Goal: Task Accomplishment & Management: Manage account settings

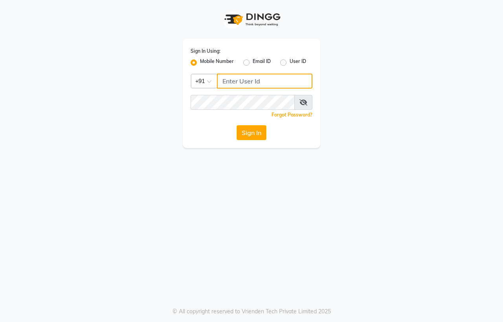
type input "7972180715"
drag, startPoint x: 260, startPoint y: 81, endPoint x: 210, endPoint y: 81, distance: 49.9
click at [210, 81] on div "Country Code × [PHONE_NUMBER]" at bounding box center [252, 80] width 122 height 15
type input "8415048281"
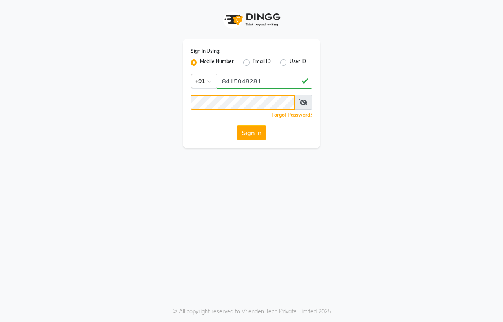
click at [178, 100] on div "Sign In Using: Mobile Number Email ID User ID Country Code × [PHONE_NUMBER] Rem…" at bounding box center [251, 74] width 149 height 148
click at [289, 196] on div "Sign In Using: Mobile Number Email ID User ID Country Code × [PHONE_NUMBER] Rem…" at bounding box center [251, 161] width 503 height 322
click at [243, 128] on button "Sign In" at bounding box center [252, 132] width 30 height 15
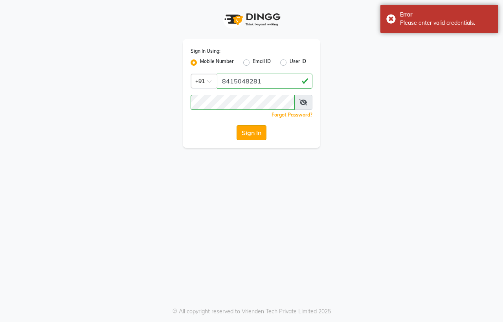
click at [243, 128] on button "Sign In" at bounding box center [252, 132] width 30 height 15
drag, startPoint x: 264, startPoint y: 81, endPoint x: 210, endPoint y: 83, distance: 54.3
click at [210, 83] on div "Country Code × [PHONE_NUMBER]" at bounding box center [252, 80] width 122 height 15
type input "7972180715"
click at [254, 132] on button "Sign In" at bounding box center [252, 132] width 30 height 15
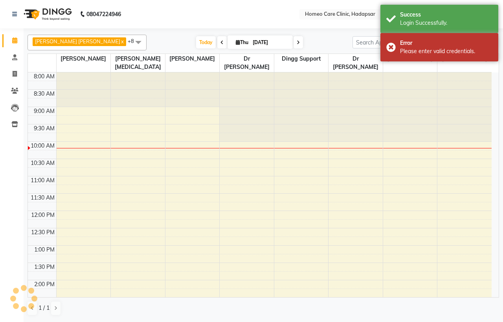
select select "en"
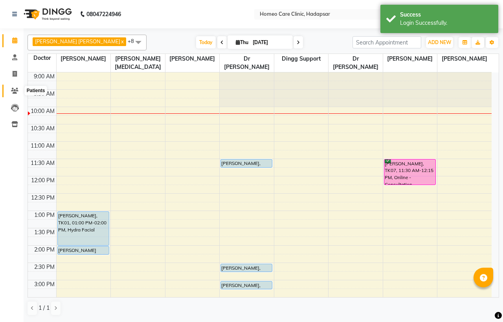
click at [13, 87] on span at bounding box center [15, 90] width 14 height 9
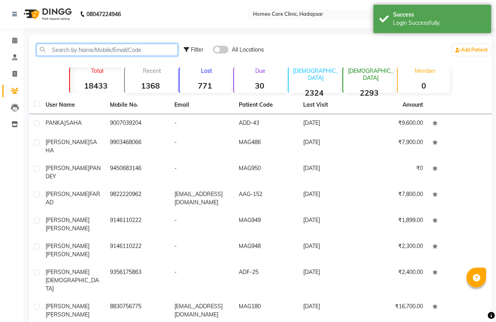
click at [53, 50] on input "text" at bounding box center [107, 50] width 141 height 12
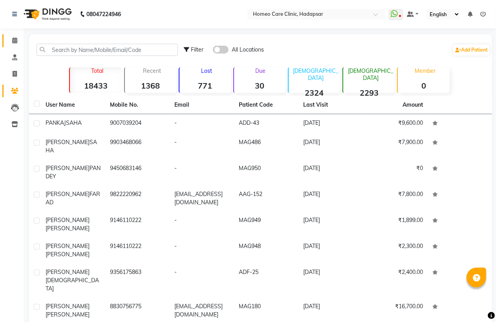
click at [13, 34] on link "Calendar" at bounding box center [11, 40] width 19 height 13
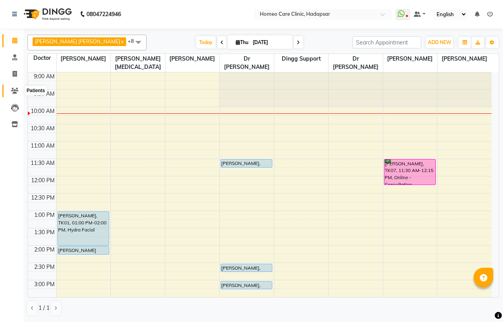
click at [14, 89] on icon at bounding box center [14, 91] width 7 height 6
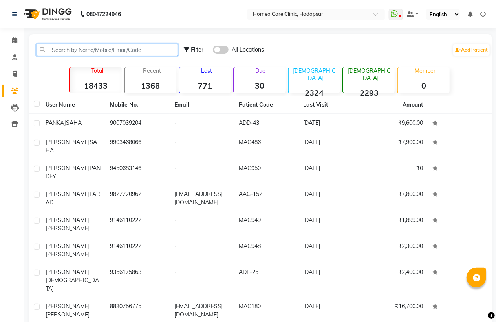
click at [76, 51] on input "text" at bounding box center [107, 50] width 141 height 12
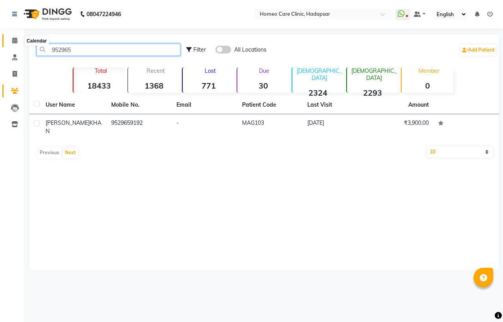
type input "952965"
click at [13, 40] on icon at bounding box center [14, 40] width 5 height 6
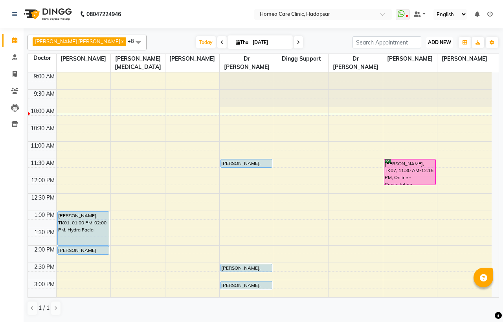
click at [440, 38] on button "ADD NEW Toggle Dropdown" at bounding box center [439, 42] width 27 height 11
click at [414, 76] on link "Add Patient" at bounding box center [422, 78] width 62 height 10
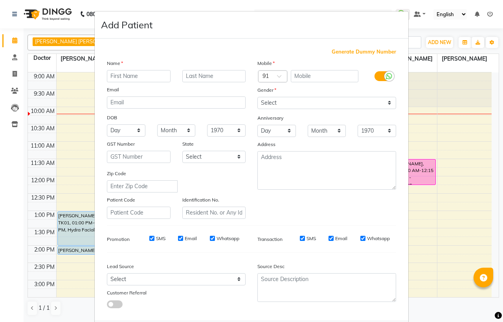
click at [119, 75] on input "text" at bounding box center [139, 76] width 64 height 12
type input "v"
type input "VISESHIKA"
click at [198, 75] on input "text" at bounding box center [214, 76] width 64 height 12
type input "[PERSON_NAME]"
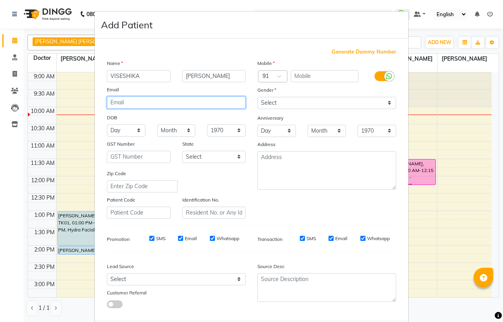
click at [159, 105] on input "email" at bounding box center [176, 102] width 139 height 12
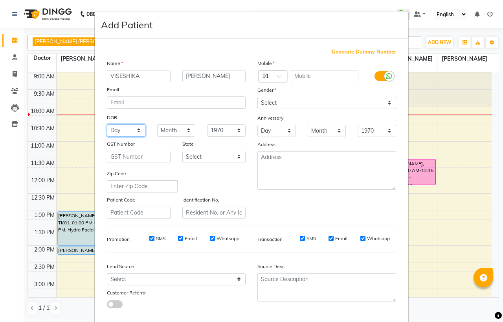
click at [128, 130] on select "Day 01 02 03 04 05 06 07 08 09 10 11 12 13 14 15 16 17 18 19 20 21 22 23 24 25 …" at bounding box center [126, 130] width 39 height 12
select select "08"
click at [107, 124] on select "Day 01 02 03 04 05 06 07 08 09 10 11 12 13 14 15 16 17 18 19 20 21 22 23 24 25 …" at bounding box center [126, 130] width 39 height 12
click at [168, 131] on select "Month January February March April May June July August September October Novem…" at bounding box center [176, 130] width 39 height 12
select select "10"
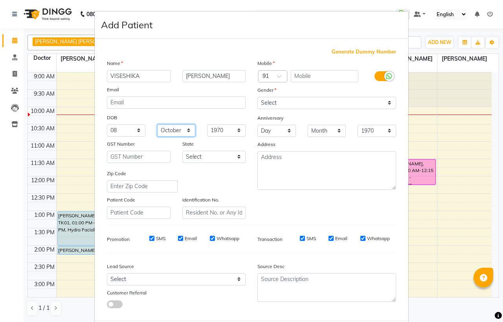
click at [157, 124] on select "Month January February March April May June July August September October Novem…" at bounding box center [176, 130] width 39 height 12
click at [221, 128] on select "1940 1941 1942 1943 1944 1945 1946 1947 1948 1949 1950 1951 1952 1953 1954 1955…" at bounding box center [226, 130] width 39 height 12
select select "1984"
click at [207, 124] on select "1940 1941 1942 1943 1944 1945 1946 1947 1948 1949 1950 1951 1952 1953 1954 1955…" at bounding box center [226, 130] width 39 height 12
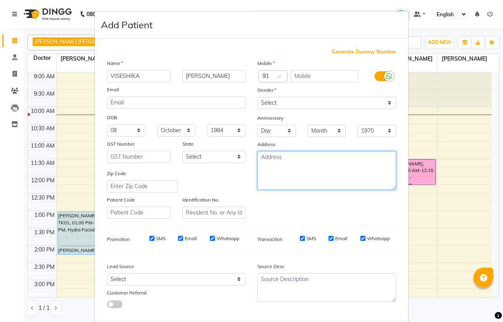
click at [263, 161] on textarea at bounding box center [326, 170] width 139 height 39
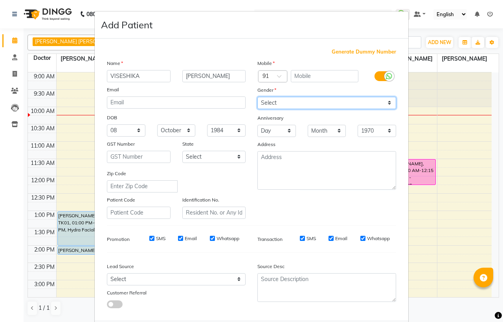
click at [266, 102] on select "Select [DEMOGRAPHIC_DATA] [DEMOGRAPHIC_DATA] Other Prefer Not To Say" at bounding box center [326, 103] width 139 height 12
select select "[DEMOGRAPHIC_DATA]"
click at [257, 97] on select "Select [DEMOGRAPHIC_DATA] [DEMOGRAPHIC_DATA] Other Prefer Not To Say" at bounding box center [326, 103] width 139 height 12
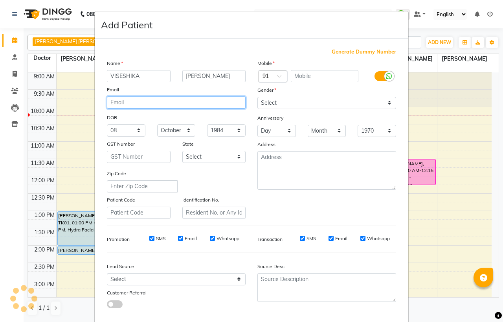
click at [117, 103] on input "email" at bounding box center [176, 102] width 139 height 12
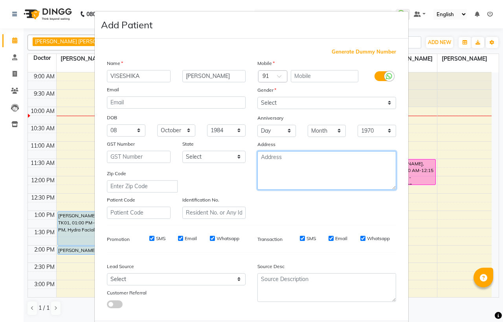
click at [278, 159] on textarea at bounding box center [326, 170] width 139 height 39
paste textarea "[STREET_ADDRESS][PERSON_NAME][PERSON_NAME]."
type textarea "[STREET_ADDRESS][PERSON_NAME][PERSON_NAME]."
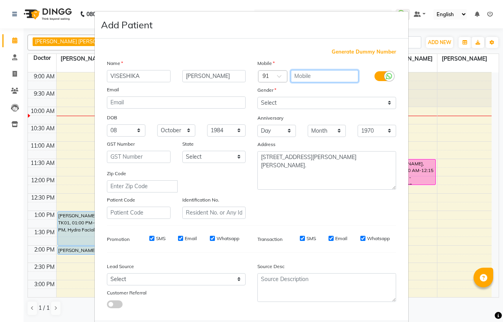
click at [303, 73] on input "text" at bounding box center [325, 76] width 68 height 12
type input "9980602406"
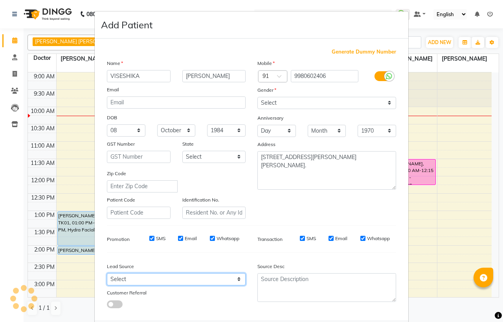
click at [127, 279] on select "Select Walk-in Referral Internet Friend Word of Mouth Advertisement Facebook Ju…" at bounding box center [176, 279] width 139 height 12
select select "51698"
click at [107, 273] on select "Select Walk-in Referral Internet Friend Word of Mouth Advertisement Facebook Ju…" at bounding box center [176, 279] width 139 height 12
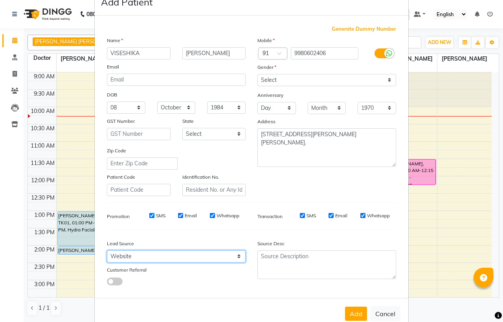
scroll to position [41, 0]
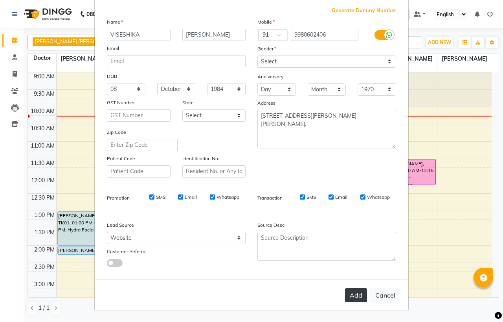
click at [351, 292] on button "Add" at bounding box center [356, 295] width 22 height 14
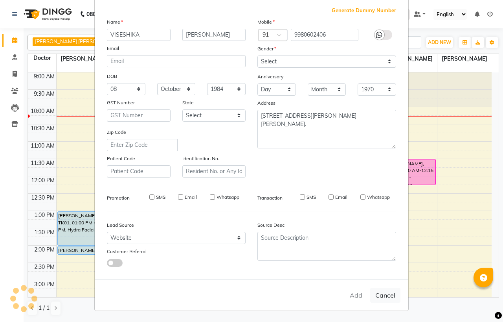
select select
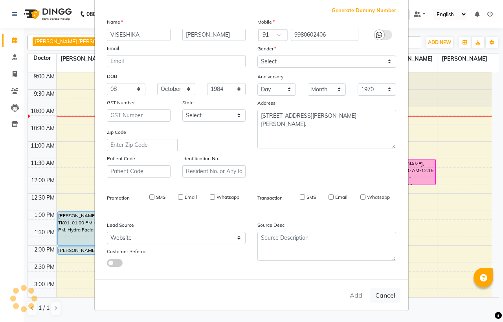
select select
checkbox input "false"
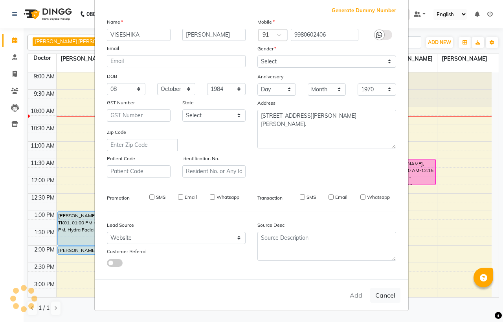
checkbox input "false"
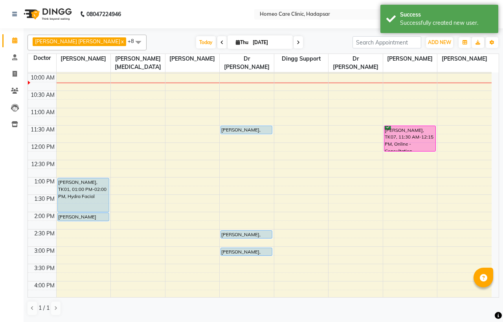
scroll to position [0, 0]
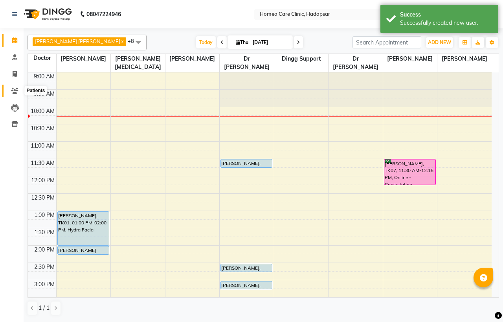
click at [16, 90] on icon at bounding box center [14, 91] width 7 height 6
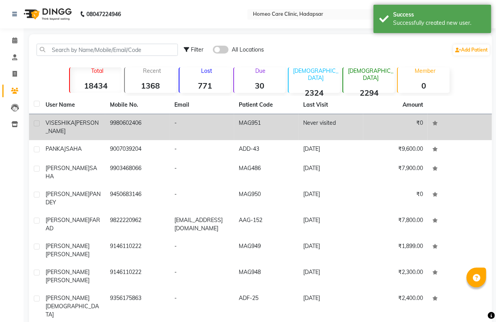
click at [134, 129] on td "9980602406" at bounding box center [137, 127] width 64 height 26
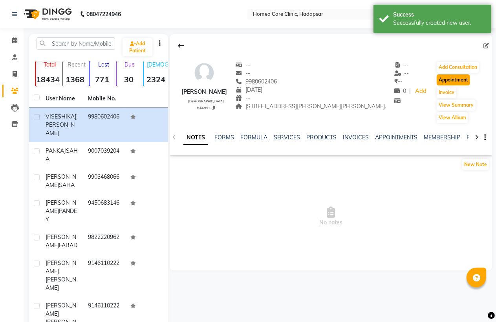
click at [470, 85] on button "Appointment" at bounding box center [453, 79] width 33 height 11
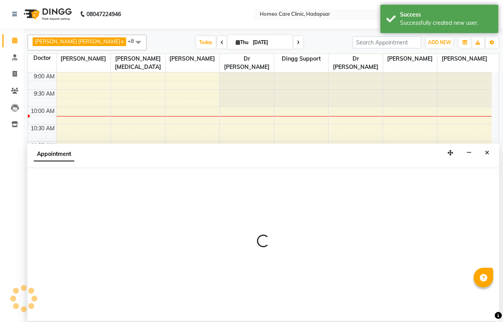
select select "600"
select select "tentative"
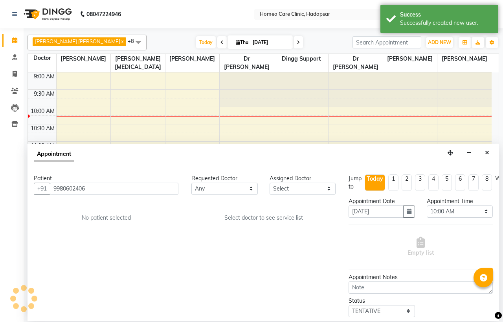
scroll to position [35, 0]
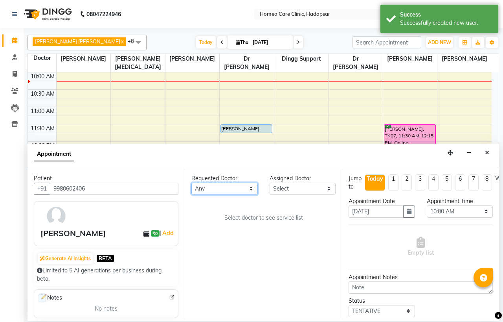
click at [225, 185] on select "Any Dingg Support [PERSON_NAME] [PERSON_NAME] [PERSON_NAME] [PERSON_NAME] [PERS…" at bounding box center [224, 188] width 66 height 12
select select "65961"
click at [191, 182] on select "Any Dingg Support [PERSON_NAME] [PERSON_NAME] [PERSON_NAME] [PERSON_NAME] [PERS…" at bounding box center [224, 188] width 66 height 12
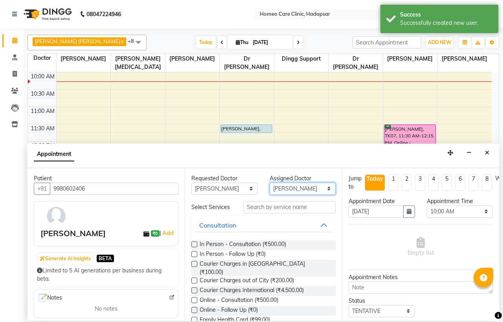
click at [295, 189] on select "Select Dingg Support [PERSON_NAME] [PERSON_NAME] [PERSON_NAME] [PERSON_NAME] [P…" at bounding box center [303, 188] width 66 height 12
select select "85606"
click at [270, 182] on select "Select Dingg Support [PERSON_NAME] [PERSON_NAME] [PERSON_NAME] [PERSON_NAME] [P…" at bounding box center [303, 188] width 66 height 12
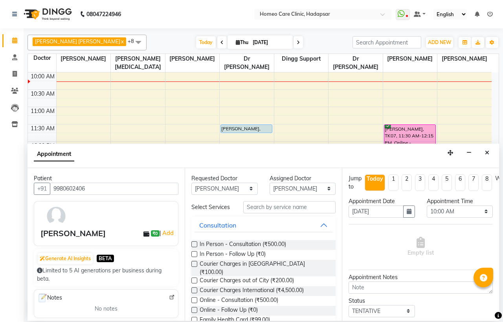
click at [193, 297] on label at bounding box center [194, 300] width 6 height 6
click at [193, 298] on input "checkbox" at bounding box center [193, 300] width 5 height 5
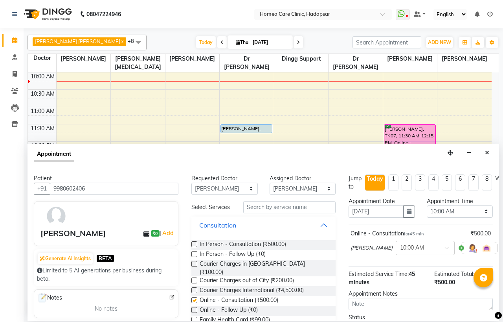
checkbox input "false"
click at [458, 214] on select "Select 10:00 AM 10:05 AM 10:10 AM 10:15 AM 10:20 AM 10:25 AM 10:30 AM 10:35 AM …" at bounding box center [460, 211] width 66 height 12
select select "675"
click at [427, 205] on select "Select 10:00 AM 10:05 AM 10:10 AM 10:15 AM 10:20 AM 10:25 AM 10:30 AM 10:35 AM …" at bounding box center [460, 211] width 66 height 12
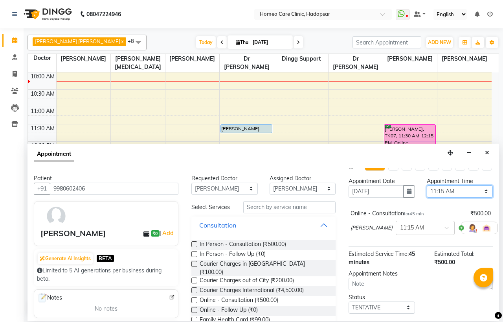
scroll to position [65, 0]
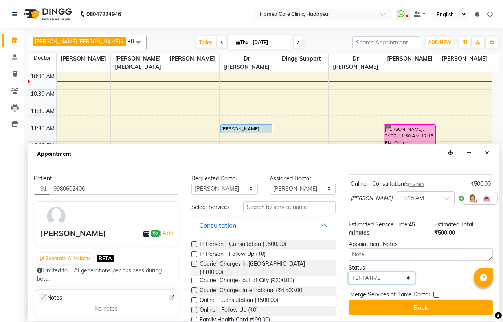
click at [377, 272] on select "Select TENTATIVE CONFIRM CHECK-IN UPCOMING" at bounding box center [382, 278] width 66 height 12
select select "confirm booking"
click at [349, 272] on select "Select TENTATIVE CONFIRM CHECK-IN UPCOMING" at bounding box center [382, 278] width 66 height 12
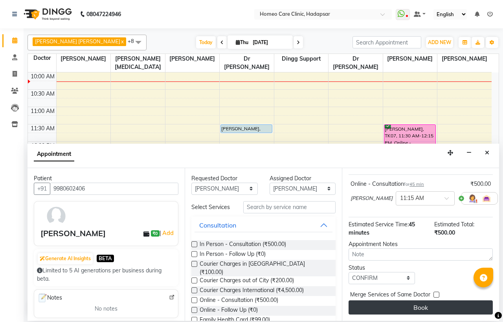
click at [391, 300] on button "Book" at bounding box center [421, 307] width 144 height 14
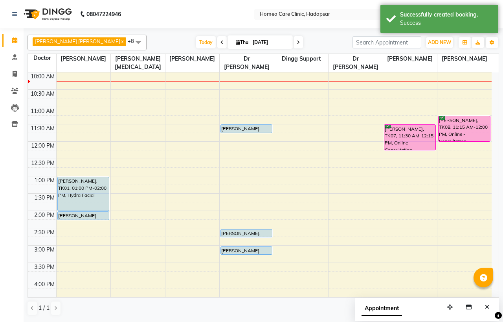
scroll to position [0, 0]
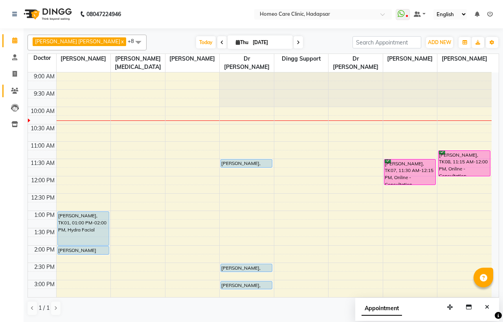
click at [18, 95] on link "Patients" at bounding box center [11, 91] width 19 height 13
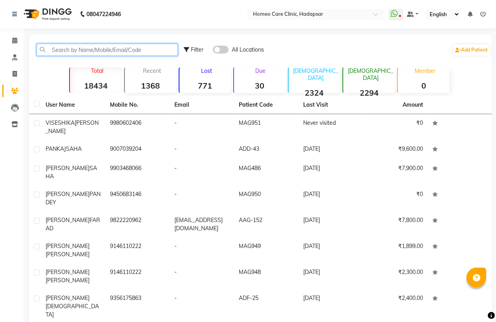
paste input "9921680498"
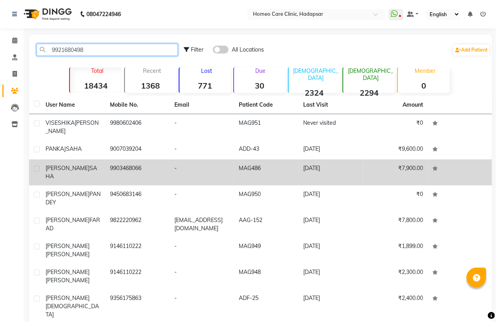
type input "9921680498"
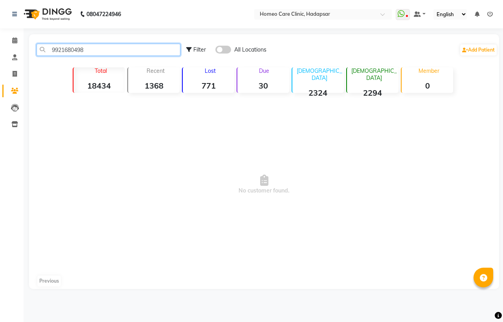
drag, startPoint x: 105, startPoint y: 50, endPoint x: 30, endPoint y: 41, distance: 75.2
click at [30, 41] on div "9921680498 Filter All Locations Add Patient Total 18434 Recent 1368 Lost 771 Du…" at bounding box center [264, 161] width 470 height 254
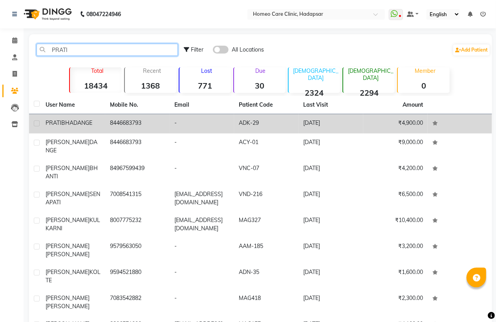
type input "PRATI"
click at [93, 127] on td "[PERSON_NAME]" at bounding box center [73, 123] width 64 height 19
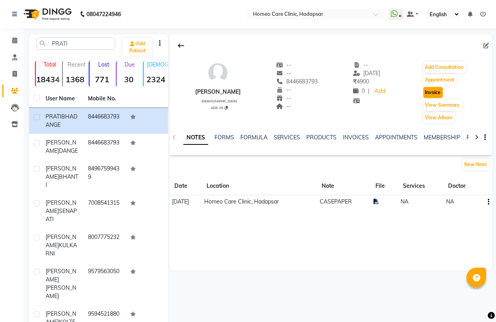
click at [439, 91] on button "Invoice" at bounding box center [434, 92] width 20 height 11
select select "service"
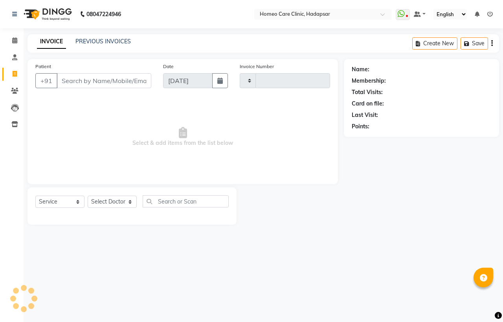
type input "2992"
select select "7485"
type input "8446683793"
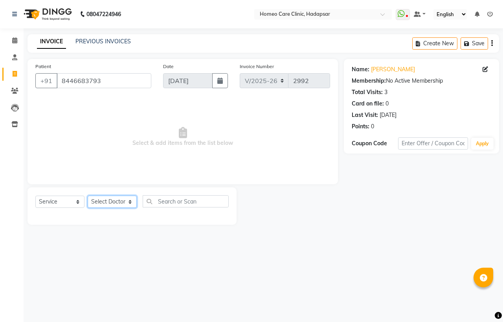
drag, startPoint x: 101, startPoint y: 203, endPoint x: 104, endPoint y: 197, distance: 6.9
click at [101, 203] on select "Select Doctor Dingg Support [PERSON_NAME] [PERSON_NAME] [PERSON_NAME] [PERSON_N…" at bounding box center [112, 201] width 49 height 12
select select "65961"
click at [88, 196] on select "Select Doctor Dingg Support [PERSON_NAME] [PERSON_NAME] [PERSON_NAME] [PERSON_N…" at bounding box center [112, 201] width 49 height 12
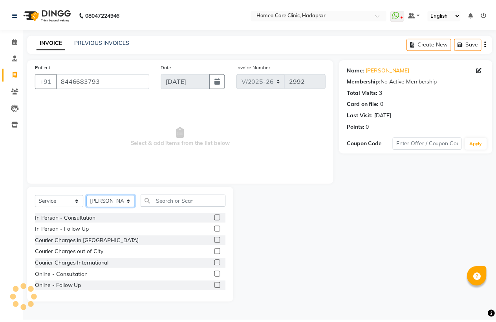
scroll to position [44, 0]
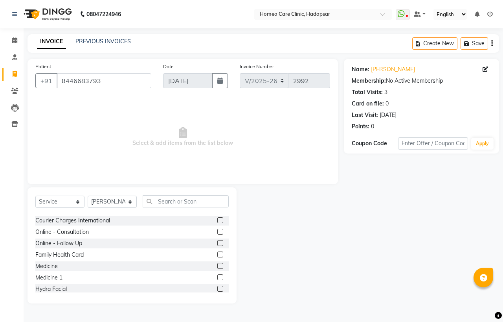
click at [217, 264] on label at bounding box center [220, 266] width 6 height 6
click at [217, 264] on input "checkbox" at bounding box center [219, 265] width 5 height 5
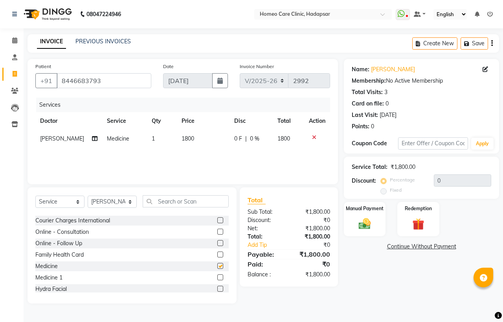
checkbox input "false"
click at [183, 138] on span "1800" at bounding box center [188, 138] width 13 height 7
select select "65961"
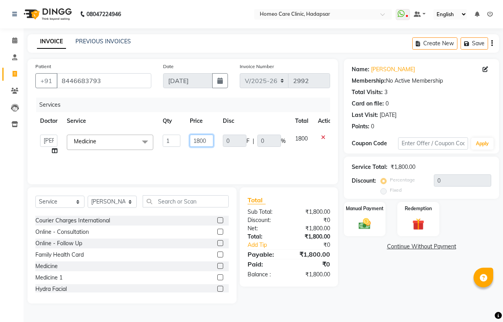
click at [199, 141] on input "1800" at bounding box center [202, 140] width 24 height 12
type input "30000"
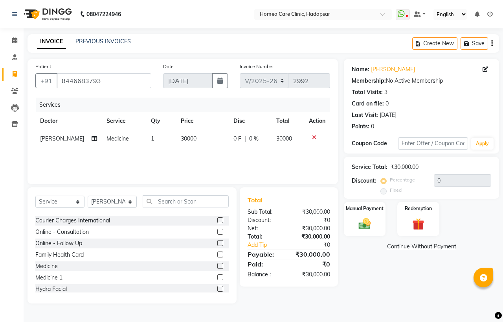
click at [359, 305] on main "INVOICE PREVIOUS INVOICES Create New Save Patient [PHONE_NUMBER] Date [DATE] In…" at bounding box center [264, 174] width 480 height 281
click at [198, 134] on td "30000" at bounding box center [202, 139] width 53 height 18
select select "65961"
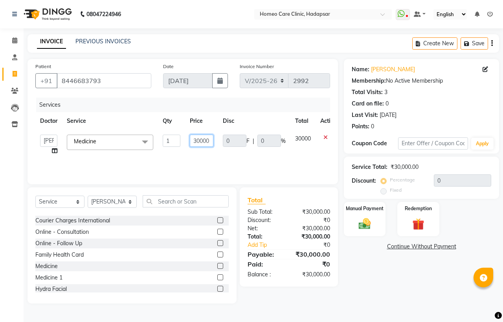
click at [212, 140] on input "30000" at bounding box center [202, 140] width 24 height 12
type input "3000"
click at [360, 286] on div "Name: [PERSON_NAME] Membership: No Active Membership Total Visits: 3 Card on fi…" at bounding box center [424, 181] width 161 height 244
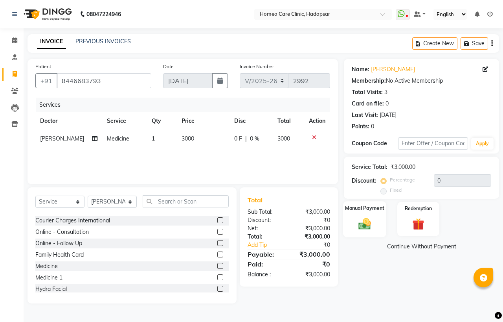
click at [361, 226] on img at bounding box center [365, 223] width 20 height 15
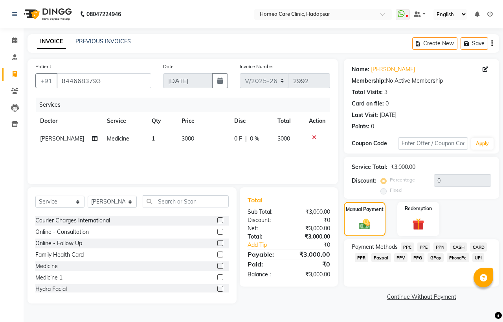
click at [459, 256] on span "PhonePe" at bounding box center [458, 257] width 22 height 9
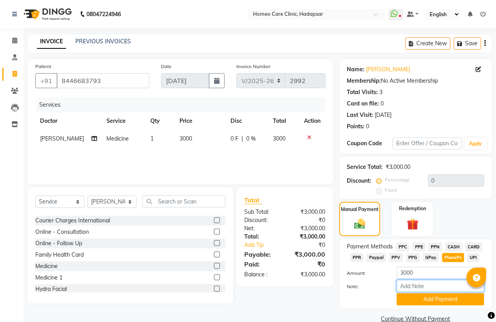
drag, startPoint x: 415, startPoint y: 284, endPoint x: 427, endPoint y: 263, distance: 23.6
click at [415, 283] on input "Note:" at bounding box center [441, 285] width 88 height 12
type input "PPF"
click at [437, 296] on button "Add Payment" at bounding box center [441, 299] width 88 height 12
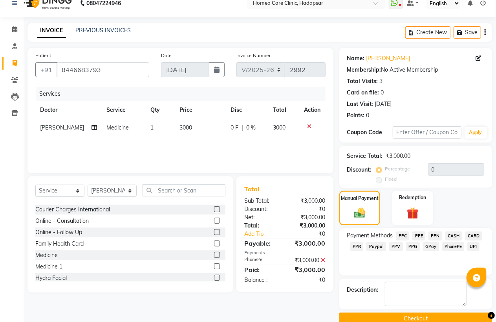
scroll to position [25, 0]
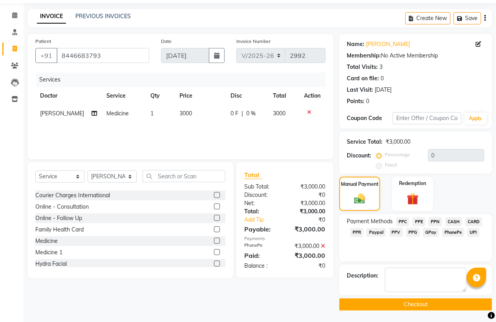
click at [428, 303] on button "Checkout" at bounding box center [416, 304] width 153 height 12
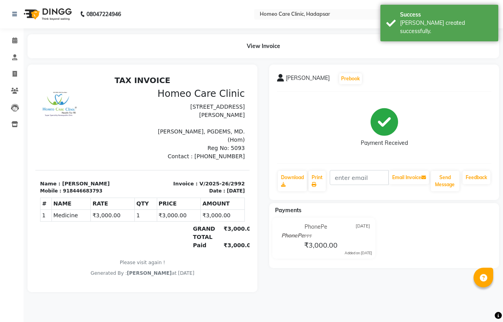
select select "7485"
select select "service"
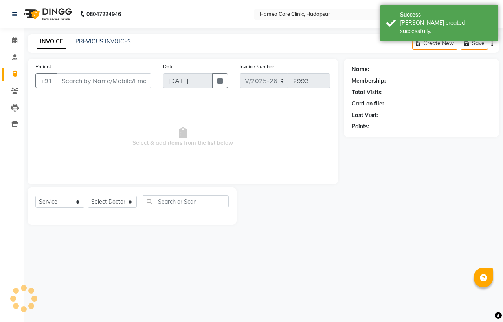
type input "8446683793"
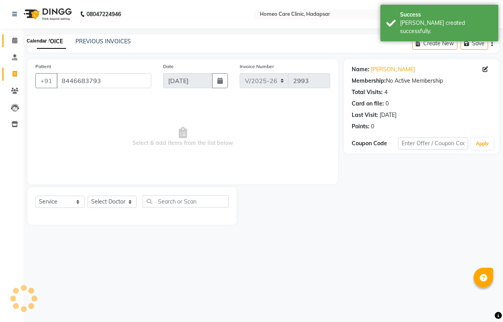
click at [14, 37] on span at bounding box center [15, 40] width 14 height 9
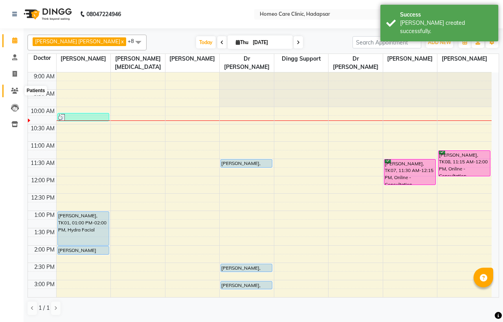
drag, startPoint x: 14, startPoint y: 90, endPoint x: 20, endPoint y: 86, distance: 7.8
click at [15, 90] on icon at bounding box center [14, 91] width 7 height 6
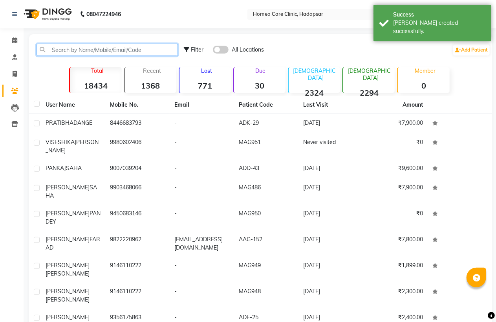
click at [67, 49] on input "text" at bounding box center [107, 50] width 141 height 12
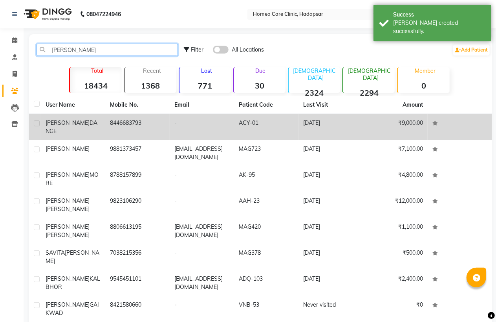
type input "[PERSON_NAME]"
click at [89, 122] on div "[PERSON_NAME]" at bounding box center [73, 127] width 55 height 17
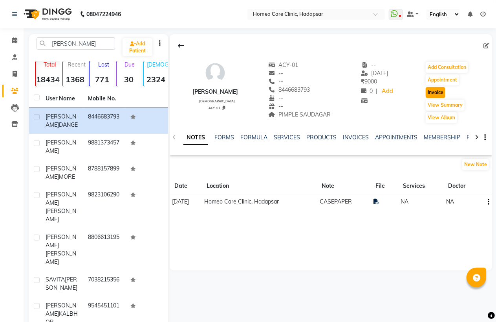
click at [438, 91] on button "Invoice" at bounding box center [436, 92] width 20 height 11
select select "service"
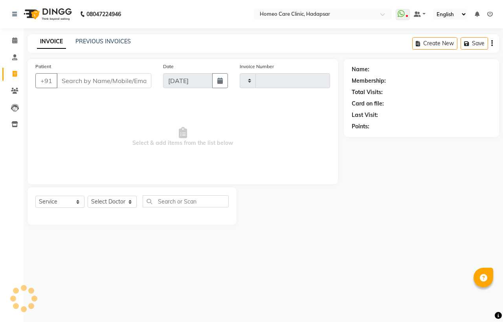
type input "2993"
select select "7485"
type input "8446683793"
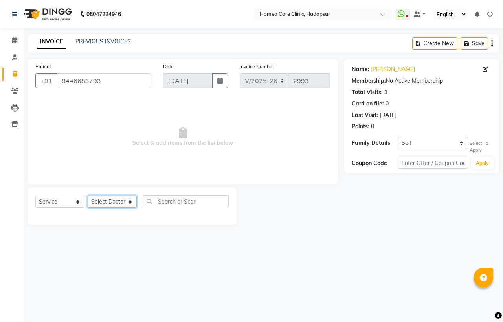
click at [107, 199] on select "Select Doctor Dingg Support [PERSON_NAME] [PERSON_NAME] [PERSON_NAME] [PERSON_N…" at bounding box center [112, 201] width 49 height 12
select select "65961"
click at [88, 196] on select "Select Doctor Dingg Support [PERSON_NAME] [PERSON_NAME] [PERSON_NAME] [PERSON_N…" at bounding box center [112, 201] width 49 height 12
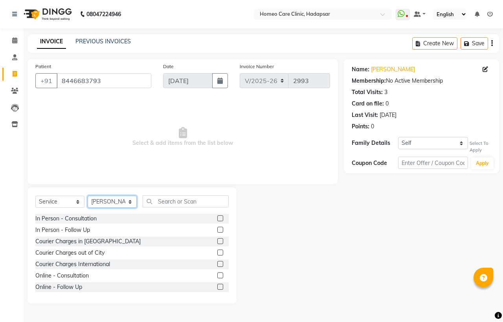
scroll to position [44, 0]
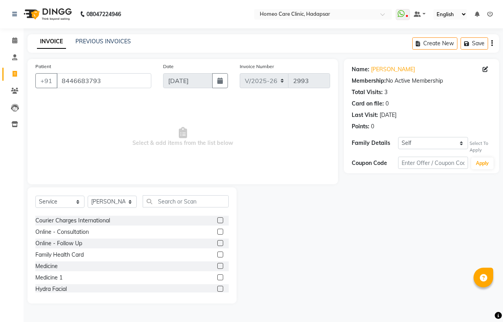
click at [217, 265] on label at bounding box center [220, 266] width 6 height 6
click at [217, 265] on input "checkbox" at bounding box center [219, 265] width 5 height 5
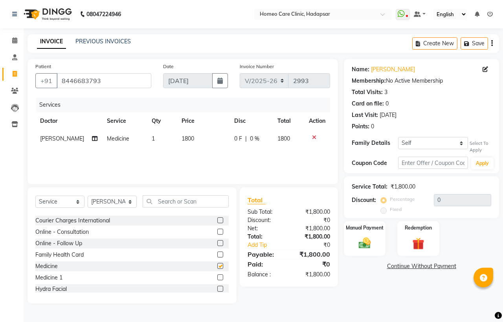
checkbox input "false"
click at [186, 134] on td "1800" at bounding box center [203, 139] width 52 height 18
select select "65961"
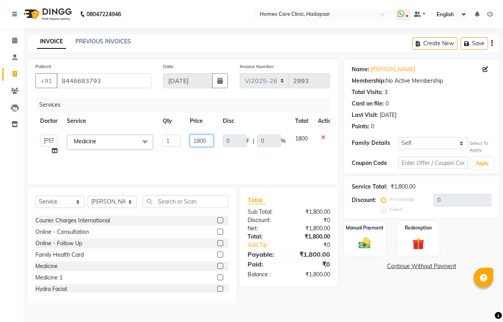
click at [199, 140] on input "1800" at bounding box center [202, 140] width 24 height 12
type input "5400"
click at [355, 292] on div "Name: [PERSON_NAME] Membership: No Active Membership Total Visits: 3 Card on fi…" at bounding box center [424, 181] width 161 height 244
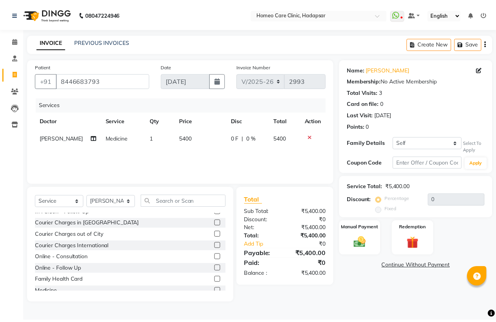
scroll to position [0, 0]
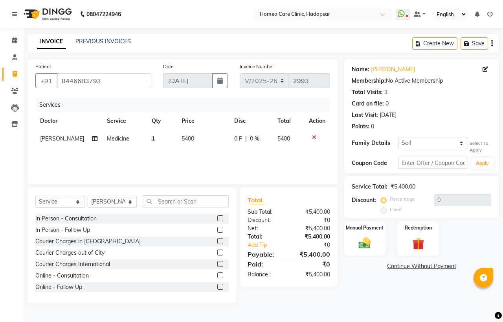
click at [217, 252] on label at bounding box center [220, 252] width 6 height 6
click at [217, 252] on input "checkbox" at bounding box center [219, 252] width 5 height 5
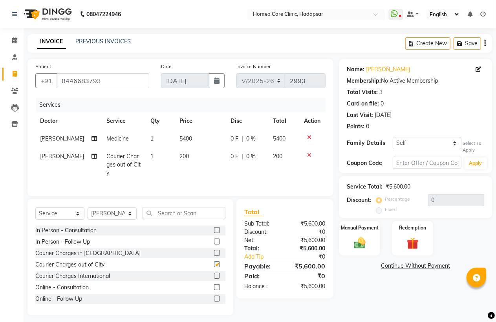
checkbox input "false"
click at [311, 158] on div at bounding box center [313, 155] width 17 height 6
click at [308, 158] on icon at bounding box center [310, 155] width 4 height 6
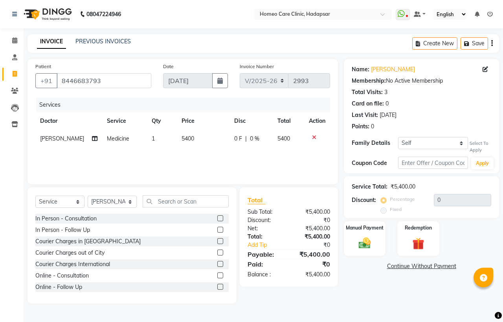
click at [217, 241] on label at bounding box center [220, 241] width 6 height 6
click at [217, 241] on input "checkbox" at bounding box center [219, 241] width 5 height 5
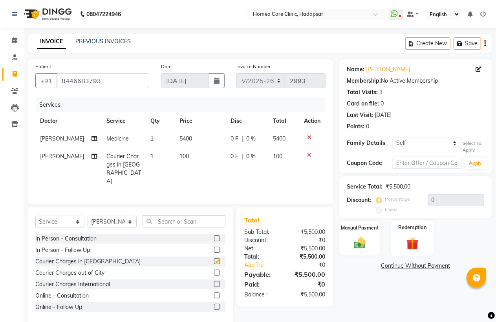
checkbox input "false"
click at [363, 243] on img at bounding box center [360, 243] width 20 height 14
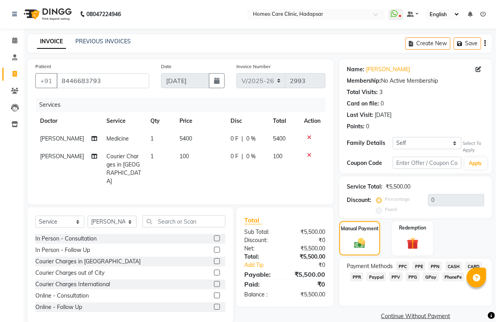
click at [454, 276] on span "PhonePe" at bounding box center [454, 276] width 22 height 9
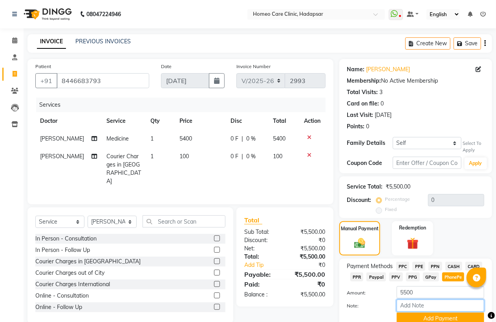
drag, startPoint x: 426, startPoint y: 305, endPoint x: 428, endPoint y: 299, distance: 5.8
click at [426, 305] on input "Note:" at bounding box center [441, 305] width 88 height 12
type input "PPF"
click at [444, 312] on button "Add Payment" at bounding box center [441, 318] width 88 height 12
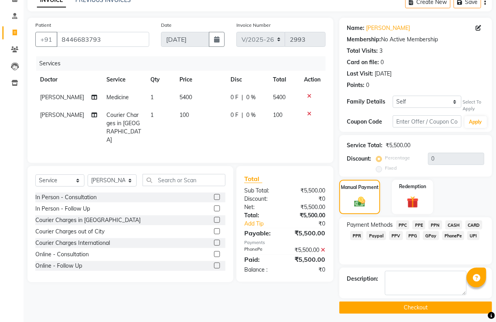
scroll to position [45, 0]
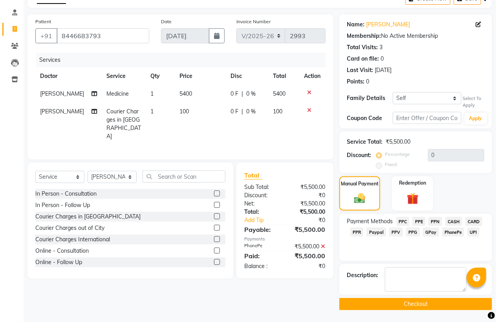
click at [438, 302] on button "Checkout" at bounding box center [416, 304] width 153 height 12
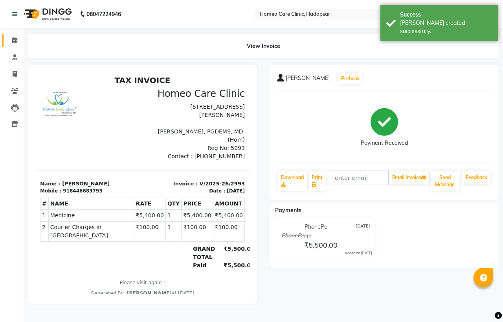
click at [11, 35] on link "Calendar" at bounding box center [11, 40] width 19 height 13
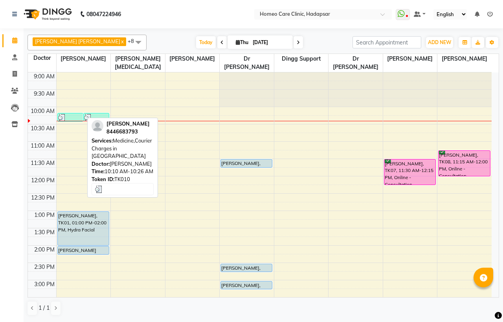
click at [73, 117] on div at bounding box center [70, 118] width 24 height 8
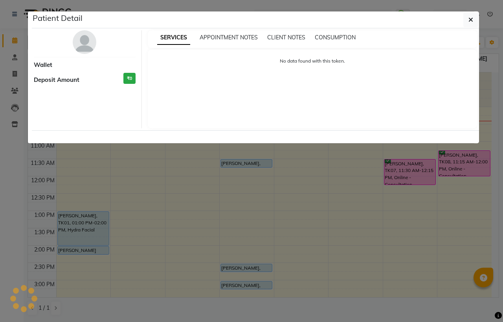
select select "3"
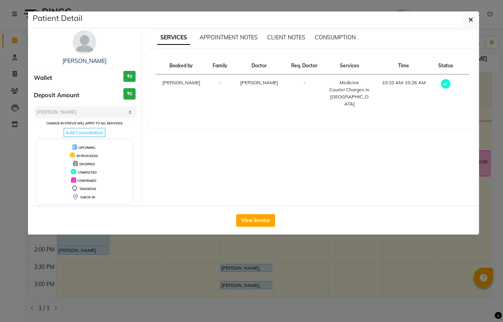
click at [84, 44] on img at bounding box center [85, 42] width 24 height 24
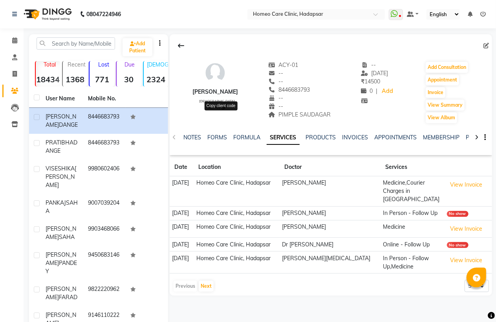
click at [222, 107] on icon at bounding box center [223, 108] width 3 height 4
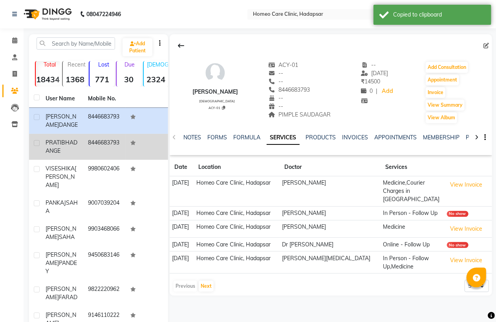
click at [68, 148] on div "[PERSON_NAME]" at bounding box center [62, 146] width 33 height 17
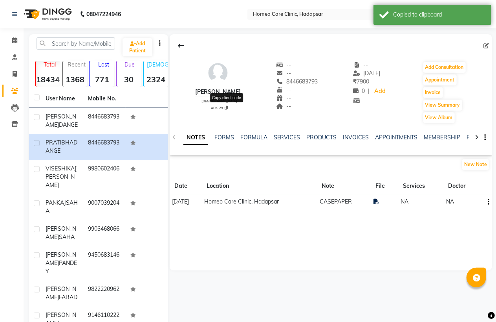
click at [226, 106] on icon at bounding box center [226, 108] width 3 height 4
type textarea "ADK-29"
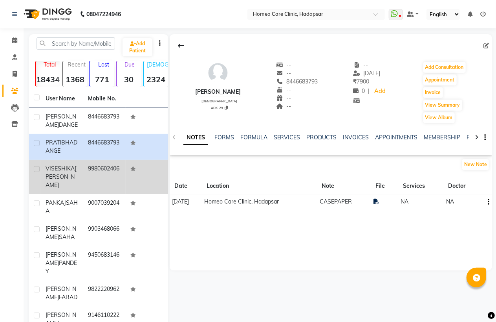
click at [97, 180] on td "9980602406" at bounding box center [104, 177] width 42 height 34
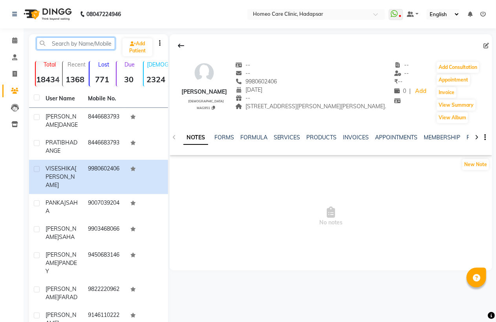
click at [70, 46] on input "text" at bounding box center [76, 43] width 79 height 12
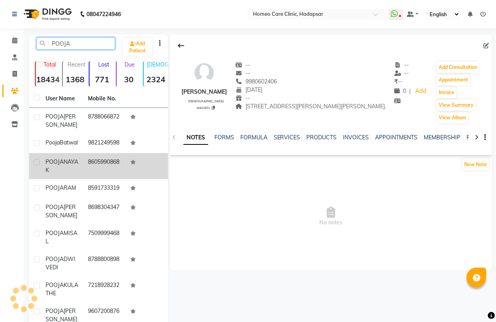
type input "POOJA"
click at [87, 169] on td "8605990868" at bounding box center [104, 166] width 42 height 26
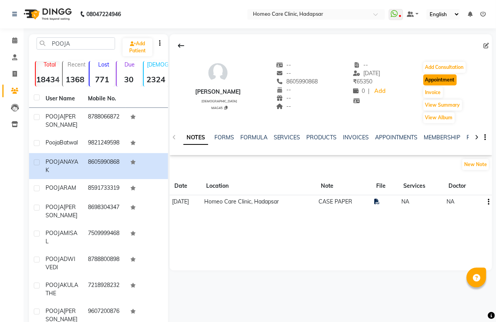
click at [440, 78] on button "Appointment" at bounding box center [440, 79] width 33 height 11
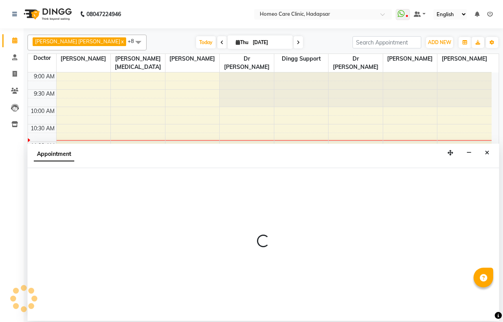
select select "tentative"
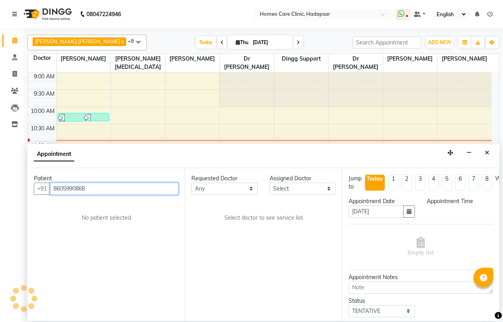
select select "600"
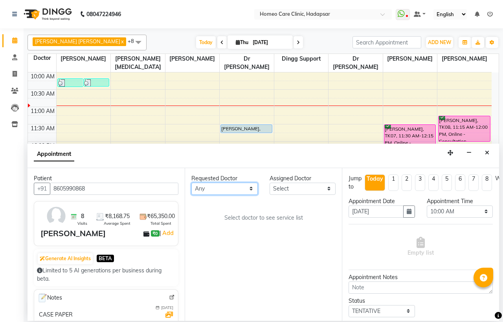
click at [221, 187] on select "Any Dingg Support [PERSON_NAME] [PERSON_NAME] [PERSON_NAME] [PERSON_NAME] [PERS…" at bounding box center [224, 188] width 66 height 12
select select "65961"
click at [191, 182] on select "Any Dingg Support [PERSON_NAME] [PERSON_NAME] [PERSON_NAME] [PERSON_NAME] [PERS…" at bounding box center [224, 188] width 66 height 12
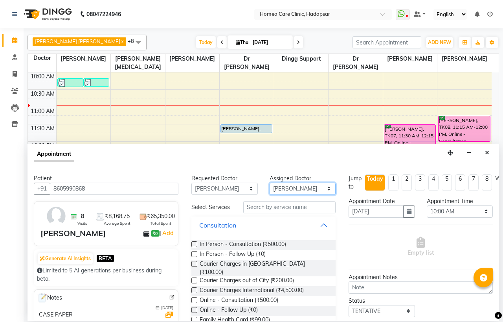
click at [293, 189] on select "Select Dingg Support [PERSON_NAME] [PERSON_NAME] [PERSON_NAME] [PERSON_NAME] [P…" at bounding box center [303, 188] width 66 height 12
select select "66337"
click at [270, 182] on select "Select Dingg Support [PERSON_NAME] [PERSON_NAME] [PERSON_NAME] [PERSON_NAME] [P…" at bounding box center [303, 188] width 66 height 12
drag, startPoint x: 194, startPoint y: 257, endPoint x: 317, endPoint y: 238, distance: 124.9
click at [194, 257] on label at bounding box center [194, 254] width 6 height 6
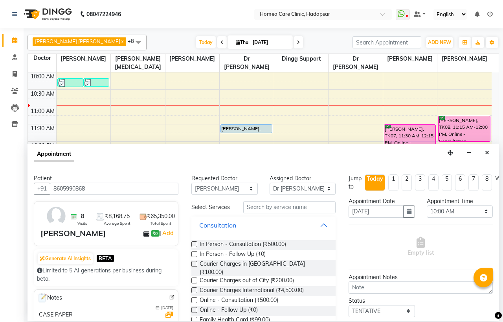
click at [194, 257] on input "checkbox" at bounding box center [193, 254] width 5 height 5
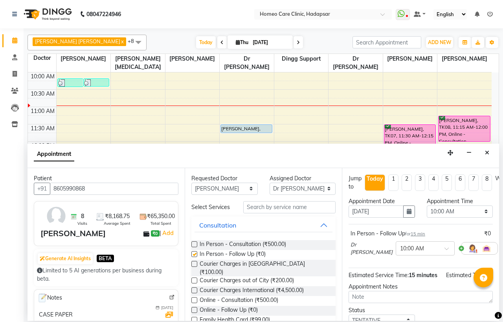
checkbox input "false"
click at [449, 210] on select "Select 10:00 AM 10:05 AM 10:10 AM 10:15 AM 10:20 AM 10:25 AM 10:30 AM 10:35 AM …" at bounding box center [460, 211] width 66 height 12
select select "660"
click at [427, 205] on select "Select 10:00 AM 10:05 AM 10:10 AM 10:15 AM 10:20 AM 10:25 AM 10:30 AM 10:35 AM …" at bounding box center [460, 211] width 66 height 12
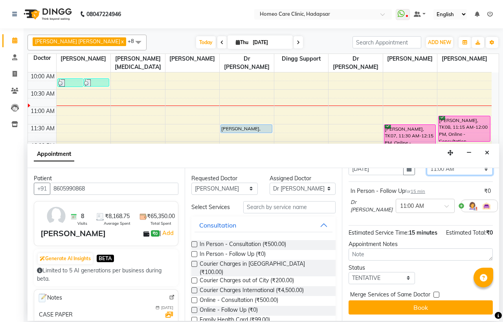
scroll to position [57, 0]
click at [377, 264] on div "Status" at bounding box center [382, 267] width 66 height 8
click at [375, 272] on select "Select TENTATIVE CONFIRM CHECK-IN UPCOMING" at bounding box center [382, 278] width 66 height 12
select select "confirm booking"
click at [349, 272] on select "Select TENTATIVE CONFIRM CHECK-IN UPCOMING" at bounding box center [382, 278] width 66 height 12
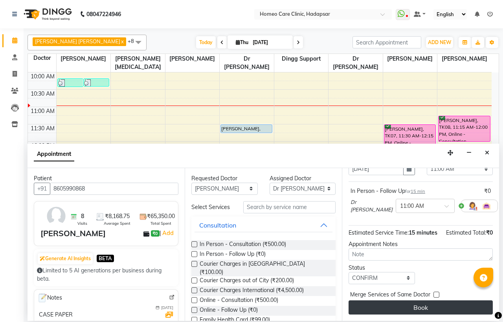
click at [397, 300] on button "Book" at bounding box center [421, 307] width 144 height 14
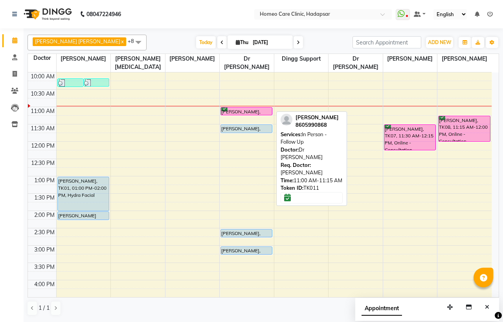
click at [248, 109] on div "[PERSON_NAME], TK11, 11:00 AM-11:15 AM, In Person - Follow Up" at bounding box center [246, 110] width 51 height 7
select select "6"
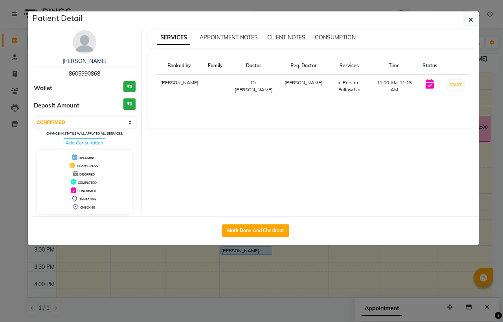
click at [91, 40] on img at bounding box center [85, 42] width 24 height 24
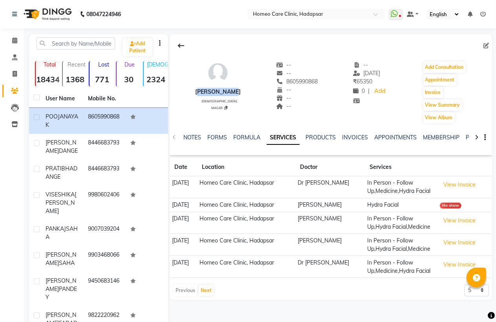
drag, startPoint x: 191, startPoint y: 86, endPoint x: 234, endPoint y: 92, distance: 44.1
click at [234, 92] on div "[PERSON_NAME] [DEMOGRAPHIC_DATA] MAG45 -- -- 8605990868 -- -- -- -- [DATE] ₹ 65…" at bounding box center [331, 88] width 323 height 71
copy div "[PERSON_NAME]"
click at [224, 108] on icon at bounding box center [225, 108] width 3 height 4
type textarea "MAG45"
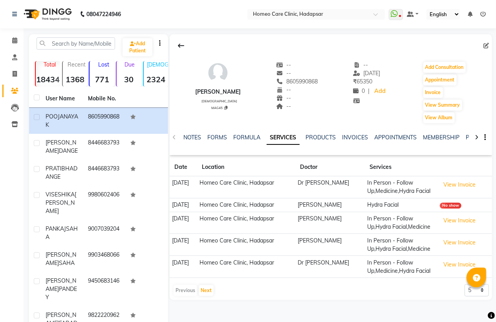
drag, startPoint x: 277, startPoint y: 81, endPoint x: 321, endPoint y: 81, distance: 44.0
click at [321, 81] on div "[PERSON_NAME] [DEMOGRAPHIC_DATA] MAG45 -- -- [PHONE_NUMBER] Mobile No. -- -- --…" at bounding box center [331, 88] width 323 height 71
copy span "8605990868"
click at [73, 42] on input "text" at bounding box center [76, 43] width 79 height 12
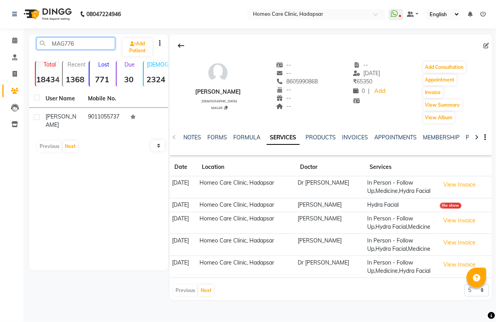
click at [83, 42] on input "MAG776" at bounding box center [76, 43] width 79 height 12
type input "M"
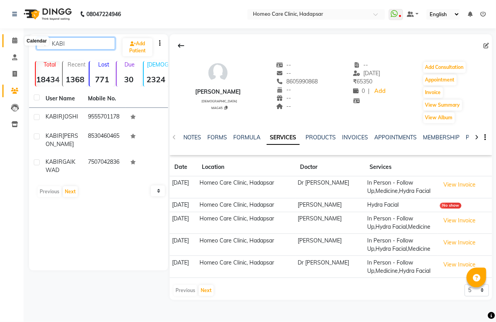
type input "KABI"
click at [15, 38] on icon at bounding box center [14, 40] width 5 height 6
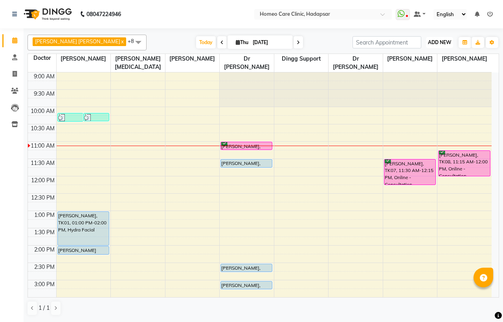
click at [440, 38] on button "ADD NEW Toggle Dropdown" at bounding box center [439, 42] width 27 height 11
click at [433, 53] on button "Add Appointment" at bounding box center [422, 57] width 62 height 10
select select "tentative"
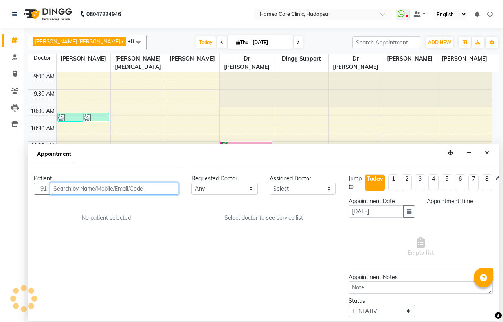
select select "600"
click at [89, 189] on input "text" at bounding box center [114, 188] width 129 height 12
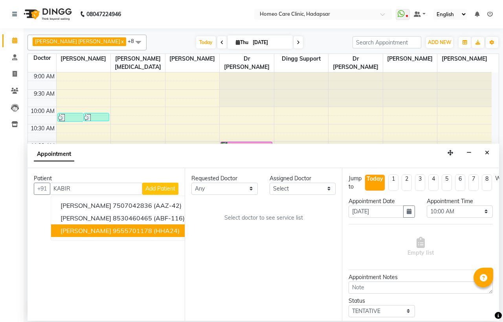
click at [109, 252] on div "Patient +91 [PERSON_NAME] GAIKWAD 7507042836 (AAZ-42) [PERSON_NAME] 8530460465 …" at bounding box center [106, 244] width 157 height 153
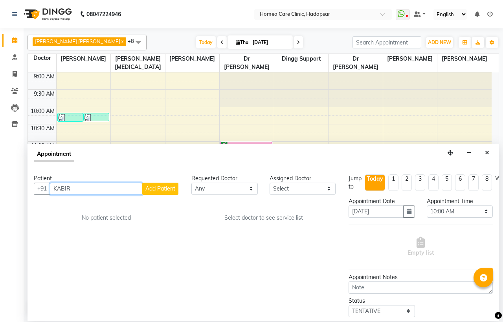
click at [83, 187] on input "KABIR" at bounding box center [96, 188] width 92 height 12
type input "KABIR"
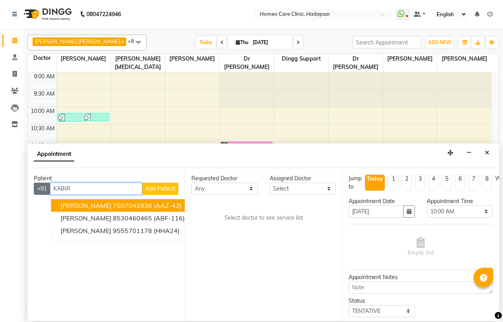
drag, startPoint x: 51, startPoint y: 184, endPoint x: 34, endPoint y: 183, distance: 16.9
click at [34, 184] on div "+91 [PERSON_NAME] 7507042836 (AAZ-42) [PERSON_NAME] 8530460465 (ABF-116) [PERSO…" at bounding box center [106, 188] width 145 height 12
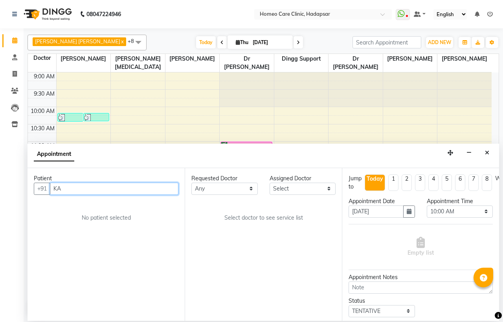
type input "K"
type input "[PERSON_NAME]"
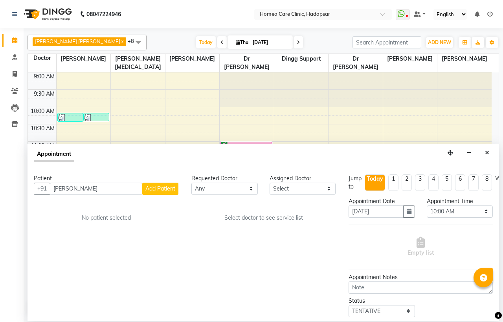
click at [164, 186] on span "Add Patient" at bounding box center [160, 188] width 30 height 7
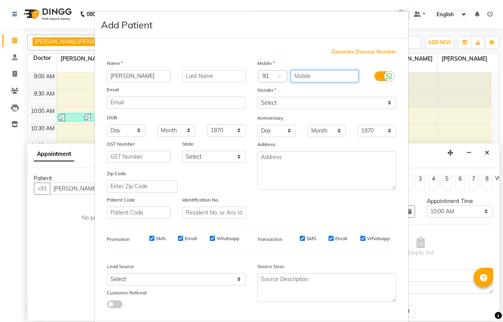
click at [301, 73] on input "text" at bounding box center [325, 76] width 68 height 12
type input "9689673009"
click at [307, 85] on div "Mobile Country Code × 91 9689673009 Gender Select [DEMOGRAPHIC_DATA] [DEMOGRAPH…" at bounding box center [327, 139] width 151 height 160
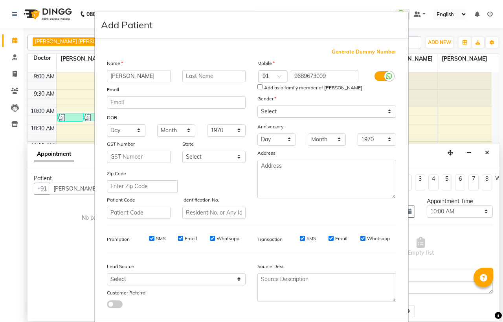
click at [257, 87] on input "Add as a family member of [PERSON_NAME]" at bounding box center [259, 86] width 5 height 5
checkbox input "true"
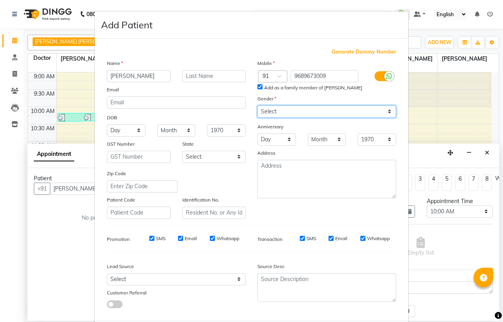
click at [264, 108] on select "Select [DEMOGRAPHIC_DATA] [DEMOGRAPHIC_DATA] Other Prefer Not To Say" at bounding box center [326, 111] width 139 height 12
select select "[DEMOGRAPHIC_DATA]"
click at [257, 105] on select "Select [DEMOGRAPHIC_DATA] [DEMOGRAPHIC_DATA] Other Prefer Not To Say" at bounding box center [326, 111] width 139 height 12
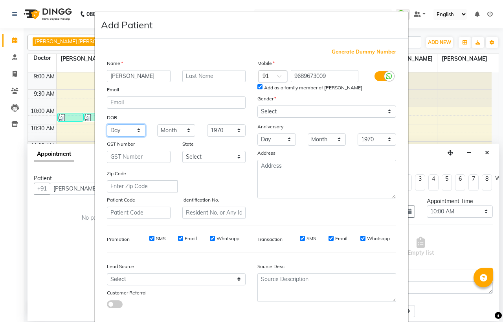
click at [116, 129] on select "Day 01 02 03 04 05 06 07 08 09 10 11 12 13 14 15 16 17 18 19 20 21 22 23 24 25 …" at bounding box center [126, 130] width 39 height 12
select select "04"
click at [107, 124] on select "Day 01 02 03 04 05 06 07 08 09 10 11 12 13 14 15 16 17 18 19 20 21 22 23 24 25 …" at bounding box center [126, 130] width 39 height 12
click at [164, 128] on select "Month January February March April May June July August September October Novem…" at bounding box center [176, 130] width 39 height 12
select select "05"
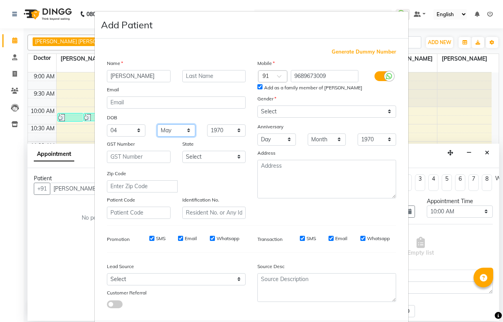
click at [157, 124] on select "Month January February March April May June July August September October Novem…" at bounding box center [176, 130] width 39 height 12
drag, startPoint x: 213, startPoint y: 126, endPoint x: 215, endPoint y: 132, distance: 5.6
click at [213, 126] on select "1940 1941 1942 1943 1944 1945 1946 1947 1948 1949 1950 1951 1952 1953 1954 1955…" at bounding box center [226, 130] width 39 height 12
select select "2022"
click at [207, 124] on select "1940 1941 1942 1943 1944 1945 1946 1947 1948 1949 1950 1951 1952 1953 1954 1955…" at bounding box center [226, 130] width 39 height 12
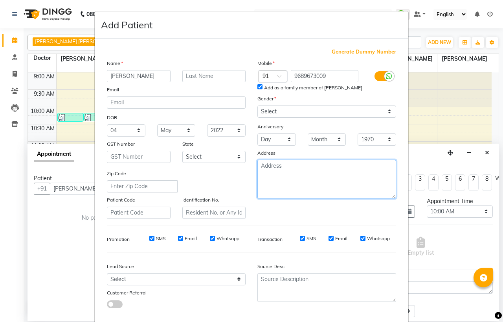
click at [277, 170] on textarea at bounding box center [326, 179] width 139 height 39
type textarea "MANJARI"
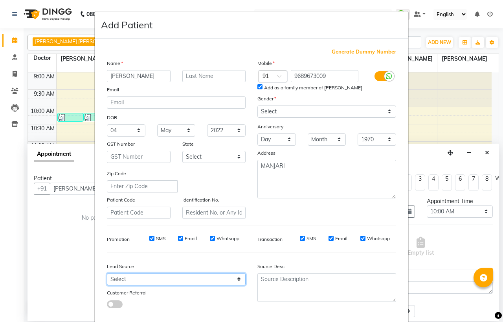
click at [121, 280] on select "Select Walk-in Referral Internet Friend Word of Mouth Advertisement Facebook Ju…" at bounding box center [176, 279] width 139 height 12
select select "50937"
click at [107, 273] on select "Select Walk-in Referral Internet Friend Word of Mouth Advertisement Facebook Ju…" at bounding box center [176, 279] width 139 height 12
click at [109, 303] on span at bounding box center [115, 304] width 16 height 8
click at [107, 305] on input "checkbox" at bounding box center [107, 305] width 0 height 0
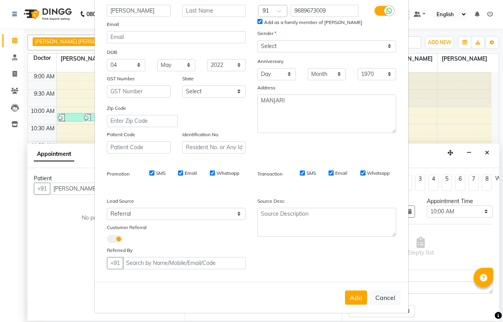
scroll to position [68, 0]
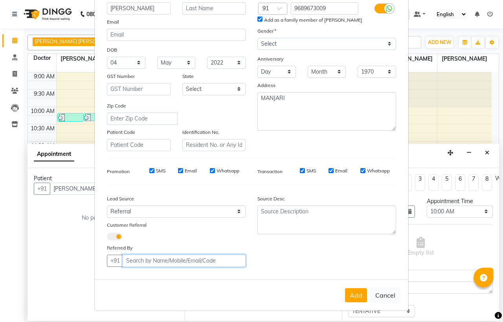
click at [140, 258] on input "text" at bounding box center [184, 260] width 123 height 12
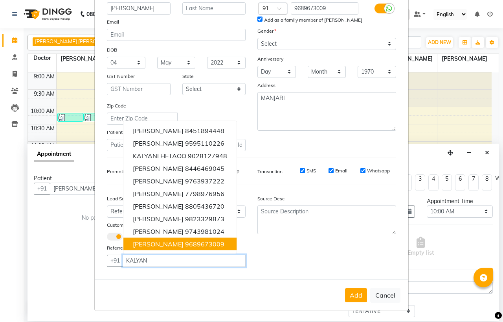
click at [147, 244] on span "[PERSON_NAME]" at bounding box center [158, 243] width 51 height 8
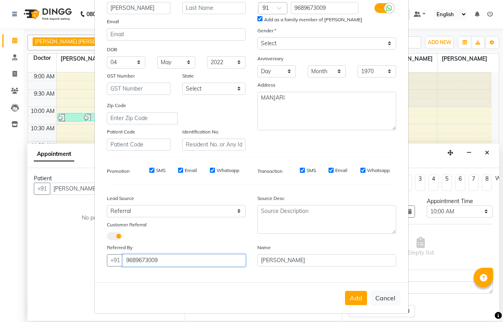
type input "9689673009"
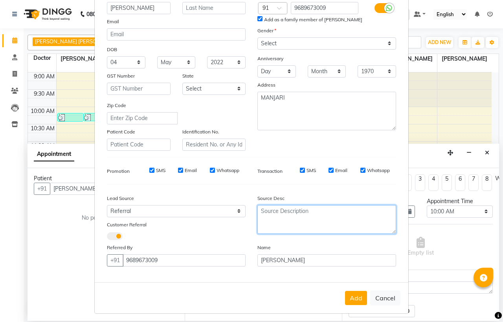
click at [270, 215] on textarea at bounding box center [326, 219] width 139 height 29
type textarea "PATIENT"
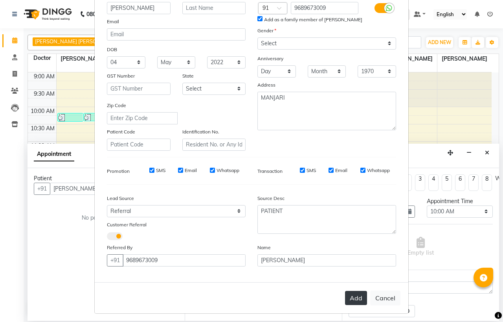
click at [352, 303] on button "Add" at bounding box center [356, 297] width 22 height 14
type input "9689673009"
select select
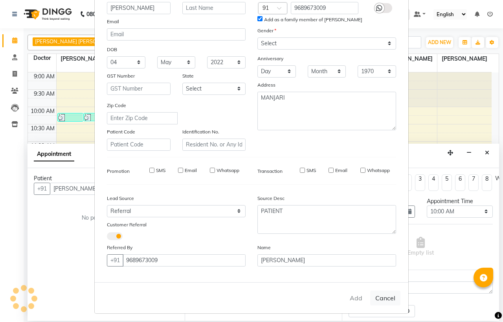
select select
checkbox input "false"
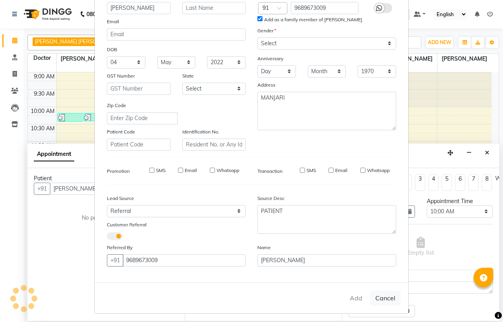
checkbox input "false"
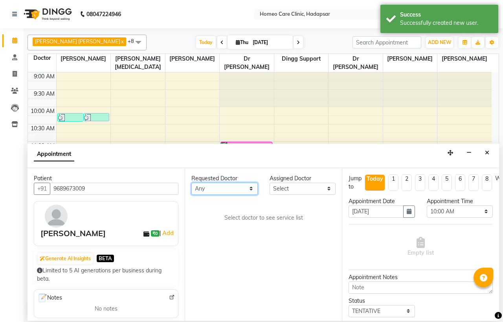
click at [221, 184] on select "Any Dingg Support [PERSON_NAME] [PERSON_NAME] [PERSON_NAME] [PERSON_NAME] [PERS…" at bounding box center [224, 188] width 66 height 12
select select "65961"
click at [191, 182] on select "Any Dingg Support [PERSON_NAME] [PERSON_NAME] [PERSON_NAME] [PERSON_NAME] [PERS…" at bounding box center [224, 188] width 66 height 12
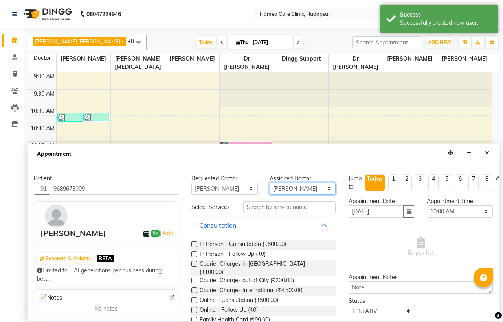
click at [291, 188] on select "Select Dingg Support [PERSON_NAME] [PERSON_NAME] [PERSON_NAME] [PERSON_NAME] [P…" at bounding box center [303, 188] width 66 height 12
select select "85606"
click at [270, 182] on select "Select Dingg Support [PERSON_NAME] [PERSON_NAME] [PERSON_NAME] [PERSON_NAME] [P…" at bounding box center [303, 188] width 66 height 12
click at [192, 247] on label at bounding box center [194, 244] width 6 height 6
click at [192, 247] on input "checkbox" at bounding box center [193, 244] width 5 height 5
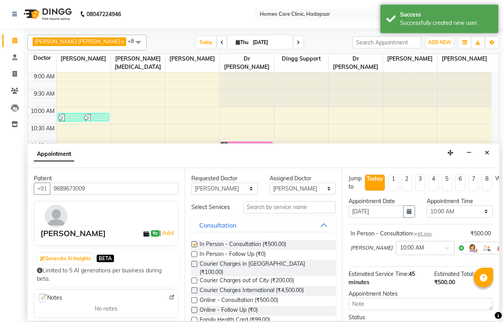
checkbox input "false"
click at [443, 211] on select "Select 10:00 AM 10:05 AM 10:10 AM 10:15 AM 10:20 AM 10:25 AM 10:30 AM 10:35 AM …" at bounding box center [460, 211] width 66 height 12
select select "670"
click at [427, 205] on select "Select 10:00 AM 10:05 AM 10:10 AM 10:15 AM 10:20 AM 10:25 AM 10:30 AM 10:35 AM …" at bounding box center [460, 211] width 66 height 12
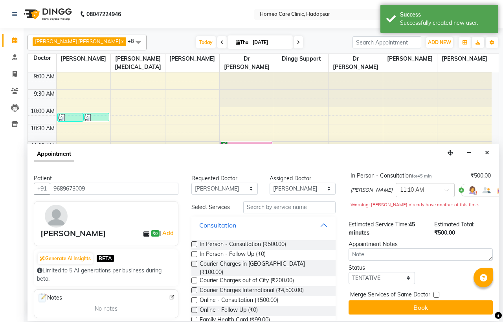
scroll to position [73, 0]
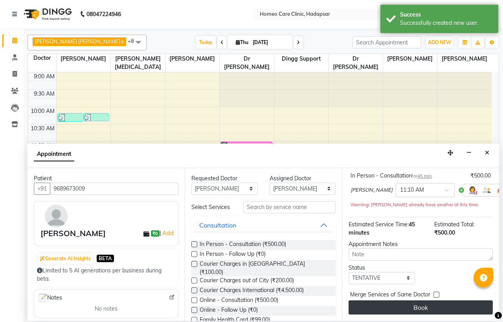
click at [386, 300] on button "Book" at bounding box center [421, 307] width 144 height 14
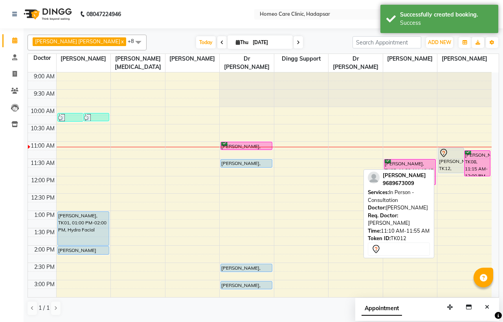
click at [458, 157] on div at bounding box center [451, 152] width 24 height 9
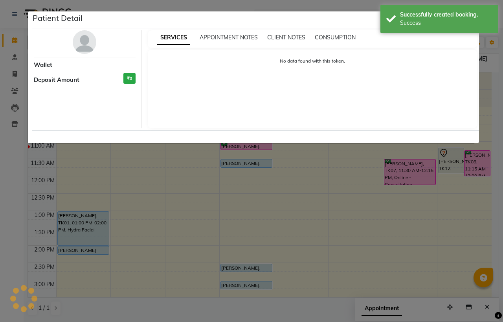
select select "7"
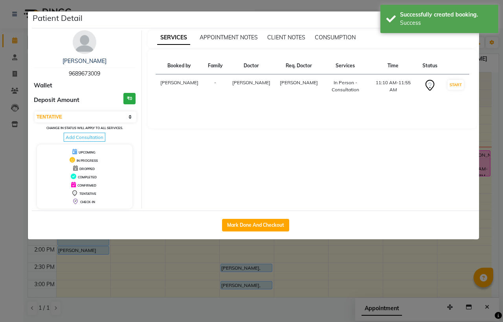
click at [83, 49] on img at bounding box center [85, 42] width 24 height 24
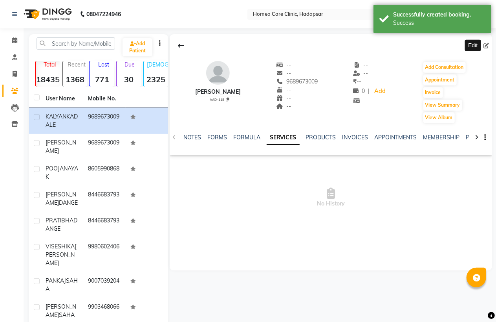
click at [489, 44] on icon at bounding box center [487, 46] width 6 height 6
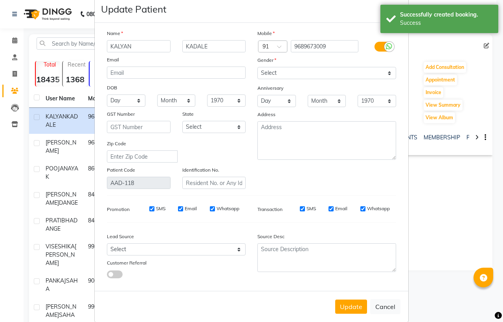
scroll to position [28, 0]
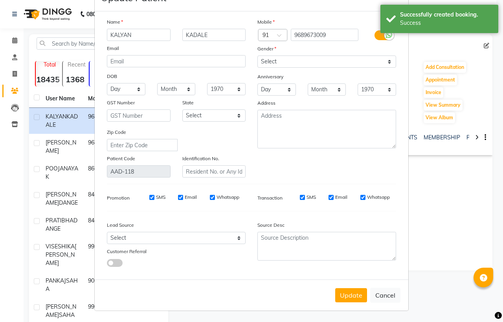
drag, startPoint x: 379, startPoint y: 292, endPoint x: 377, endPoint y: 288, distance: 5.1
click at [380, 292] on button "Cancel" at bounding box center [385, 294] width 30 height 15
select select
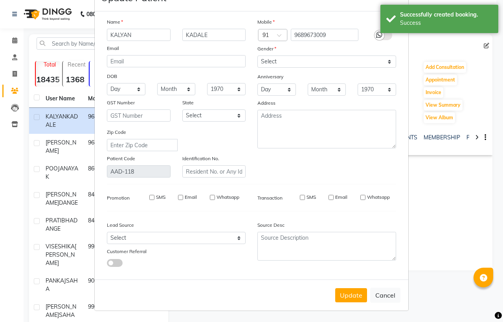
select select
checkbox input "false"
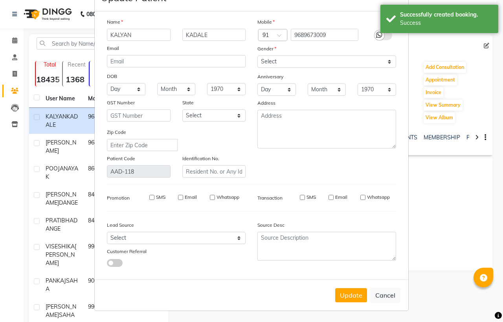
checkbox input "false"
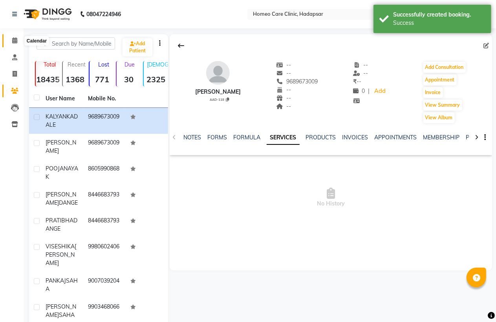
click at [15, 38] on icon at bounding box center [14, 40] width 5 height 6
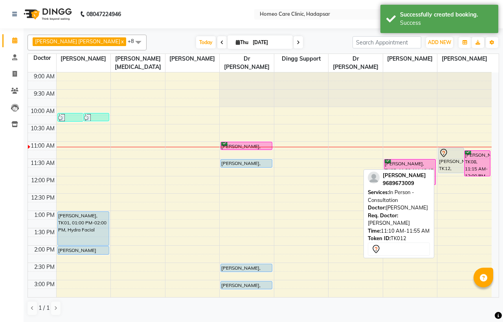
click at [439, 163] on div "[PERSON_NAME], TK12, 11:10 AM-11:55 AM, In Person - Consultation" at bounding box center [451, 160] width 25 height 25
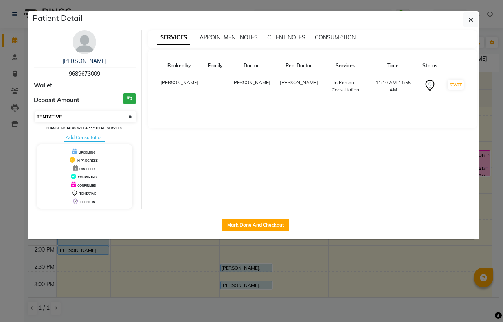
click at [79, 113] on select "Select IN SERVICE CONFIRMED TENTATIVE CHECK IN MARK DONE DROPPED UPCOMING" at bounding box center [86, 116] width 102 height 11
select select "6"
click at [35, 111] on select "Select IN SERVICE CONFIRMED TENTATIVE CHECK IN MARK DONE DROPPED UPCOMING" at bounding box center [86, 116] width 102 height 11
click at [469, 18] on icon "button" at bounding box center [471, 20] width 5 height 6
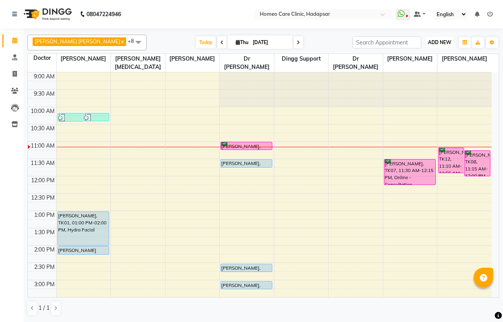
click at [443, 43] on span "ADD NEW" at bounding box center [439, 42] width 23 height 6
click at [422, 54] on button "Add Appointment" at bounding box center [422, 57] width 62 height 10
select select "tentative"
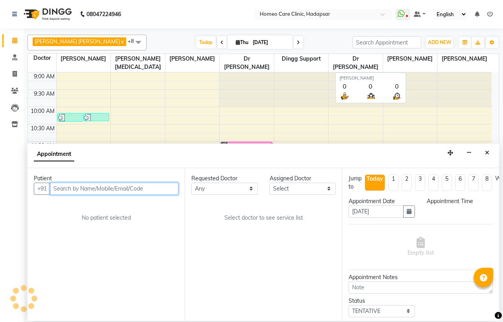
select select "600"
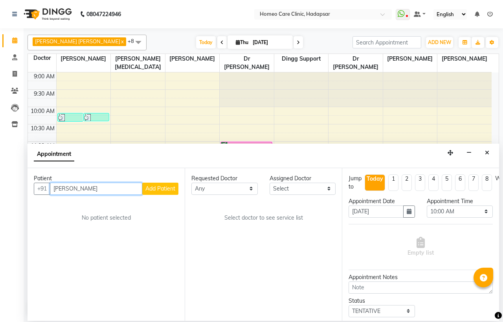
type input "[PERSON_NAME]"
click at [159, 186] on span "Add Patient" at bounding box center [160, 188] width 30 height 7
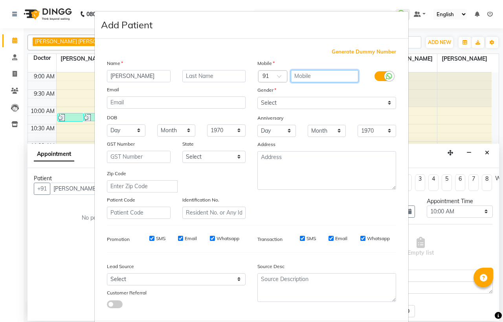
click at [305, 77] on input "text" at bounding box center [325, 76] width 68 height 12
type input "8976042021"
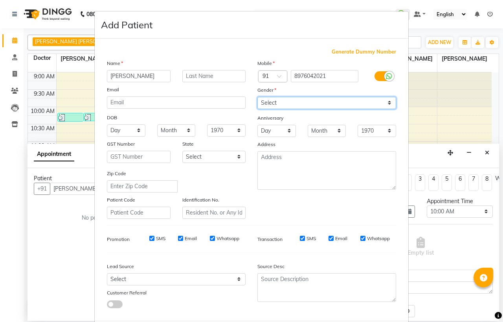
click at [290, 101] on select "Select [DEMOGRAPHIC_DATA] [DEMOGRAPHIC_DATA] Other Prefer Not To Say" at bounding box center [326, 103] width 139 height 12
select select "[DEMOGRAPHIC_DATA]"
click at [257, 97] on select "Select [DEMOGRAPHIC_DATA] [DEMOGRAPHIC_DATA] Other Prefer Not To Say" at bounding box center [326, 103] width 139 height 12
click at [119, 130] on select "Day 01 02 03 04 05 06 07 08 09 10 11 12 13 14 15 16 17 18 19 20 21 22 23 24 25 …" at bounding box center [126, 130] width 39 height 12
select select "28"
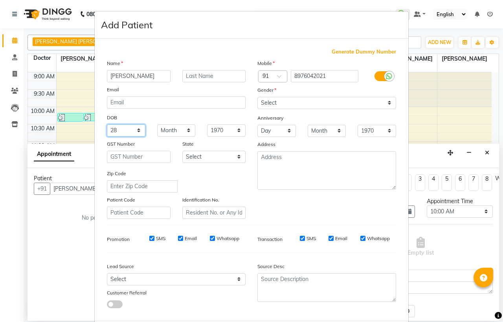
click at [107, 124] on select "Day 01 02 03 04 05 06 07 08 09 10 11 12 13 14 15 16 17 18 19 20 21 22 23 24 25 …" at bounding box center [126, 130] width 39 height 12
click at [170, 130] on select "Month January February March April May June July August September October Novem…" at bounding box center [176, 130] width 39 height 12
select select "03"
click at [157, 124] on select "Month January February March April May June July August September October Novem…" at bounding box center [176, 130] width 39 height 12
click at [217, 131] on select "1940 1941 1942 1943 1944 1945 1946 1947 1948 1949 1950 1951 1952 1953 1954 1955…" at bounding box center [226, 130] width 39 height 12
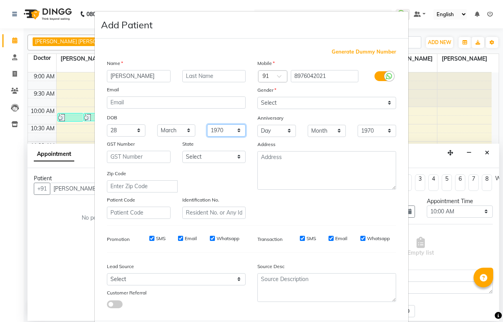
select select "1998"
click at [207, 124] on select "1940 1941 1942 1943 1944 1945 1946 1947 1948 1949 1950 1951 1952 1953 1954 1955…" at bounding box center [226, 130] width 39 height 12
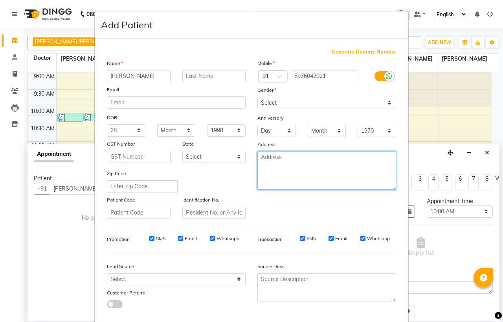
click at [292, 160] on textarea at bounding box center [326, 170] width 139 height 39
type textarea "HADAPSAR"
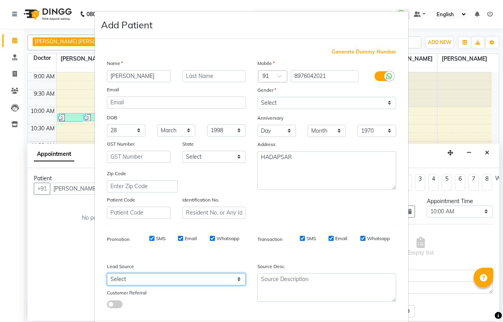
click at [127, 282] on select "Select Walk-in Referral Internet Friend Word of Mouth Advertisement Facebook Ju…" at bounding box center [176, 279] width 139 height 12
select select "50937"
click at [107, 273] on select "Select Walk-in Referral Internet Friend Word of Mouth Advertisement Facebook Ju…" at bounding box center [176, 279] width 139 height 12
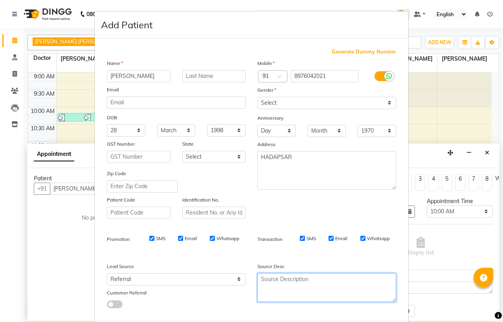
click at [262, 279] on textarea at bounding box center [326, 287] width 139 height 29
type textarea "PRACTO"
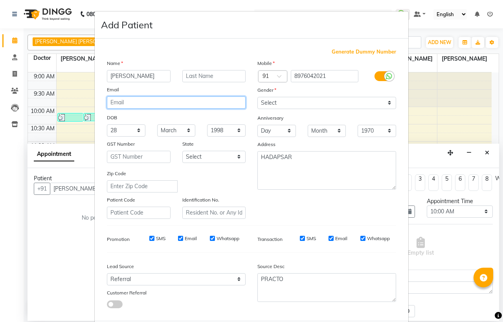
click at [123, 100] on input "email" at bounding box center [176, 102] width 139 height 12
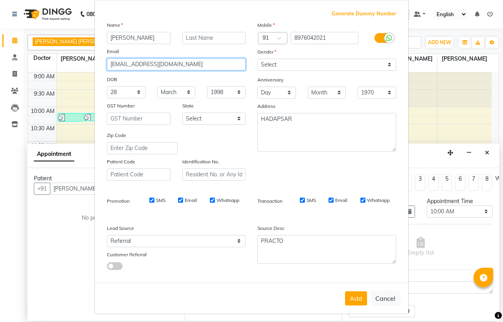
scroll to position [41, 0]
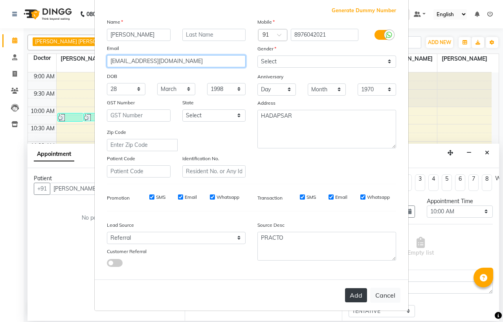
type input "[EMAIL_ADDRESS][DOMAIN_NAME]"
click at [352, 294] on button "Add" at bounding box center [356, 295] width 22 height 14
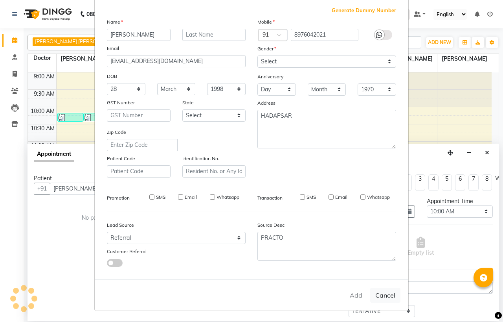
type input "8976042021"
select select
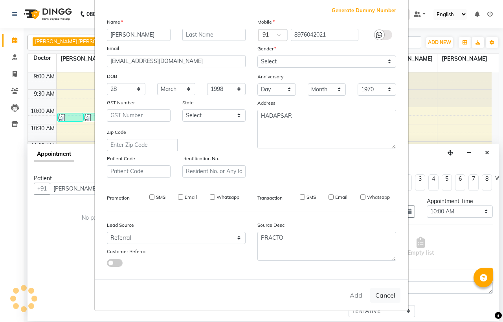
select select
checkbox input "false"
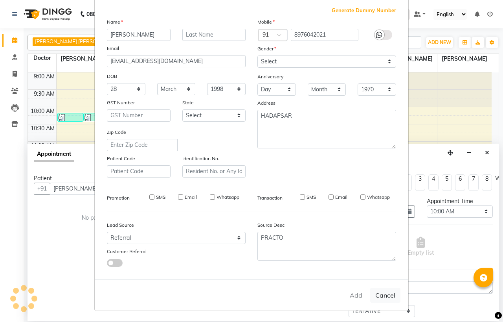
checkbox input "false"
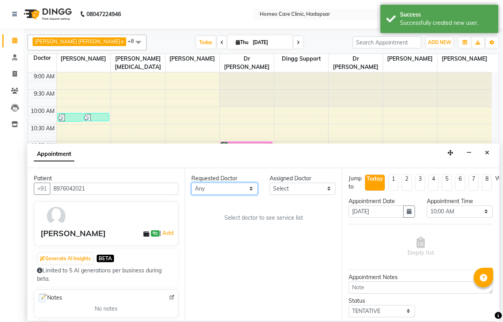
click at [217, 187] on select "Any Dingg Support [PERSON_NAME] [PERSON_NAME] [PERSON_NAME] [PERSON_NAME] [PERS…" at bounding box center [224, 188] width 66 height 12
select select "65961"
click at [191, 182] on select "Any Dingg Support [PERSON_NAME] [PERSON_NAME] [PERSON_NAME] [PERSON_NAME] [PERS…" at bounding box center [224, 188] width 66 height 12
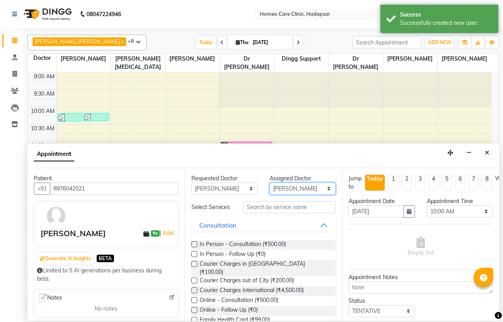
click at [291, 186] on select "Select Dingg Support [PERSON_NAME] [PERSON_NAME] [PERSON_NAME] [PERSON_NAME] [P…" at bounding box center [303, 188] width 66 height 12
select select "85606"
click at [270, 182] on select "Select Dingg Support [PERSON_NAME] [PERSON_NAME] [PERSON_NAME] [PERSON_NAME] [P…" at bounding box center [303, 188] width 66 height 12
click at [195, 247] on label at bounding box center [194, 244] width 6 height 6
click at [195, 247] on input "checkbox" at bounding box center [193, 244] width 5 height 5
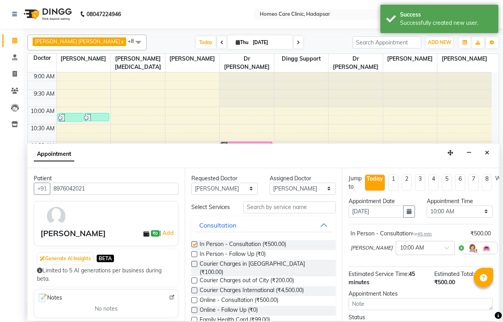
checkbox input "false"
click at [450, 211] on select "Select 10:00 AM 10:05 AM 10:10 AM 10:15 AM 10:20 AM 10:25 AM 10:30 AM 10:35 AM …" at bounding box center [460, 211] width 66 height 12
select select "670"
click at [427, 205] on select "Select 10:00 AM 10:05 AM 10:10 AM 10:15 AM 10:20 AM 10:25 AM 10:30 AM 10:35 AM …" at bounding box center [460, 211] width 66 height 12
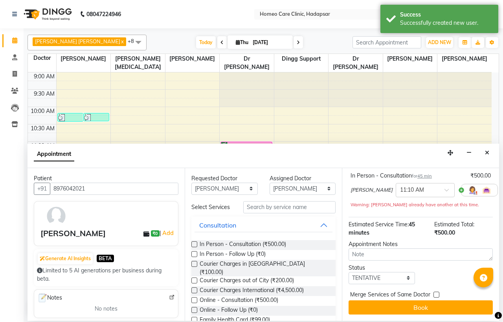
scroll to position [73, 0]
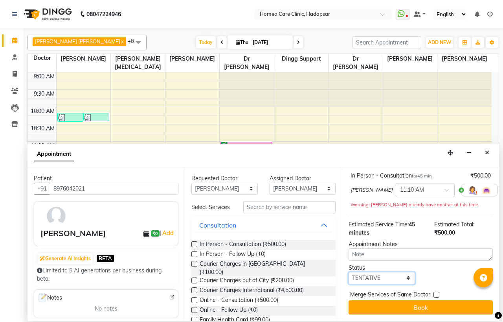
drag, startPoint x: 379, startPoint y: 271, endPoint x: 379, endPoint y: 266, distance: 5.1
click at [379, 272] on select "Select TENTATIVE CONFIRM CHECK-IN UPCOMING" at bounding box center [382, 278] width 66 height 12
select select "confirm booking"
click at [349, 272] on select "Select TENTATIVE CONFIRM CHECK-IN UPCOMING" at bounding box center [382, 278] width 66 height 12
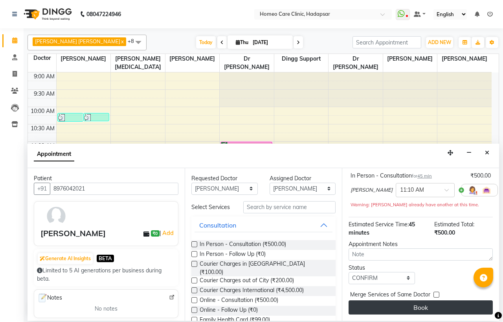
click at [388, 300] on button "Book" at bounding box center [421, 307] width 144 height 14
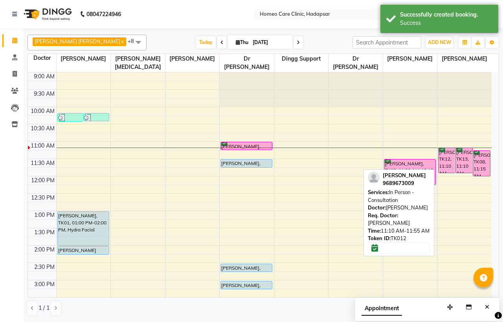
click at [447, 160] on div "[PERSON_NAME], TK12, 11:10 AM-11:55 AM, In Person - Consultation" at bounding box center [447, 160] width 17 height 25
select select "6"
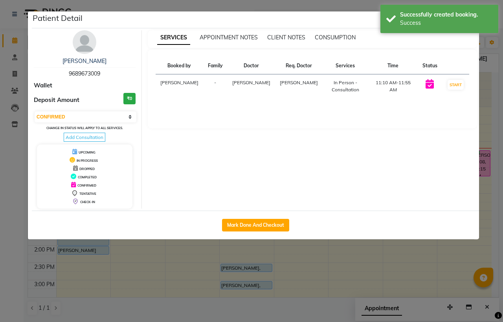
click at [83, 45] on img at bounding box center [85, 42] width 24 height 24
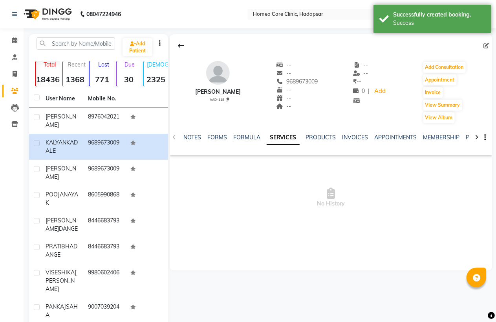
drag, startPoint x: 193, startPoint y: 90, endPoint x: 248, endPoint y: 91, distance: 54.2
click at [248, 91] on div "[PERSON_NAME] AAD-118 -- -- 9689673009 -- -- -- -- -- ₹ -- 0 | Add Add Consulta…" at bounding box center [331, 88] width 323 height 71
copy div "[PERSON_NAME]"
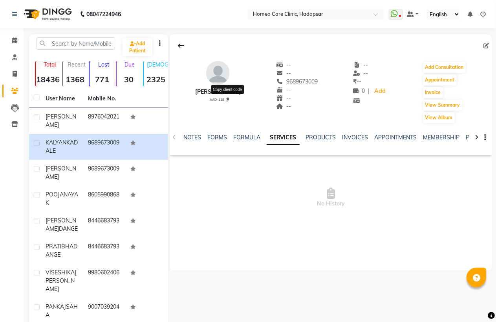
click at [227, 99] on icon at bounding box center [227, 99] width 3 height 4
type textarea "AAD-118"
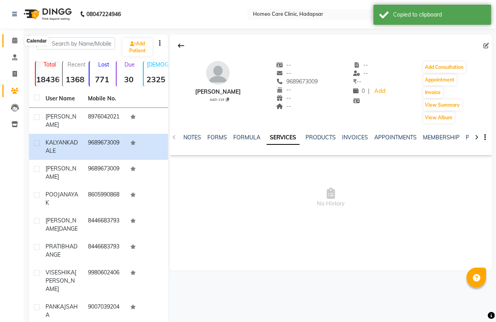
click at [16, 39] on icon at bounding box center [14, 40] width 5 height 6
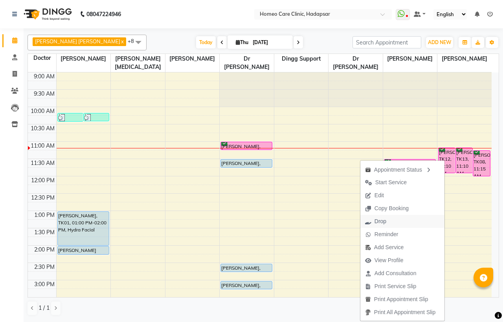
click at [393, 220] on button "Drop" at bounding box center [402, 221] width 84 height 13
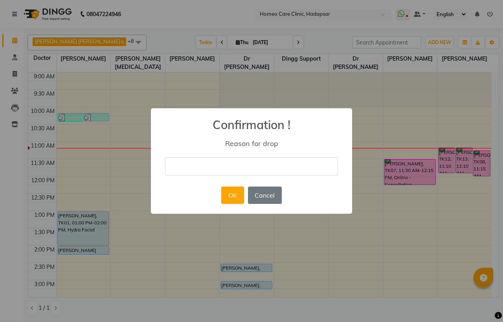
click at [177, 173] on input "text" at bounding box center [251, 166] width 173 height 18
type input "BY MISTAKE"
click at [230, 197] on button "OK" at bounding box center [232, 194] width 22 height 17
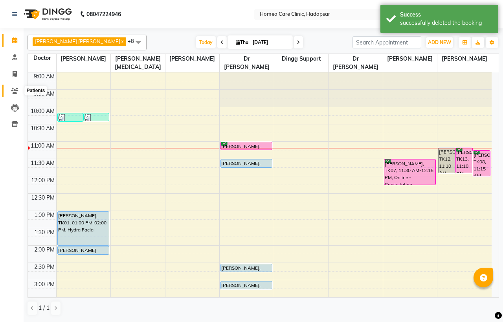
click at [14, 90] on icon at bounding box center [14, 91] width 7 height 6
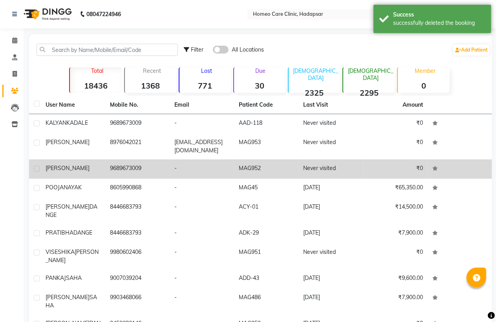
click at [77, 159] on td "[PERSON_NAME]" at bounding box center [73, 168] width 64 height 19
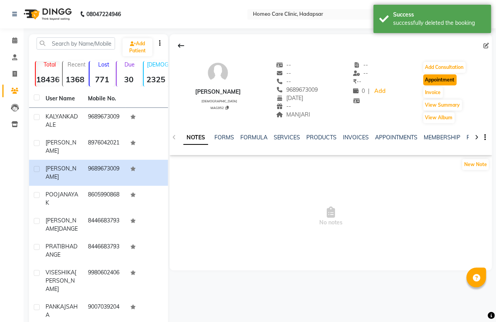
click at [438, 78] on button "Appointment" at bounding box center [440, 79] width 33 height 11
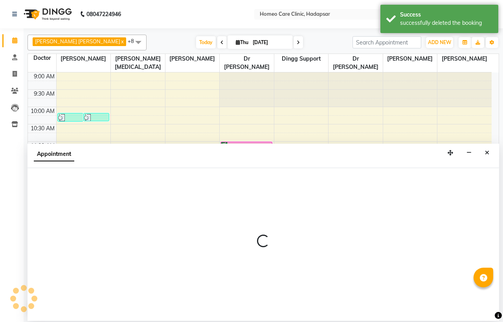
select select "tentative"
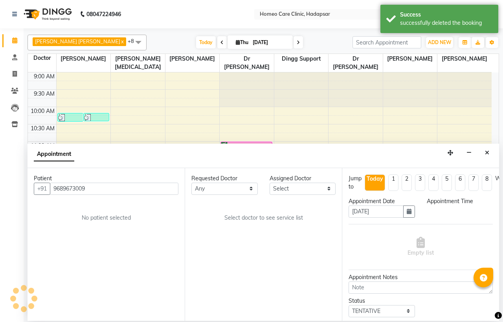
scroll to position [70, 0]
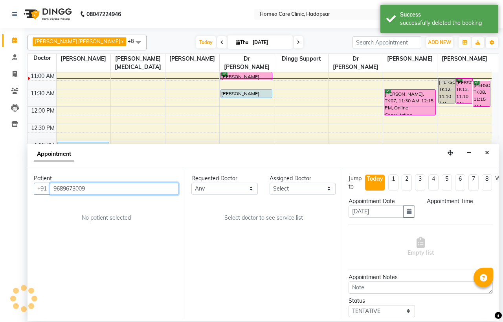
select select "600"
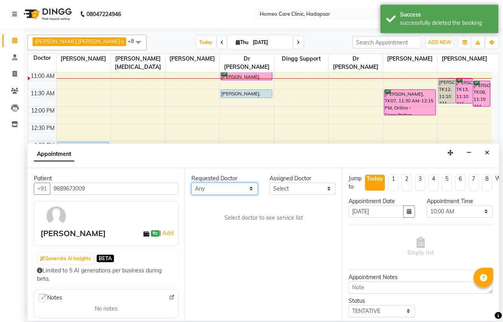
click at [215, 190] on select "Any Dingg Support [PERSON_NAME] [PERSON_NAME] [PERSON_NAME] [PERSON_NAME] [PERS…" at bounding box center [224, 188] width 66 height 12
select select "65961"
click at [191, 182] on select "Any Dingg Support [PERSON_NAME] [PERSON_NAME] [PERSON_NAME] [PERSON_NAME] [PERS…" at bounding box center [224, 188] width 66 height 12
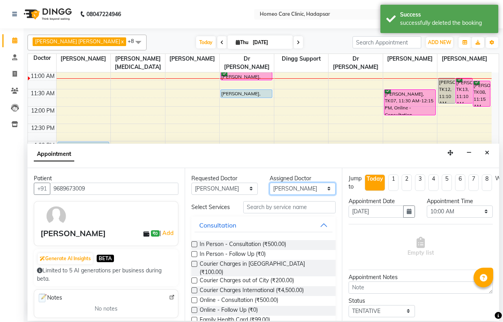
click at [287, 186] on select "Select Dingg Support [PERSON_NAME] [PERSON_NAME] [PERSON_NAME] [PERSON_NAME] [P…" at bounding box center [303, 188] width 66 height 12
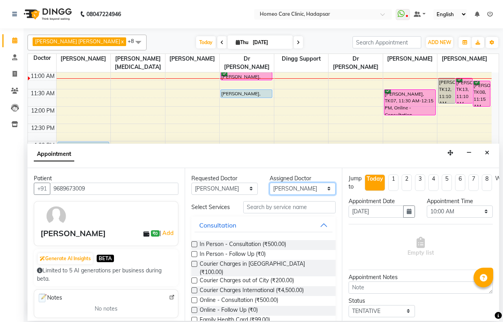
select select "85606"
click at [270, 182] on select "Select Dingg Support [PERSON_NAME] [PERSON_NAME] [PERSON_NAME] [PERSON_NAME] [P…" at bounding box center [303, 188] width 66 height 12
drag, startPoint x: 194, startPoint y: 246, endPoint x: 202, endPoint y: 243, distance: 9.0
click at [194, 246] on label at bounding box center [194, 244] width 6 height 6
click at [194, 246] on input "checkbox" at bounding box center [193, 244] width 5 height 5
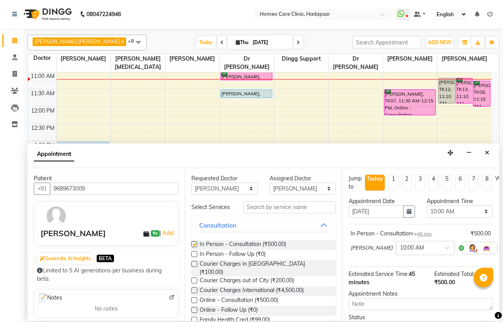
checkbox input "false"
click at [431, 211] on select "Select 10:00 AM 10:05 AM 10:10 AM 10:15 AM 10:20 AM 10:25 AM 10:30 AM 10:35 AM …" at bounding box center [460, 211] width 66 height 12
select select "670"
click at [427, 205] on select "Select 10:00 AM 10:05 AM 10:10 AM 10:15 AM 10:20 AM 10:25 AM 10:30 AM 10:35 AM …" at bounding box center [460, 211] width 66 height 12
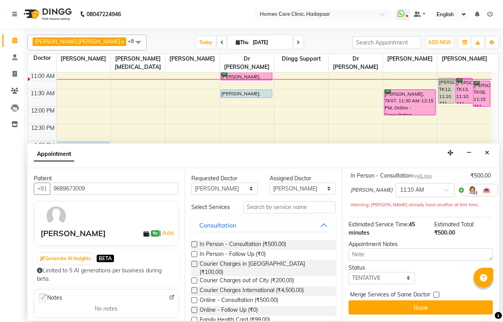
scroll to position [73, 0]
click at [368, 272] on select "Select TENTATIVE CONFIRM CHECK-IN UPCOMING" at bounding box center [382, 278] width 66 height 12
select select "confirm booking"
click at [349, 272] on select "Select TENTATIVE CONFIRM CHECK-IN UPCOMING" at bounding box center [382, 278] width 66 height 12
click at [378, 300] on button "Book" at bounding box center [421, 307] width 144 height 14
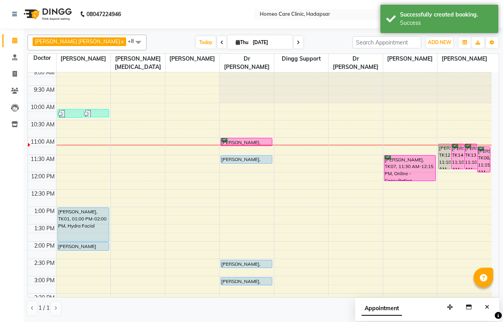
scroll to position [0, 0]
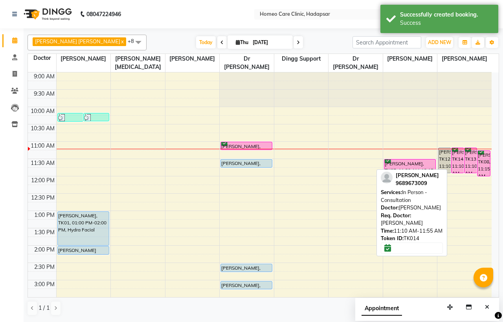
click at [457, 159] on div "[PERSON_NAME], TK14, 11:10 AM-11:55 AM, In Person - Consultation" at bounding box center [458, 160] width 12 height 25
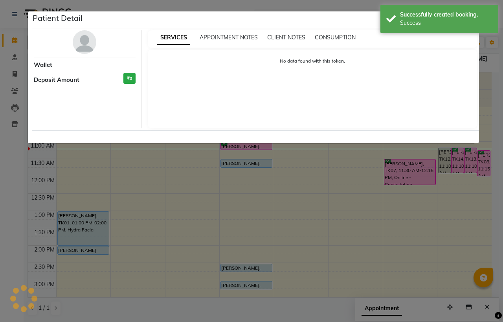
select select "6"
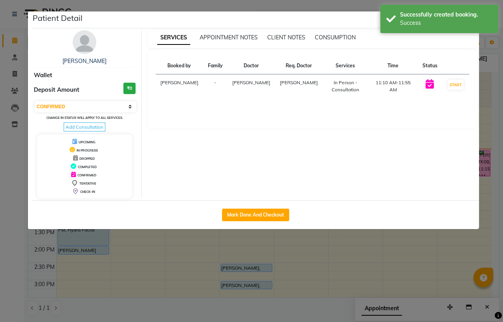
click at [88, 42] on img at bounding box center [85, 42] width 24 height 24
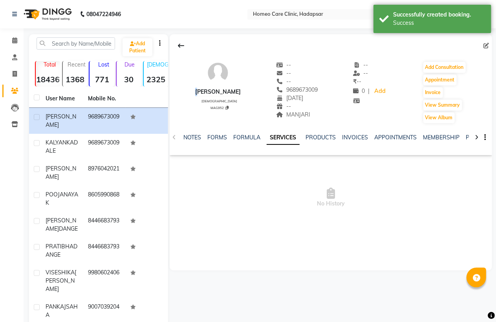
drag, startPoint x: 186, startPoint y: 88, endPoint x: 246, endPoint y: 96, distance: 60.6
click at [246, 96] on div "[PERSON_NAME] [DEMOGRAPHIC_DATA] MAG952 -- -- -- 9689673009 [DATE] -- MANJARI -…" at bounding box center [331, 88] width 323 height 71
copy div
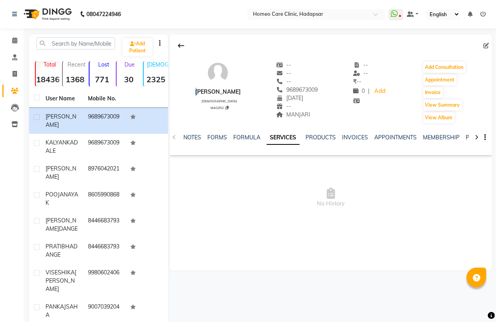
copy div
click at [239, 186] on span "No History" at bounding box center [331, 197] width 323 height 79
drag, startPoint x: 201, startPoint y: 90, endPoint x: 241, endPoint y: 93, distance: 40.2
click at [241, 93] on div "[PERSON_NAME] [DEMOGRAPHIC_DATA] MAG952 -- -- -- 9689673009 [DATE] -- MANJARI -…" at bounding box center [331, 88] width 323 height 71
copy div "[PERSON_NAME]"
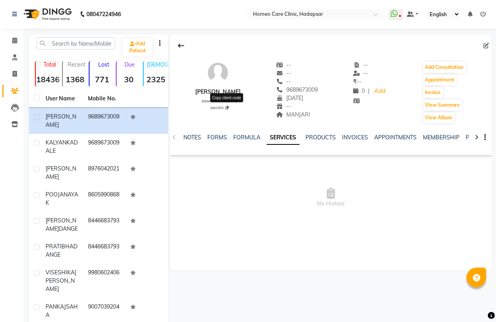
click at [227, 108] on icon at bounding box center [227, 108] width 3 height 4
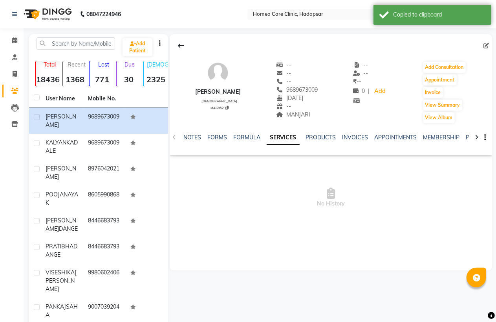
drag, startPoint x: 285, startPoint y: 88, endPoint x: 325, endPoint y: 90, distance: 39.7
click at [325, 90] on div "[PERSON_NAME] [DEMOGRAPHIC_DATA] MAG952 -- -- -- 9689673009 [DATE] -- MANJARI -…" at bounding box center [331, 88] width 323 height 71
copy span "9689673009"
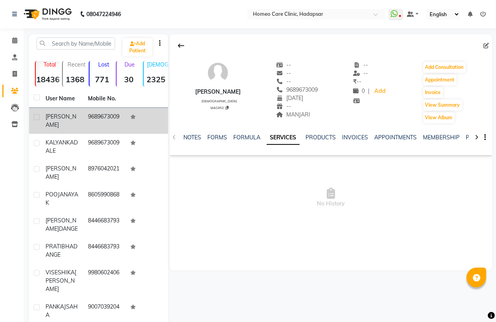
drag, startPoint x: 72, startPoint y: 175, endPoint x: 143, endPoint y: 110, distance: 96.6
click at [72, 175] on div "[PERSON_NAME]" at bounding box center [62, 172] width 33 height 17
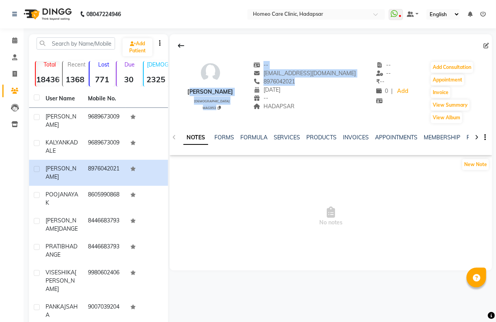
drag, startPoint x: 187, startPoint y: 88, endPoint x: 257, endPoint y: 93, distance: 70.1
click at [257, 93] on div "[PERSON_NAME] [DEMOGRAPHIC_DATA] MAG953 -- [EMAIL_ADDRESS][DOMAIN_NAME] 8976042…" at bounding box center [331, 88] width 323 height 71
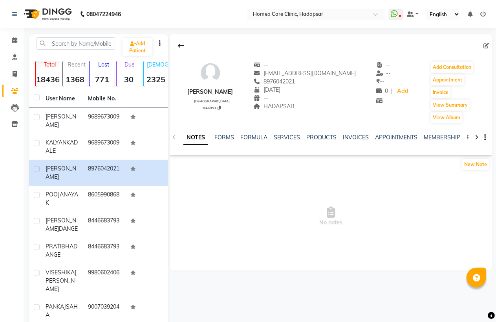
click at [235, 189] on span "No notes" at bounding box center [331, 216] width 323 height 79
drag, startPoint x: 187, startPoint y: 89, endPoint x: 239, endPoint y: 95, distance: 51.8
click at [239, 95] on div "[PERSON_NAME] [DEMOGRAPHIC_DATA] MAG953 -- [EMAIL_ADDRESS][DOMAIN_NAME] 8976042…" at bounding box center [331, 88] width 323 height 71
copy div "[PERSON_NAME]"
click at [221, 105] on span at bounding box center [219, 107] width 3 height 5
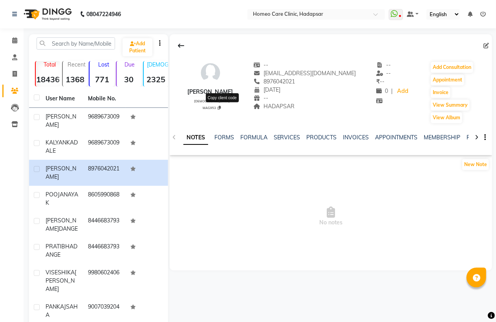
type textarea "MAG953"
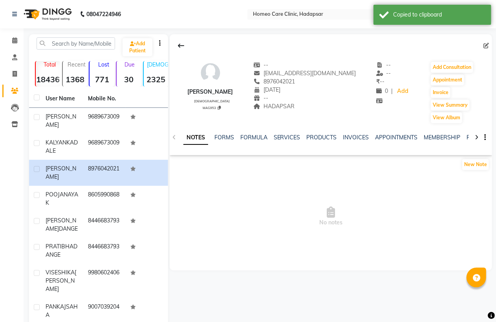
drag, startPoint x: 270, startPoint y: 80, endPoint x: 313, endPoint y: 80, distance: 43.2
click at [313, 80] on div "[PHONE_NUMBER] Mobile No." at bounding box center [305, 81] width 103 height 8
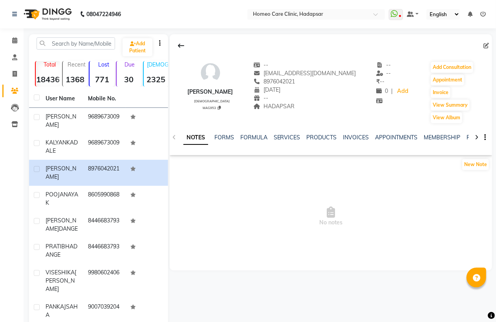
copy span "8976042021"
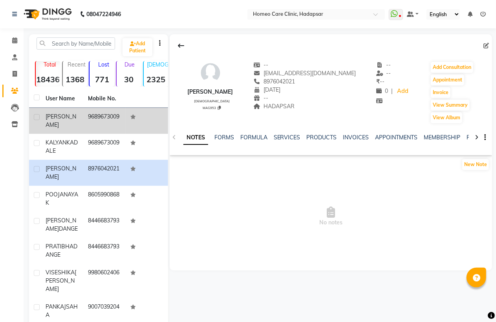
click at [94, 116] on td "9689673009" at bounding box center [104, 121] width 42 height 26
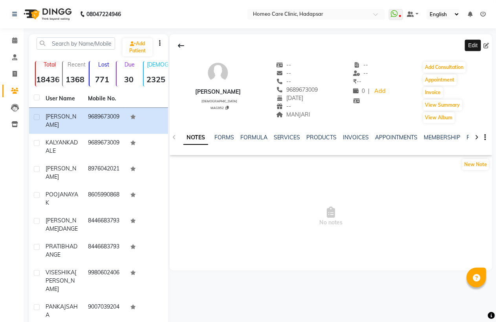
click at [485, 45] on icon at bounding box center [487, 46] width 6 height 6
click at [488, 45] on icon at bounding box center [487, 46] width 6 height 6
select select "04"
select select "05"
select select "2022"
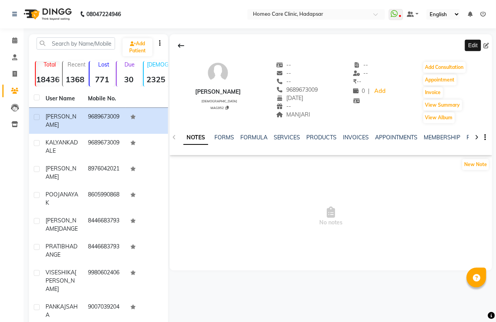
select select "[DEMOGRAPHIC_DATA]"
select select "50937"
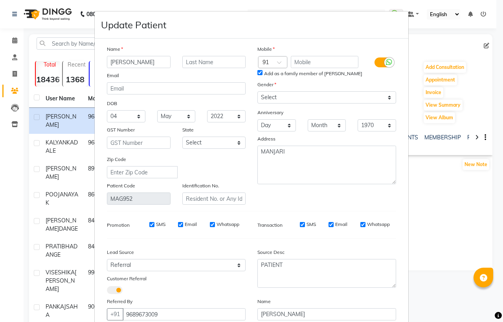
click at [127, 59] on input "[PERSON_NAME]" at bounding box center [139, 62] width 64 height 12
type input "KABIR KADALE"
click at [196, 63] on input "text" at bounding box center [214, 62] width 64 height 12
type input "KADALE"
click at [153, 61] on input "KABIR KADALE" at bounding box center [139, 62] width 64 height 12
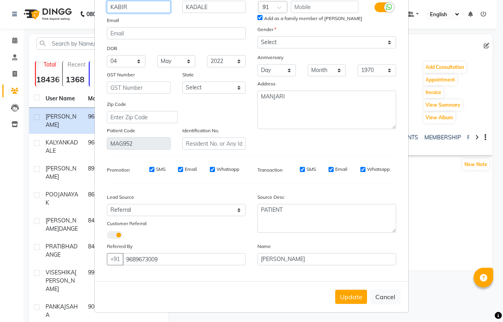
scroll to position [57, 0]
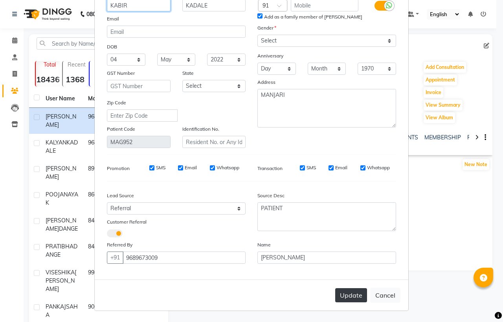
type input "KABIR"
click at [348, 300] on button "Update" at bounding box center [351, 295] width 32 height 14
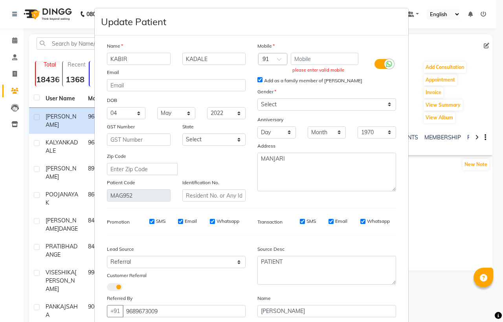
scroll to position [0, 0]
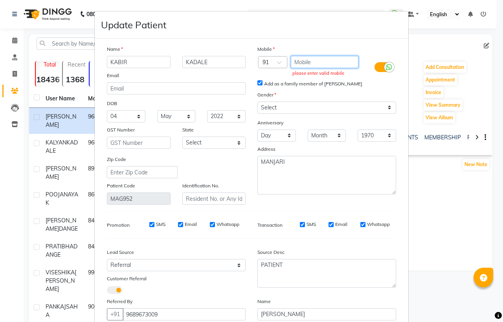
click at [302, 61] on input "text" at bounding box center [325, 62] width 68 height 12
paste input "9689673009"
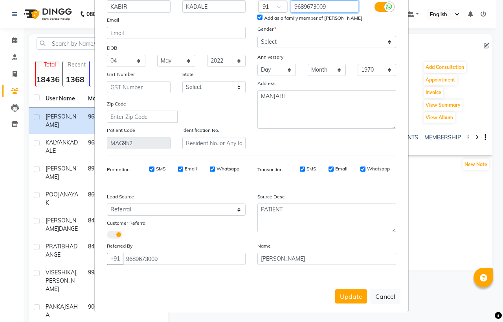
scroll to position [57, 0]
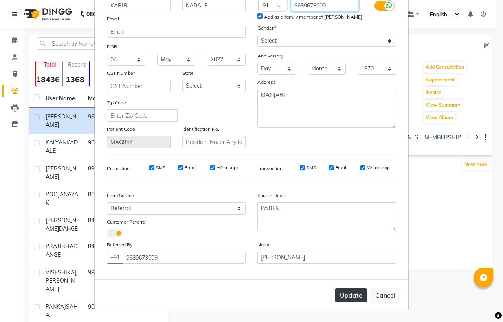
type input "9689673009"
click at [339, 293] on button "Update" at bounding box center [351, 295] width 32 height 14
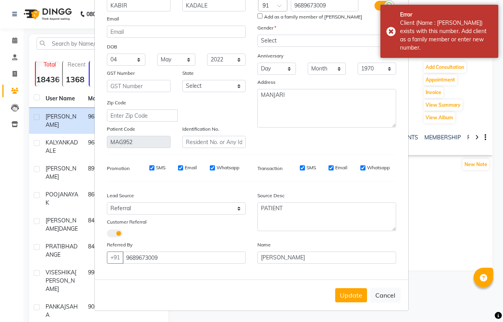
click at [257, 15] on input "Add as a family member of [PERSON_NAME]" at bounding box center [259, 15] width 5 height 5
checkbox input "true"
click at [359, 296] on button "Update" at bounding box center [351, 295] width 32 height 14
select select
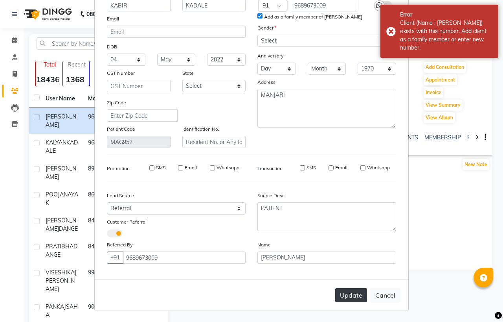
select select
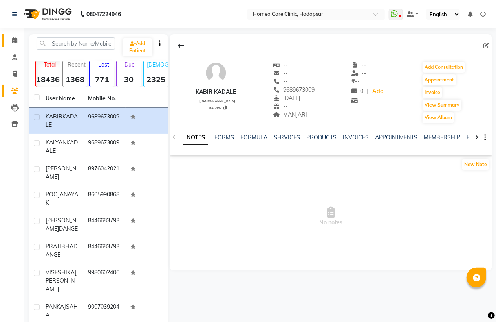
click at [10, 35] on link "Calendar" at bounding box center [11, 40] width 19 height 13
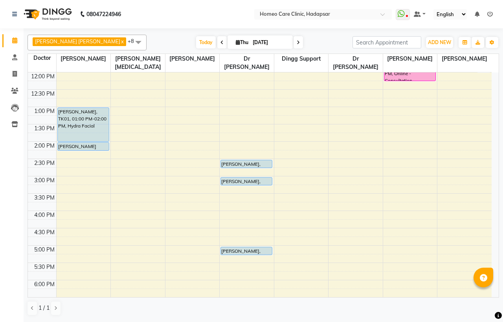
scroll to position [131, 0]
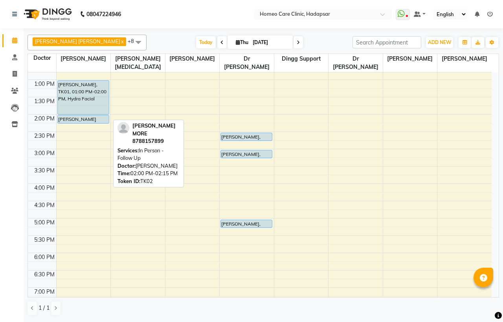
click at [83, 122] on div at bounding box center [83, 122] width 51 height 3
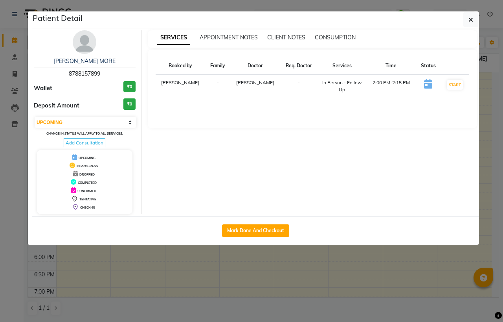
click at [85, 43] on img at bounding box center [85, 42] width 24 height 24
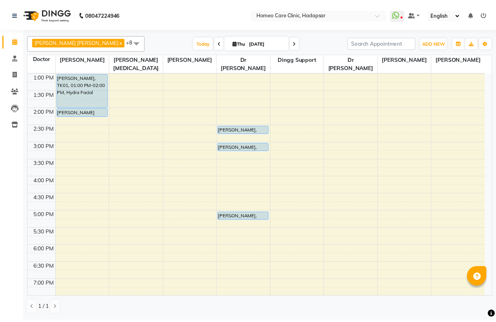
scroll to position [113, 0]
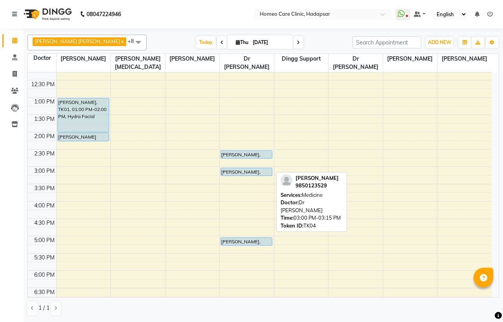
click at [252, 170] on div "[PERSON_NAME], TK04, 03:00 PM-03:15 PM, Medicine" at bounding box center [246, 171] width 51 height 7
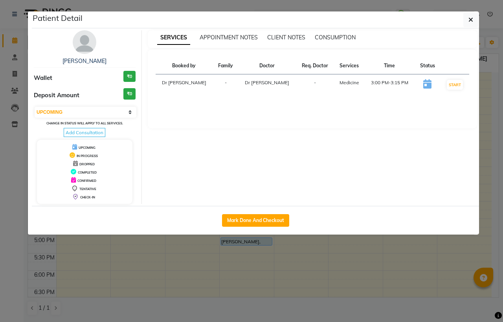
click at [88, 45] on img at bounding box center [85, 42] width 24 height 24
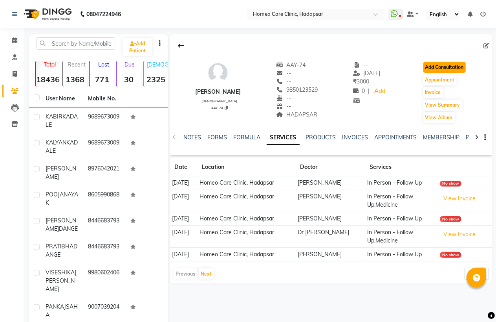
click at [462, 64] on button "Add Consultation" at bounding box center [445, 67] width 42 height 11
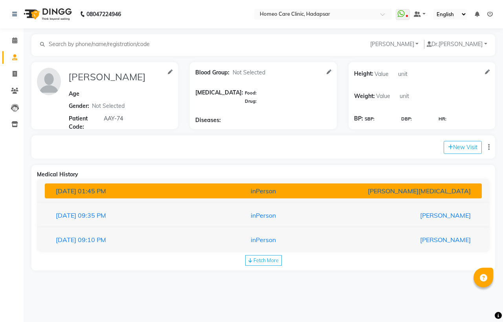
click at [179, 193] on div "[DATE] 01:45 PM" at bounding box center [121, 190] width 142 height 9
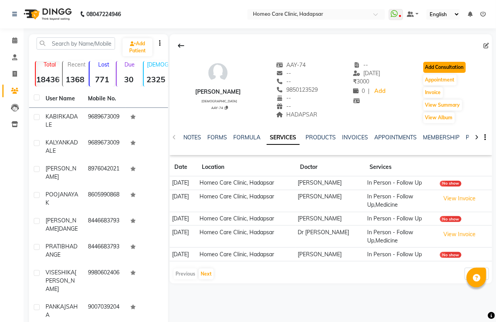
click at [458, 64] on button "Add Consultation" at bounding box center [445, 67] width 42 height 11
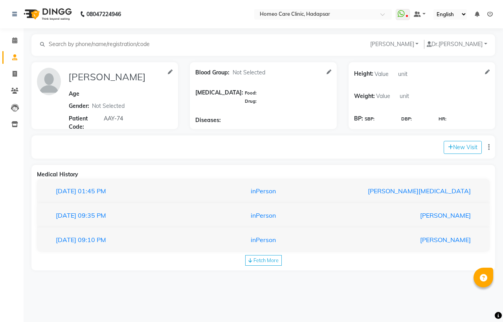
click at [191, 181] on div "[DATE] 01:45 PM inPerson [PERSON_NAME][MEDICAL_DATA]" at bounding box center [263, 190] width 453 height 25
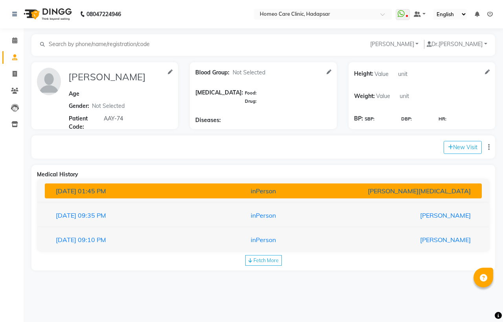
click at [191, 184] on button "[DATE] 01:45 PM inPerson [PERSON_NAME][MEDICAL_DATA]" at bounding box center [263, 190] width 437 height 15
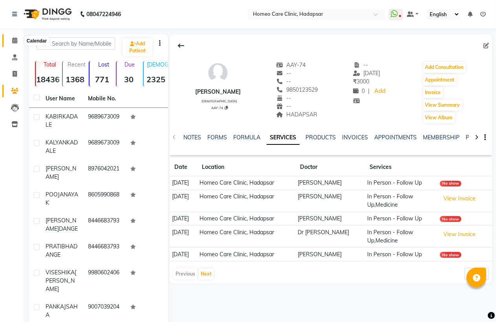
click at [13, 41] on icon at bounding box center [14, 40] width 5 height 6
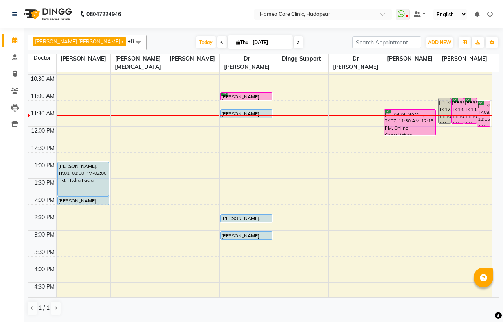
scroll to position [44, 0]
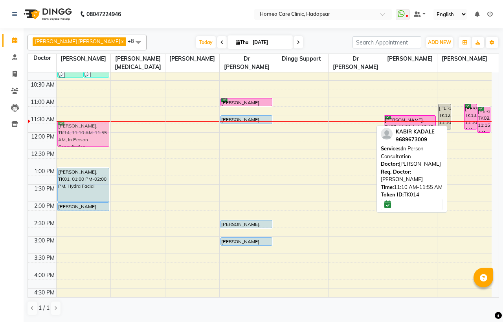
drag, startPoint x: 460, startPoint y: 114, endPoint x: 92, endPoint y: 132, distance: 367.9
click at [92, 132] on tr "[PERSON_NAME], TK10, 10:10 AM-10:26 AM, Medicine,Courier Charges in [GEOGRAPHIC…" at bounding box center [260, 271] width 464 height 484
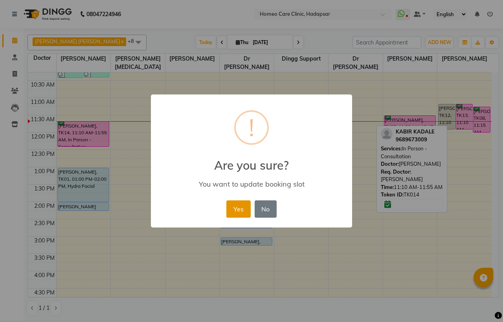
click at [236, 204] on button "Yes" at bounding box center [238, 208] width 24 height 17
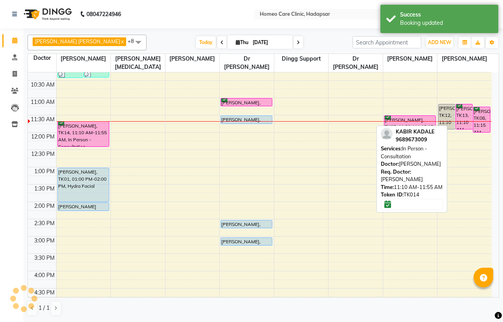
click at [459, 257] on div "9:00 AM 9:30 AM 10:00 AM 10:30 AM 11:00 AM 11:30 AM 12:00 PM 12:30 PM 1:00 PM 1…" at bounding box center [260, 271] width 464 height 484
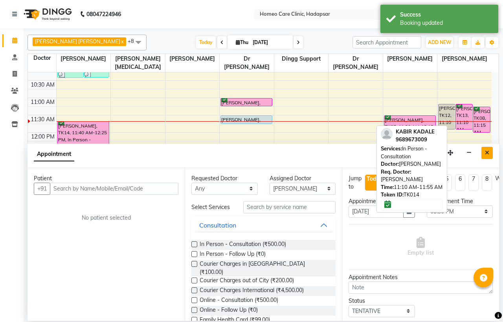
click at [489, 150] on button "Close" at bounding box center [486, 153] width 11 height 12
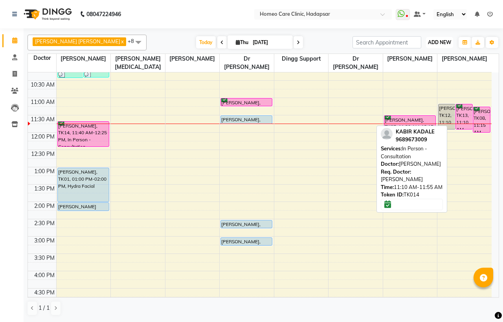
click at [442, 39] on span "ADD NEW" at bounding box center [439, 42] width 23 height 6
click at [434, 55] on button "Add Appointment" at bounding box center [422, 57] width 62 height 10
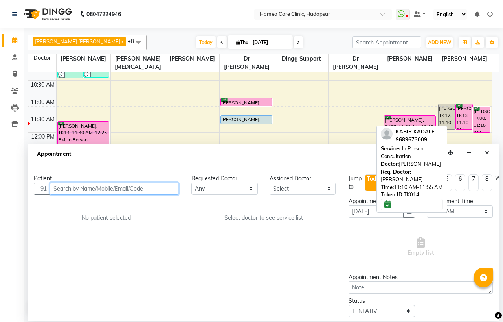
paste input "HHA-37"
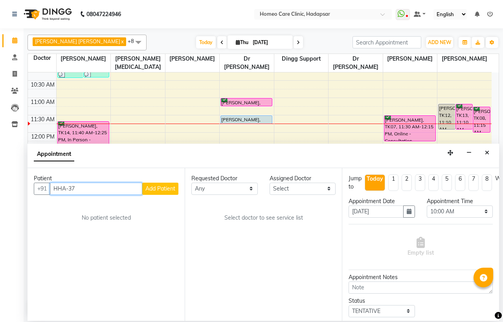
click at [68, 187] on input "HHA-37" at bounding box center [96, 188] width 92 height 12
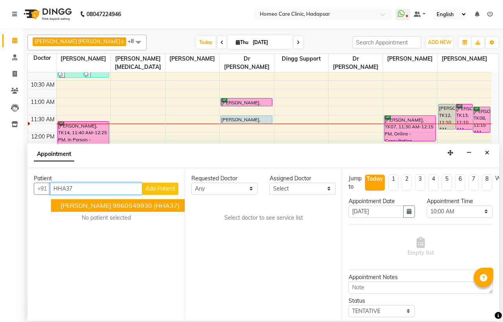
click at [110, 203] on button "[PERSON_NAME] 9860549930 (HHA37)" at bounding box center [121, 205] width 140 height 13
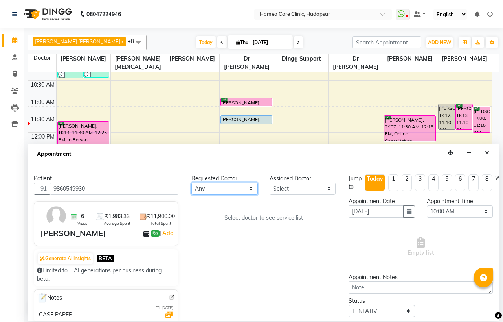
click at [233, 182] on select "Any Dingg Support [PERSON_NAME] [PERSON_NAME] [PERSON_NAME] [PERSON_NAME] [PERS…" at bounding box center [224, 188] width 66 height 12
click at [191, 182] on select "Any Dingg Support [PERSON_NAME] [PERSON_NAME] [PERSON_NAME] [PERSON_NAME] [PERS…" at bounding box center [224, 188] width 66 height 12
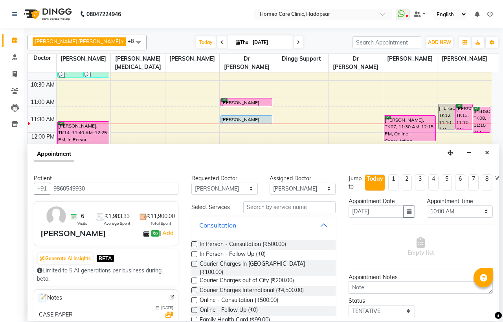
click at [193, 257] on label at bounding box center [194, 254] width 6 height 6
click at [193, 257] on input "checkbox" at bounding box center [193, 254] width 5 height 5
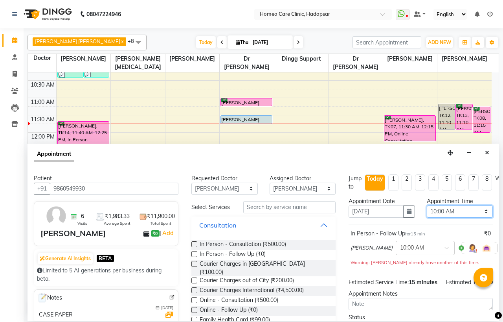
click at [441, 211] on select "Select 10:00 AM 10:05 AM 10:10 AM 10:15 AM 10:20 AM 10:25 AM 10:30 AM 10:35 AM …" at bounding box center [460, 211] width 66 height 12
click at [427, 205] on select "Select 10:00 AM 10:05 AM 10:10 AM 10:15 AM 10:20 AM 10:25 AM 10:30 AM 10:35 AM …" at bounding box center [460, 211] width 66 height 12
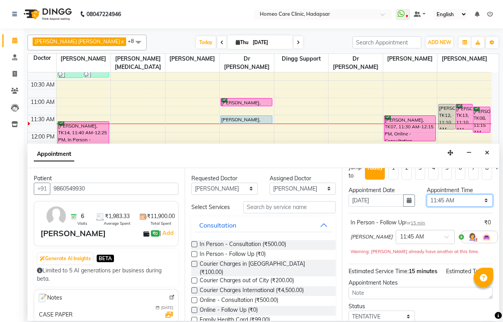
scroll to position [73, 0]
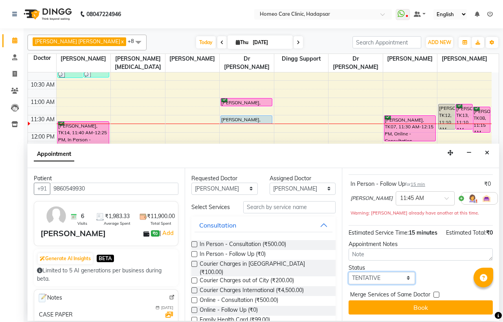
drag, startPoint x: 385, startPoint y: 271, endPoint x: 385, endPoint y: 265, distance: 5.9
click at [385, 272] on select "Select TENTATIVE CONFIRM CHECK-IN UPCOMING" at bounding box center [382, 278] width 66 height 12
click at [349, 272] on select "Select TENTATIVE CONFIRM CHECK-IN UPCOMING" at bounding box center [382, 278] width 66 height 12
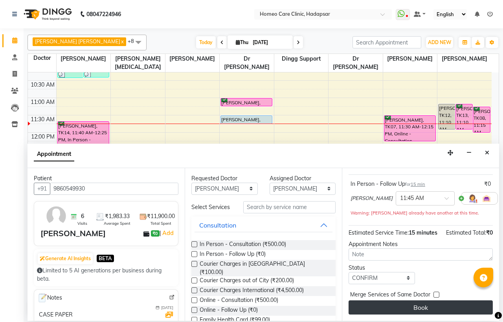
click at [403, 300] on button "Book" at bounding box center [421, 307] width 144 height 14
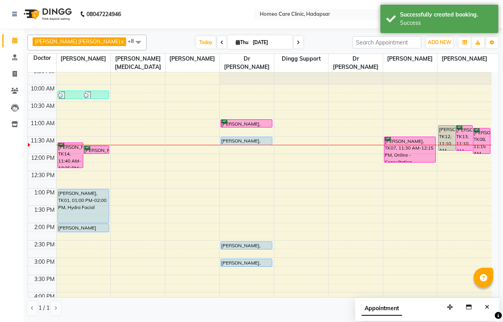
scroll to position [0, 0]
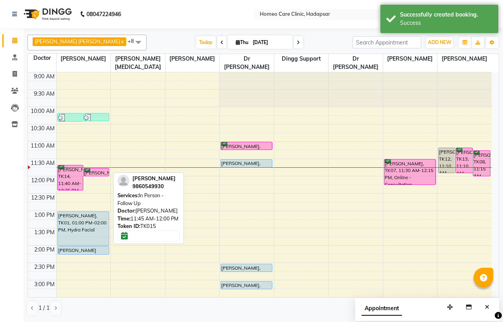
click at [94, 170] on div "[PERSON_NAME], TK15, 11:45 AM-12:00 PM, In Person - Follow Up" at bounding box center [96, 171] width 25 height 7
click at [98, 174] on div at bounding box center [96, 175] width 25 height 3
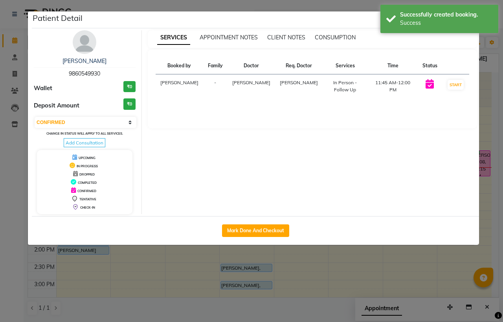
click at [89, 46] on img at bounding box center [85, 42] width 24 height 24
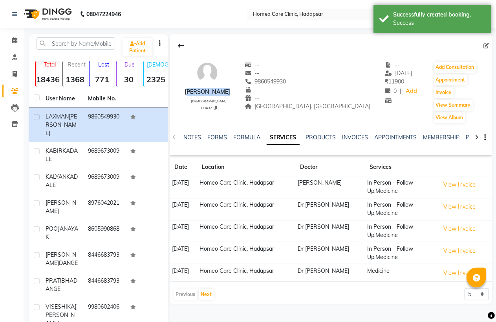
drag, startPoint x: 186, startPoint y: 91, endPoint x: 240, endPoint y: 87, distance: 54.8
click at [240, 87] on div "[PERSON_NAME] [DEMOGRAPHIC_DATA] HHA37 -- -- 9860549930 -- -- [GEOGRAPHIC_DATA]…" at bounding box center [331, 88] width 323 height 71
copy div "[PERSON_NAME]"
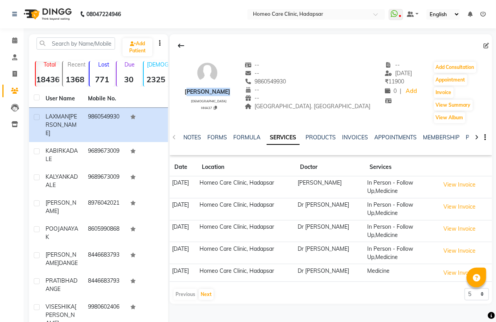
drag, startPoint x: 266, startPoint y: 80, endPoint x: 302, endPoint y: 80, distance: 36.2
click at [302, 80] on div "9860549930" at bounding box center [308, 81] width 126 height 8
click at [17, 40] on icon at bounding box center [14, 40] width 5 height 6
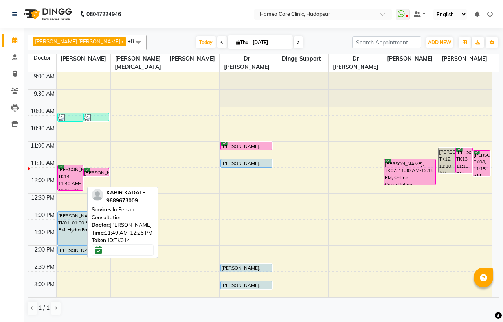
click at [68, 176] on div "[PERSON_NAME], TK14, 11:40 AM-12:25 PM, In Person - Consultation" at bounding box center [70, 177] width 25 height 25
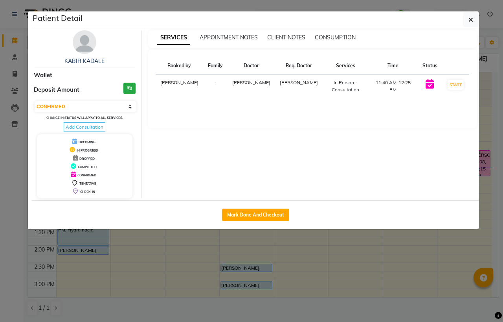
click at [78, 45] on img at bounding box center [85, 42] width 24 height 24
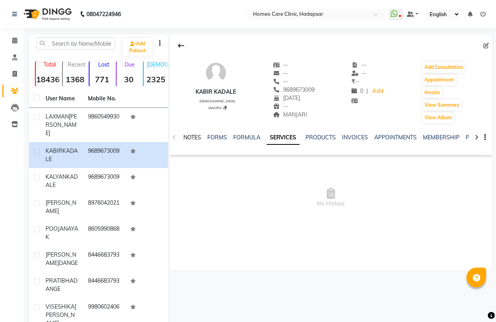
click at [198, 137] on link "NOTES" at bounding box center [193, 137] width 18 height 7
click at [477, 162] on button "New Note" at bounding box center [476, 164] width 27 height 11
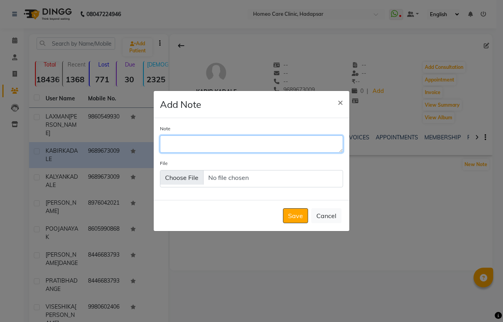
click at [181, 144] on textarea "Note" at bounding box center [251, 143] width 183 height 17
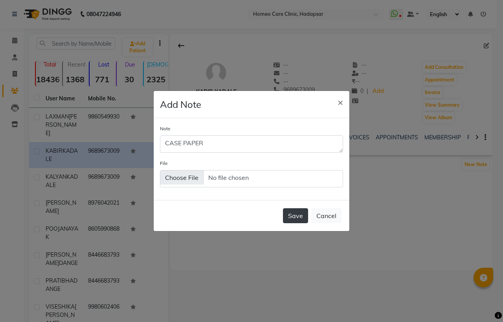
click at [298, 215] on button "Save" at bounding box center [295, 215] width 25 height 15
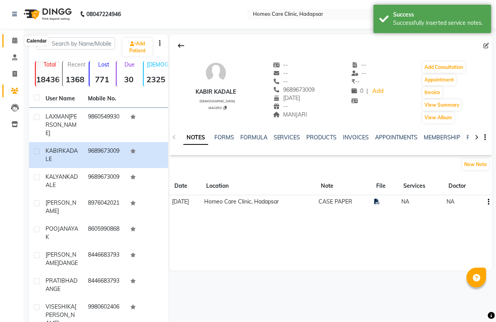
click at [9, 38] on span at bounding box center [15, 40] width 14 height 9
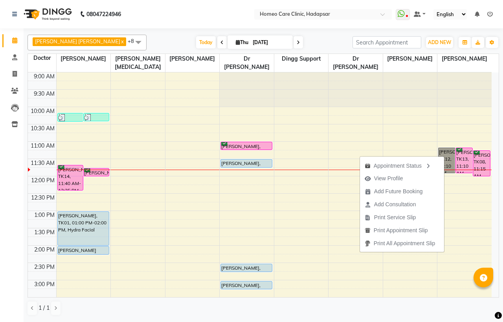
click at [462, 209] on div "9:00 AM 9:30 AM 10:00 AM 10:30 AM 11:00 AM 11:30 AM 12:00 PM 12:30 PM 1:00 PM 1…" at bounding box center [260, 314] width 464 height 484
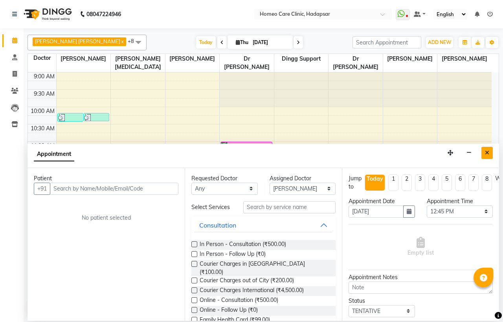
click at [489, 152] on icon "Close" at bounding box center [487, 153] width 4 height 6
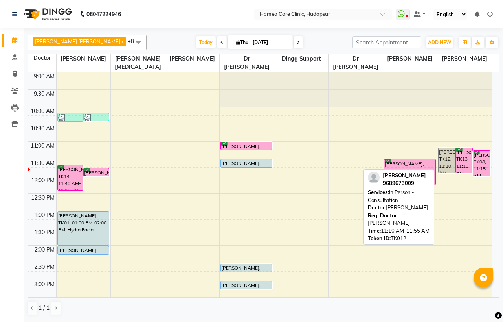
click at [448, 156] on div "[PERSON_NAME], TK12, 11:10 AM-11:55 AM, In Person - Consultation" at bounding box center [447, 160] width 17 height 25
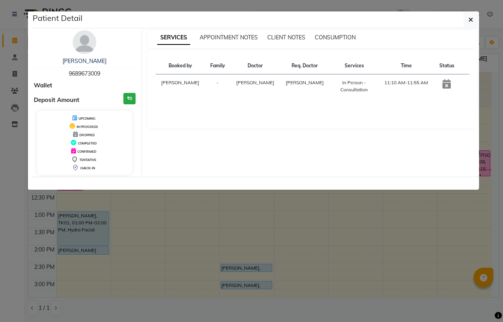
click at [95, 149] on div "CONFIRMED" at bounding box center [84, 151] width 89 height 8
click at [80, 153] on span "CONFIRMED" at bounding box center [86, 151] width 19 height 4
click at [86, 151] on span "CONFIRMED" at bounding box center [86, 151] width 19 height 4
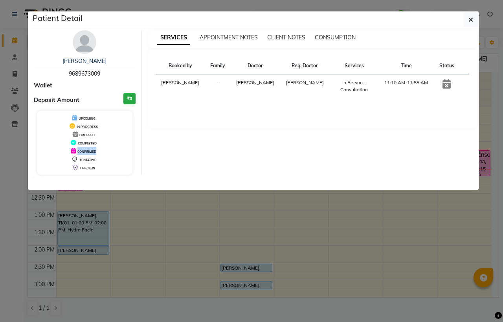
click at [86, 151] on span "CONFIRMED" at bounding box center [86, 151] width 19 height 4
click at [472, 18] on icon "button" at bounding box center [471, 20] width 5 height 6
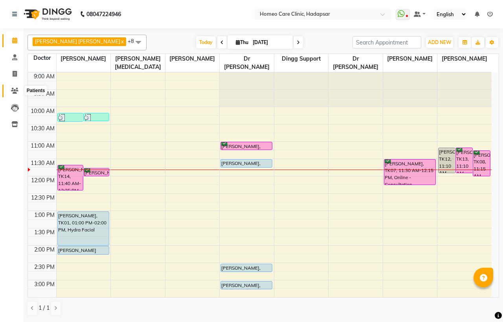
click at [15, 92] on icon at bounding box center [14, 91] width 7 height 6
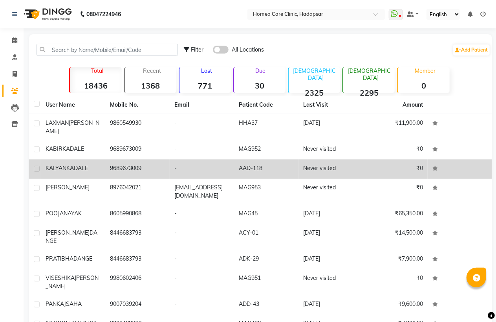
click at [92, 164] on div "[PERSON_NAME]" at bounding box center [73, 168] width 55 height 8
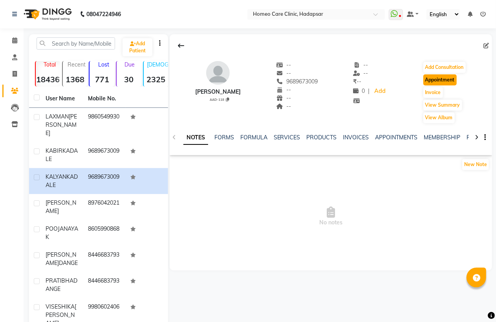
click at [435, 79] on button "Appointment" at bounding box center [440, 79] width 33 height 11
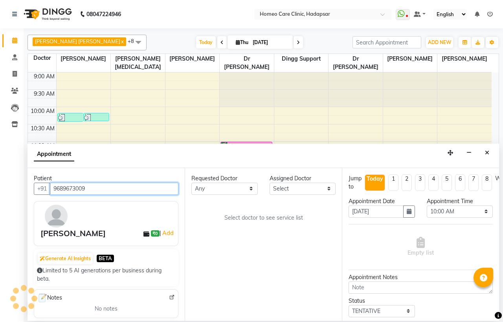
scroll to position [70, 0]
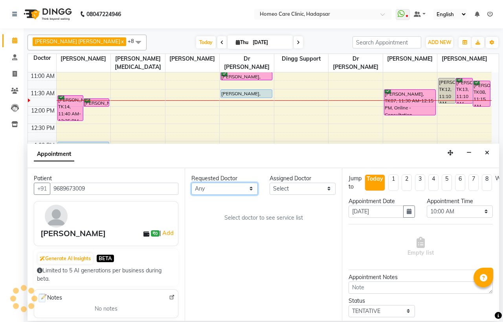
click at [216, 190] on select "Any Dingg Support [PERSON_NAME] [PERSON_NAME] [PERSON_NAME] [PERSON_NAME] [PERS…" at bounding box center [224, 188] width 66 height 12
click at [191, 182] on select "Any Dingg Support [PERSON_NAME] [PERSON_NAME] [PERSON_NAME] [PERSON_NAME] [PERS…" at bounding box center [224, 188] width 66 height 12
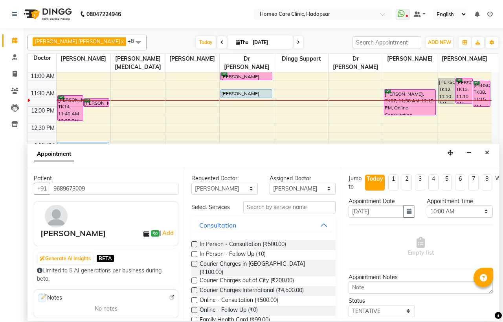
click at [193, 256] on label at bounding box center [194, 254] width 6 height 6
click at [193, 256] on input "checkbox" at bounding box center [193, 254] width 5 height 5
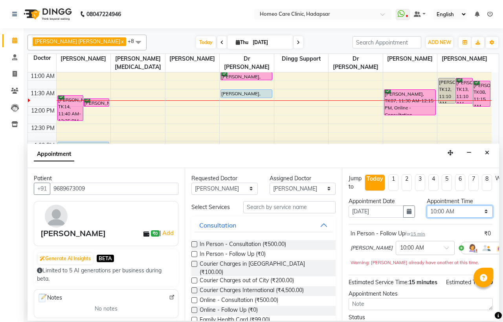
drag, startPoint x: 445, startPoint y: 215, endPoint x: 449, endPoint y: 211, distance: 5.3
click at [445, 215] on select "Select 10:00 AM 10:05 AM 10:10 AM 10:15 AM 10:20 AM 10:25 AM 10:30 AM 10:35 AM …" at bounding box center [460, 211] width 66 height 12
click at [427, 205] on select "Select 10:00 AM 10:05 AM 10:10 AM 10:15 AM 10:20 AM 10:25 AM 10:30 AM 10:35 AM …" at bounding box center [460, 211] width 66 height 12
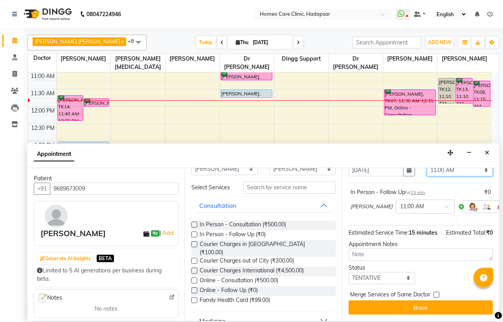
scroll to position [44, 0]
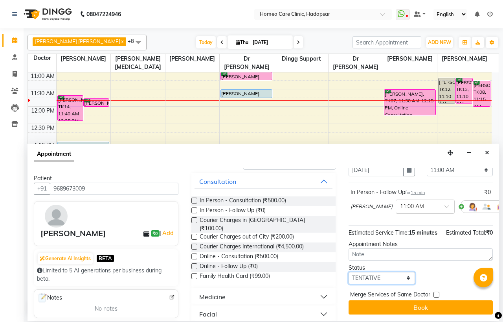
drag, startPoint x: 378, startPoint y: 282, endPoint x: 377, endPoint y: 278, distance: 4.0
click at [378, 282] on select "Select TENTATIVE CONFIRM CHECK-IN UPCOMING" at bounding box center [382, 278] width 66 height 12
click at [349, 279] on select "Select TENTATIVE CONFIRM CHECK-IN UPCOMING" at bounding box center [382, 278] width 66 height 12
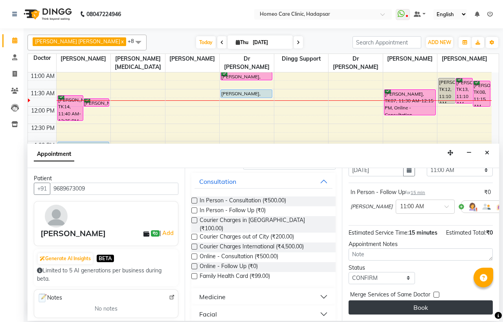
click at [391, 308] on button "Book" at bounding box center [421, 307] width 144 height 14
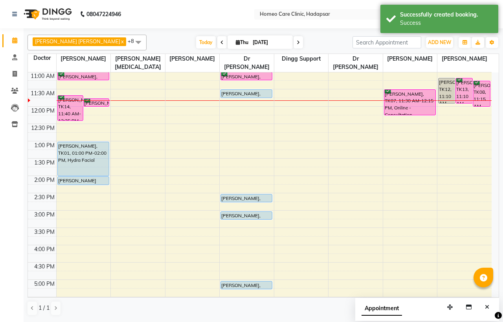
scroll to position [26, 0]
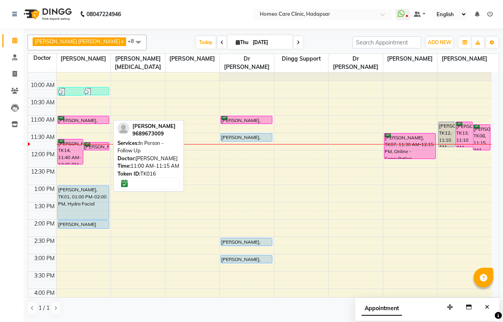
click at [80, 120] on div "[PERSON_NAME], TK16, 11:00 AM-11:15 AM, In Person - Follow Up" at bounding box center [83, 119] width 51 height 7
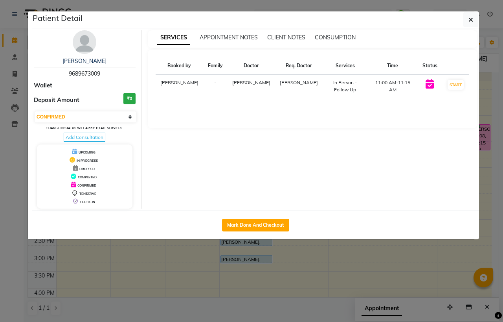
click at [87, 37] on img at bounding box center [85, 42] width 24 height 24
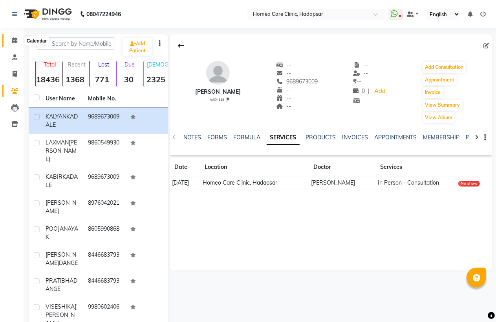
click at [14, 38] on icon at bounding box center [14, 40] width 5 height 6
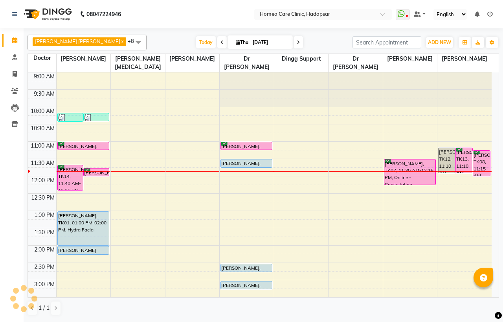
scroll to position [70, 0]
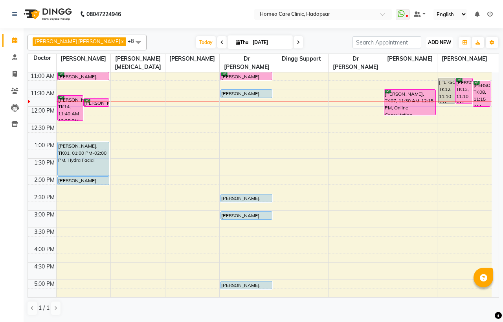
click at [434, 38] on button "ADD NEW Toggle Dropdown" at bounding box center [439, 42] width 27 height 11
click at [431, 52] on button "Add Appointment" at bounding box center [422, 57] width 62 height 10
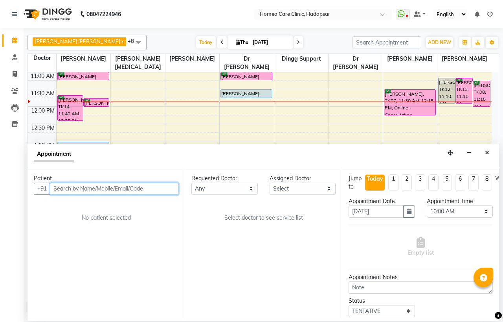
paste input "MAG776"
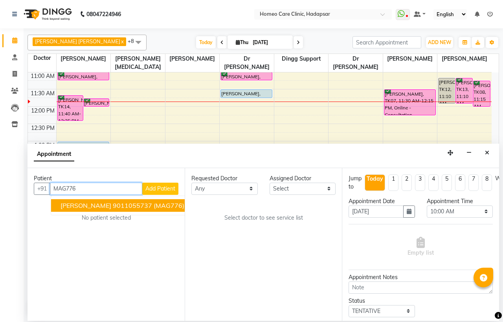
drag, startPoint x: 141, startPoint y: 205, endPoint x: 200, endPoint y: 183, distance: 62.9
click at [145, 203] on ngb-highlight "9011055737" at bounding box center [132, 205] width 39 height 8
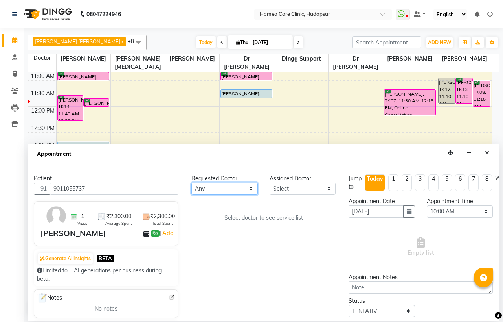
click at [219, 185] on select "Any Dingg Support [PERSON_NAME] [PERSON_NAME] [PERSON_NAME] [PERSON_NAME] [PERS…" at bounding box center [224, 188] width 66 height 12
click at [191, 182] on select "Any Dingg Support [PERSON_NAME] [PERSON_NAME] [PERSON_NAME] [PERSON_NAME] [PERS…" at bounding box center [224, 188] width 66 height 12
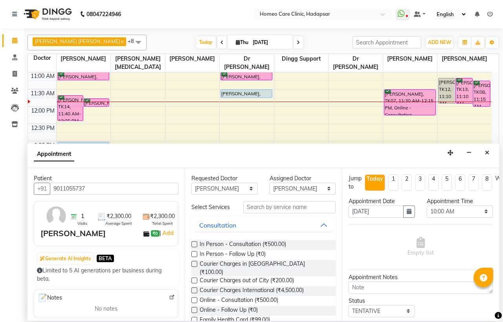
click at [195, 257] on label at bounding box center [194, 254] width 6 height 6
click at [195, 257] on input "checkbox" at bounding box center [193, 254] width 5 height 5
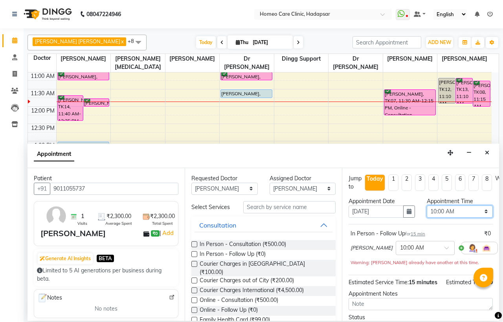
click at [432, 210] on select "Select 10:00 AM 10:05 AM 10:10 AM 10:15 AM 10:20 AM 10:25 AM 10:30 AM 10:35 AM …" at bounding box center [460, 211] width 66 height 12
click at [427, 205] on select "Select 10:00 AM 10:05 AM 10:10 AM 10:15 AM 10:20 AM 10:25 AM 10:30 AM 10:35 AM …" at bounding box center [460, 211] width 66 height 12
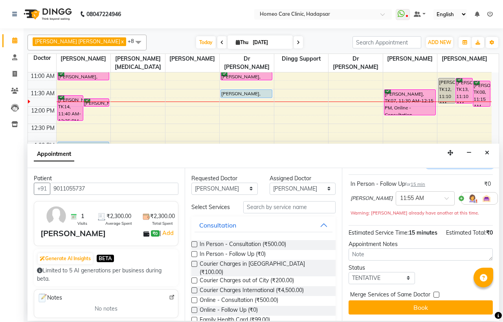
scroll to position [73, 0]
click at [372, 272] on select "Select TENTATIVE CONFIRM CHECK-IN UPCOMING" at bounding box center [382, 278] width 66 height 12
click at [349, 272] on select "Select TENTATIVE CONFIRM CHECK-IN UPCOMING" at bounding box center [382, 278] width 66 height 12
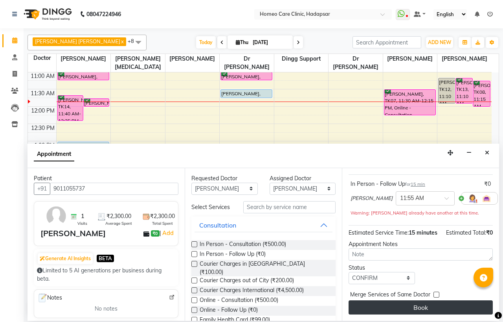
click at [387, 300] on button "Book" at bounding box center [421, 307] width 144 height 14
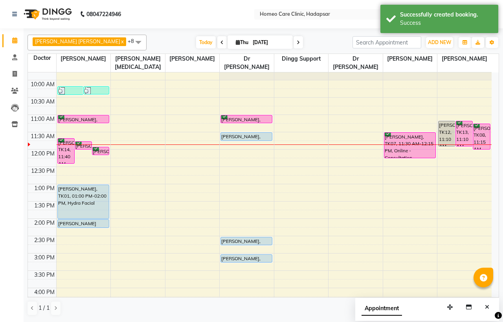
scroll to position [26, 0]
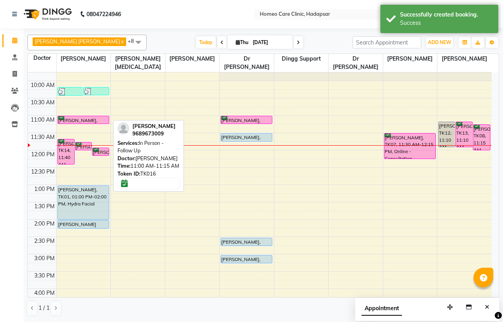
click at [72, 118] on div "[PERSON_NAME], TK16, 11:00 AM-11:15 AM, In Person - Follow Up" at bounding box center [83, 119] width 51 height 7
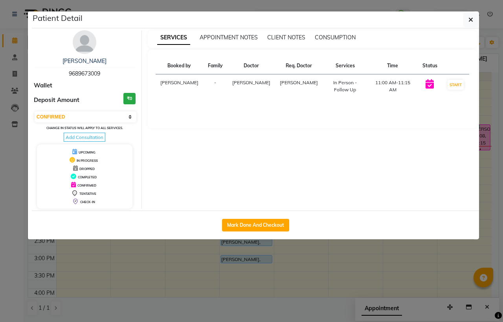
click at [88, 41] on img at bounding box center [85, 42] width 24 height 24
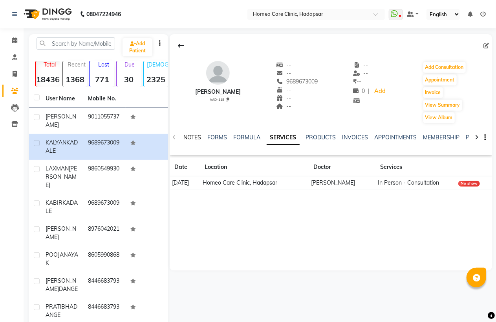
click at [197, 138] on link "NOTES" at bounding box center [193, 137] width 18 height 7
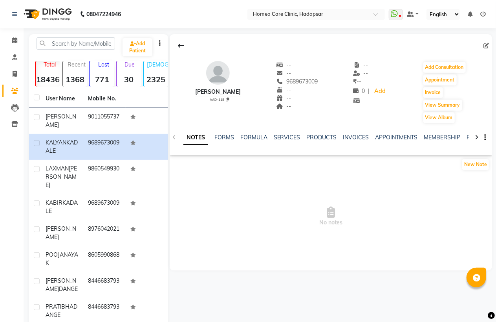
click at [197, 138] on link "NOTES" at bounding box center [196, 137] width 25 height 14
click at [217, 138] on link "FORMS" at bounding box center [225, 137] width 20 height 7
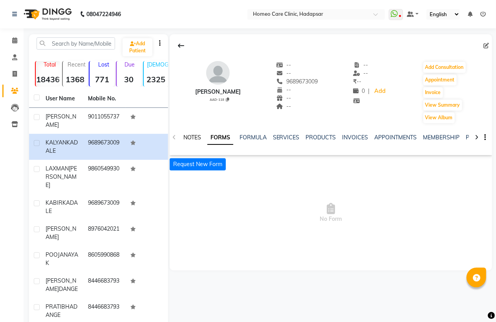
click at [187, 136] on link "NOTES" at bounding box center [193, 137] width 18 height 7
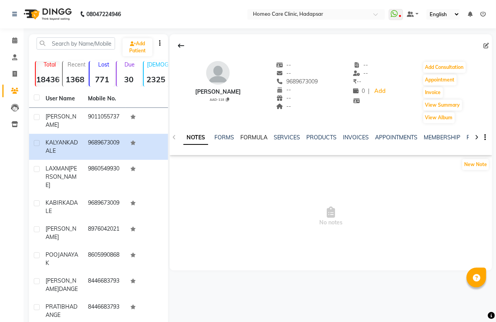
click at [257, 136] on link "FORMULA" at bounding box center [254, 137] width 27 height 7
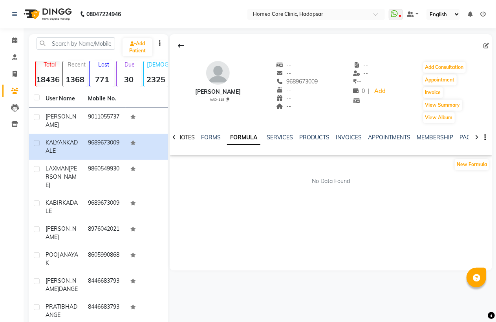
click at [182, 138] on link "NOTES" at bounding box center [186, 137] width 18 height 7
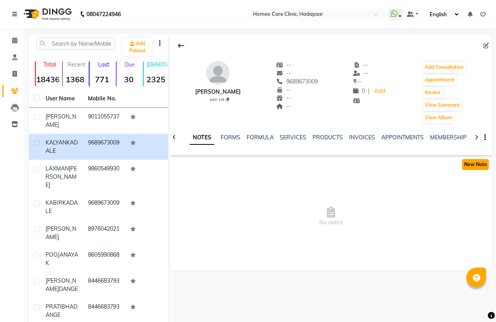
click at [481, 162] on button "New Note" at bounding box center [476, 164] width 27 height 11
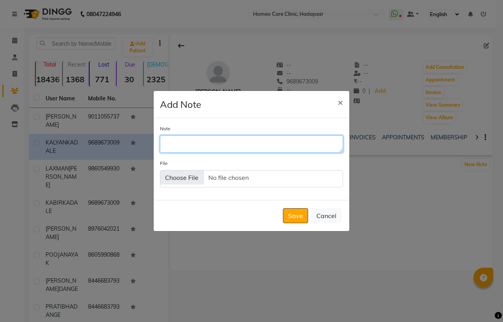
click at [178, 146] on textarea "Note" at bounding box center [251, 143] width 183 height 17
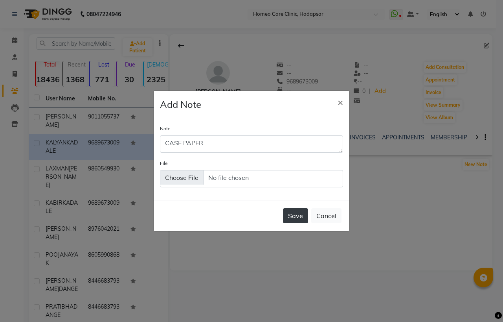
click at [290, 215] on button "Save" at bounding box center [295, 215] width 25 height 15
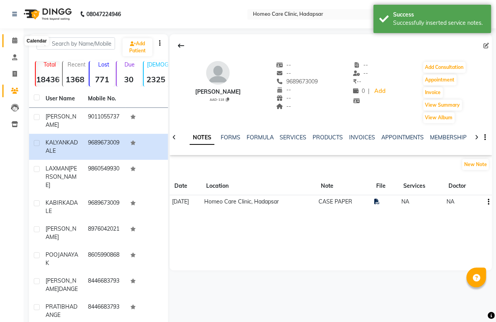
click at [18, 40] on span at bounding box center [15, 40] width 14 height 9
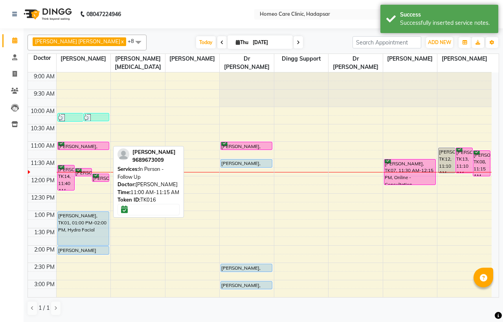
click at [83, 145] on div "[PERSON_NAME], TK16, 11:00 AM-11:15 AM, In Person - Follow Up" at bounding box center [83, 145] width 51 height 7
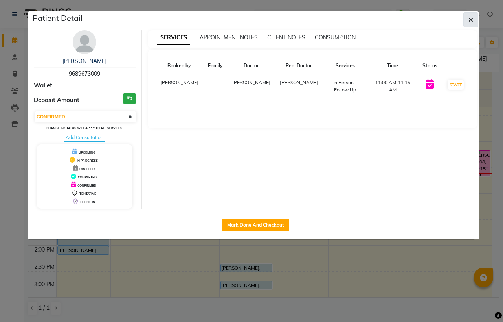
click at [470, 18] on icon "button" at bounding box center [471, 20] width 5 height 6
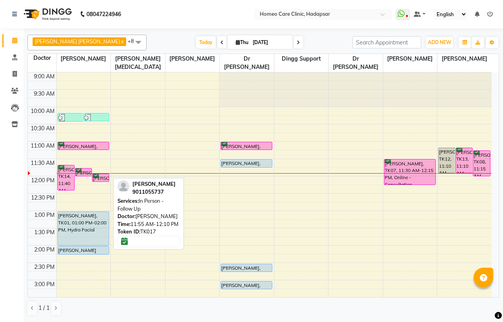
click at [103, 177] on div "[PERSON_NAME], TK17, 11:55 AM-12:10 PM, In Person - Follow Up" at bounding box center [100, 177] width 17 height 7
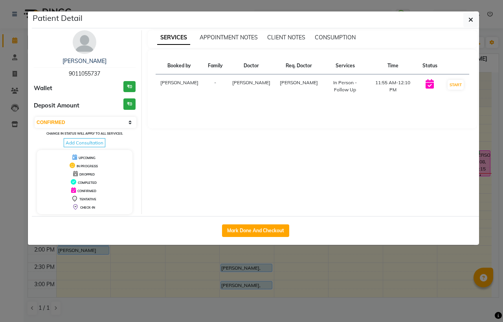
click at [84, 40] on img at bounding box center [85, 42] width 24 height 24
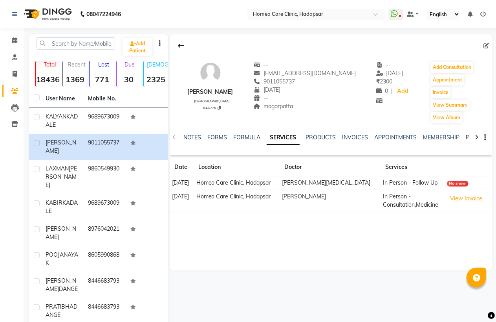
drag, startPoint x: 186, startPoint y: 89, endPoint x: 250, endPoint y: 93, distance: 64.2
click at [250, 93] on div "[PERSON_NAME] [DEMOGRAPHIC_DATA] MAG776 -- [EMAIL_ADDRESS][DOMAIN_NAME] 9011055…" at bounding box center [331, 88] width 323 height 71
drag, startPoint x: 281, startPoint y: 80, endPoint x: 311, endPoint y: 83, distance: 30.4
click at [311, 83] on div "9011055737" at bounding box center [305, 81] width 103 height 8
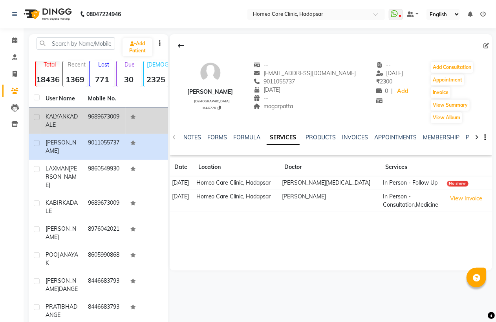
click at [77, 122] on div "[PERSON_NAME]" at bounding box center [62, 120] width 33 height 17
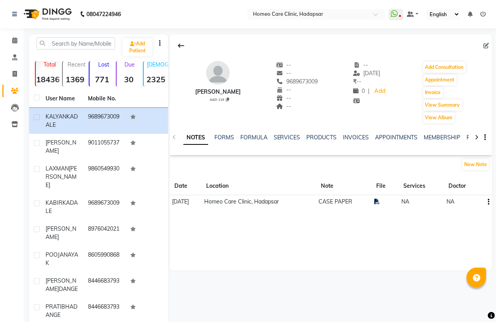
drag, startPoint x: 193, startPoint y: 90, endPoint x: 246, endPoint y: 90, distance: 53.5
click at [246, 90] on div "[PERSON_NAME] AAD-118 -- -- 9689673009 -- -- -- -- [DATE] ₹ -- 0 | Add Add Cons…" at bounding box center [331, 88] width 323 height 71
click at [226, 98] on icon at bounding box center [227, 99] width 3 height 4
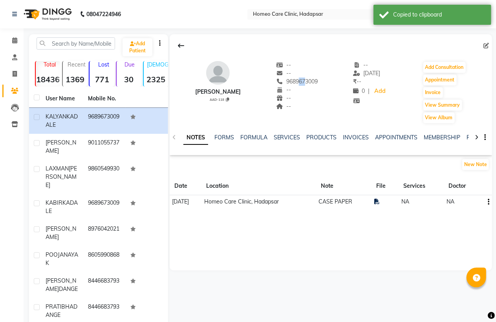
drag, startPoint x: 290, startPoint y: 80, endPoint x: 296, endPoint y: 80, distance: 6.3
click at [296, 80] on span "9689673009" at bounding box center [298, 81] width 42 height 7
drag, startPoint x: 281, startPoint y: 79, endPoint x: 321, endPoint y: 81, distance: 40.1
click at [321, 81] on div "[PERSON_NAME] AAD-118 -- -- 9689673009 -- -- -- -- [DATE] ₹ -- 0 | Add Add Cons…" at bounding box center [331, 88] width 323 height 71
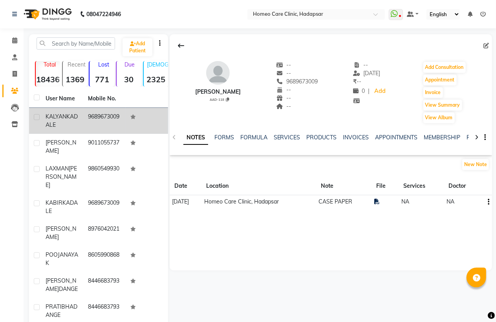
click at [81, 117] on td "[PERSON_NAME]" at bounding box center [62, 121] width 42 height 26
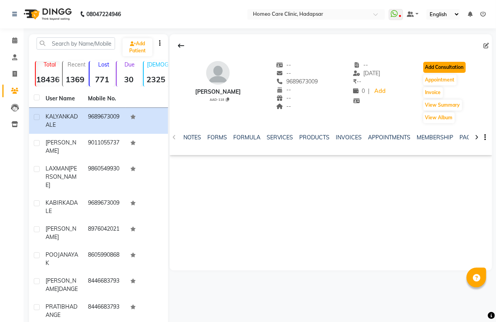
click at [451, 65] on button "Add Consultation" at bounding box center [445, 67] width 42 height 11
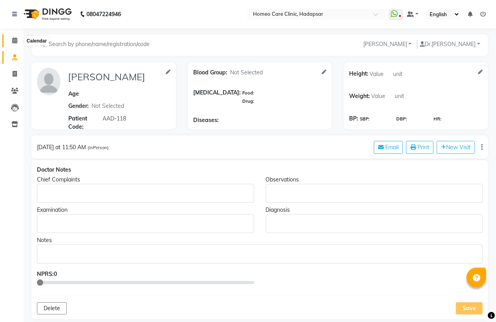
click at [11, 37] on span at bounding box center [15, 40] width 14 height 9
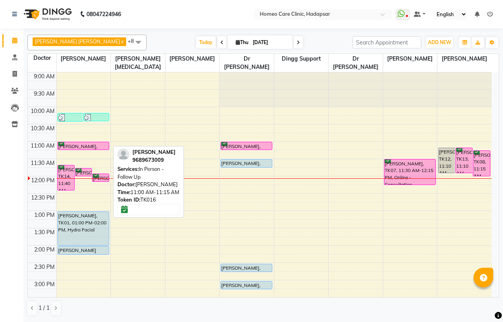
click at [88, 143] on div "[PERSON_NAME], TK16, 11:00 AM-11:15 AM, In Person - Follow Up" at bounding box center [83, 145] width 51 height 7
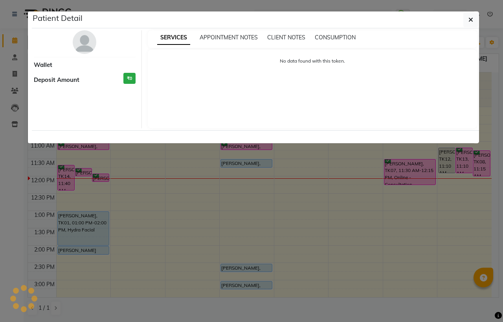
select select "6"
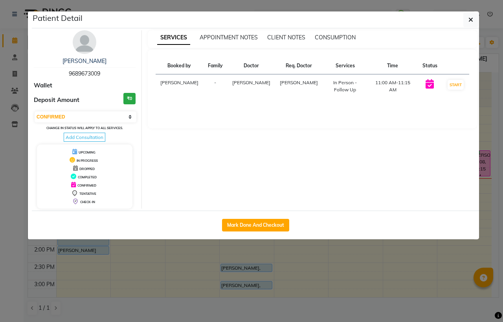
click at [86, 42] on img at bounding box center [85, 42] width 24 height 24
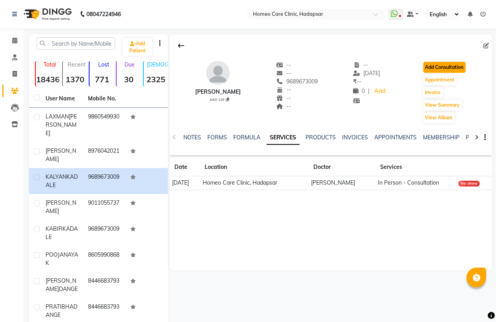
click at [448, 66] on button "Add Consultation" at bounding box center [445, 67] width 42 height 11
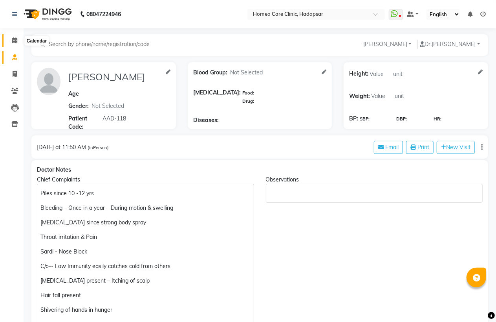
click at [13, 36] on span at bounding box center [15, 40] width 14 height 9
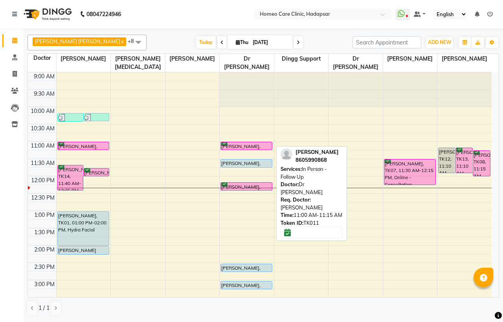
click at [248, 148] on div at bounding box center [246, 149] width 51 height 3
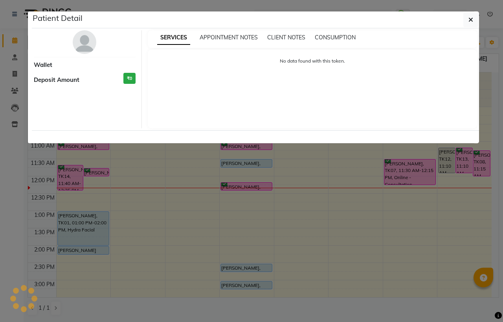
select select "6"
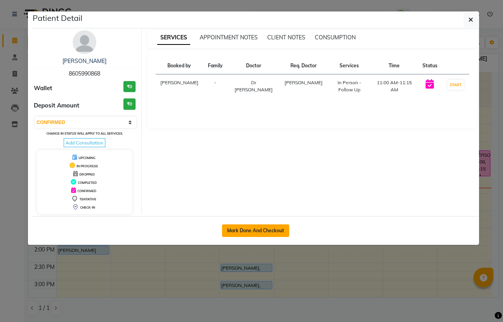
click at [249, 227] on button "Mark Done And Checkout" at bounding box center [255, 230] width 67 height 13
select select "7485"
select select "service"
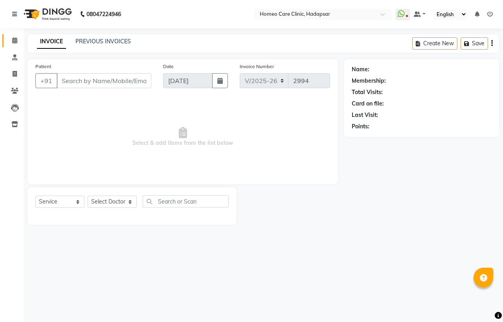
select select "3"
type input "8605990868"
select select "66337"
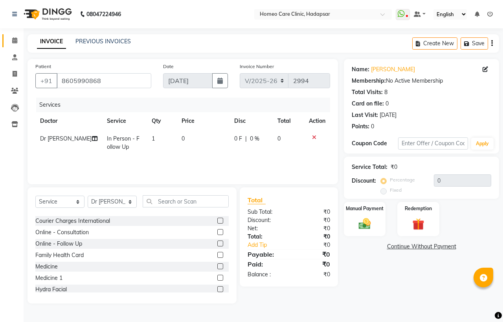
scroll to position [44, 0]
click at [217, 267] on label at bounding box center [220, 266] width 6 height 6
click at [217, 267] on input "checkbox" at bounding box center [219, 265] width 5 height 5
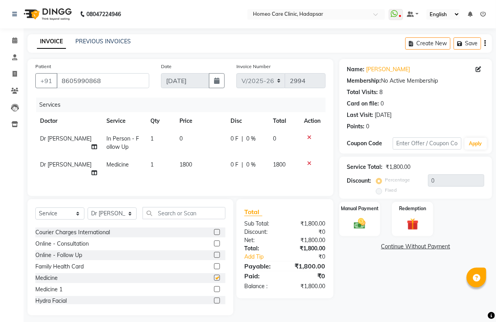
checkbox input "false"
click at [59, 211] on select "Select Service Product Membership Package Voucher Prepaid Gift Card" at bounding box center [59, 213] width 49 height 12
select select "product"
click at [35, 207] on select "Select Service Product Membership Package Voucher Prepaid Gift Card" at bounding box center [59, 213] width 49 height 12
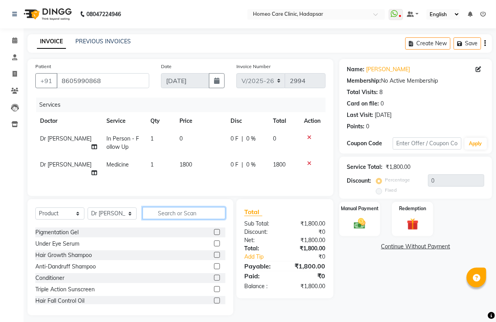
click at [158, 213] on input "text" at bounding box center [184, 213] width 83 height 12
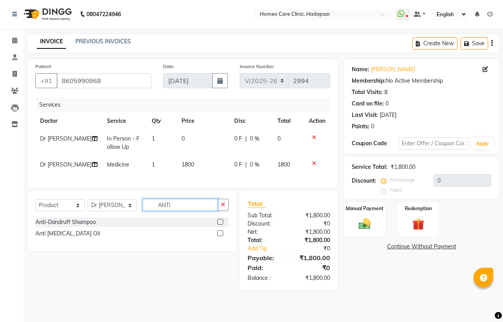
type input "ANTI"
click at [221, 224] on label at bounding box center [220, 222] width 6 height 6
click at [221, 224] on input "checkbox" at bounding box center [219, 221] width 5 height 5
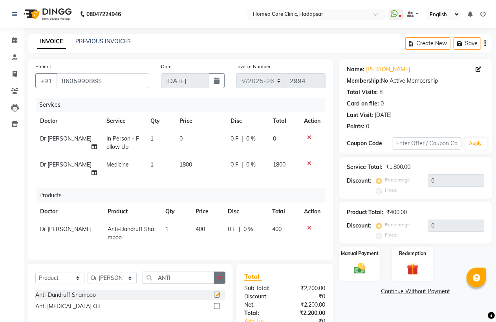
checkbox input "false"
click at [215, 305] on label at bounding box center [217, 306] width 6 height 6
click at [215, 305] on input "checkbox" at bounding box center [216, 305] width 5 height 5
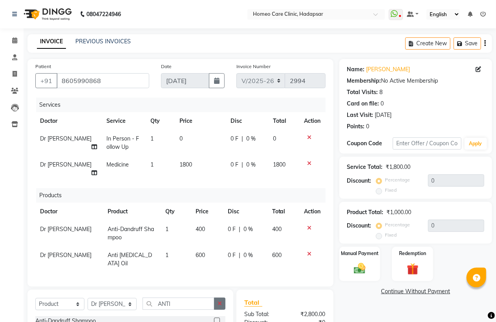
checkbox input "false"
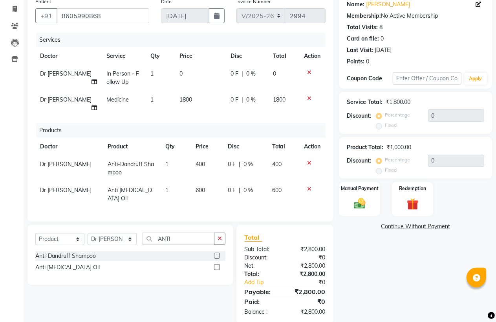
scroll to position [68, 0]
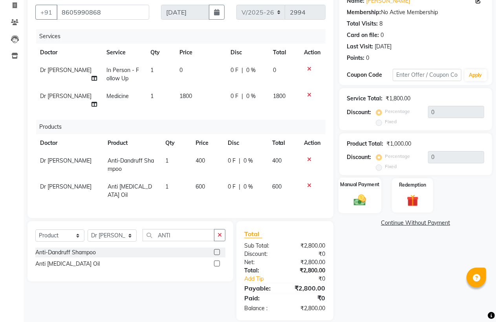
drag, startPoint x: 359, startPoint y: 200, endPoint x: 363, endPoint y: 204, distance: 5.8
click at [359, 200] on img at bounding box center [360, 200] width 20 height 14
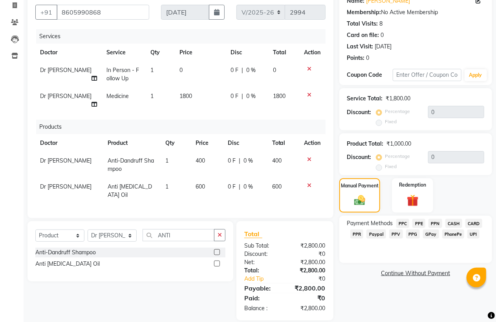
click at [450, 233] on span "PhonePe" at bounding box center [454, 233] width 22 height 9
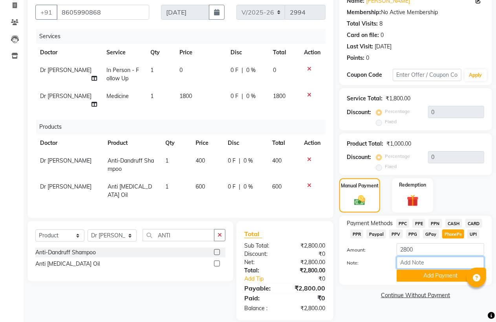
click at [416, 265] on input "Note:" at bounding box center [441, 262] width 88 height 12
type input "PPF"
click at [434, 276] on button "Add Payment" at bounding box center [441, 275] width 88 height 12
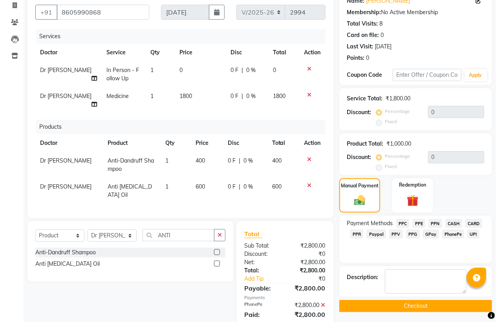
scroll to position [85, 0]
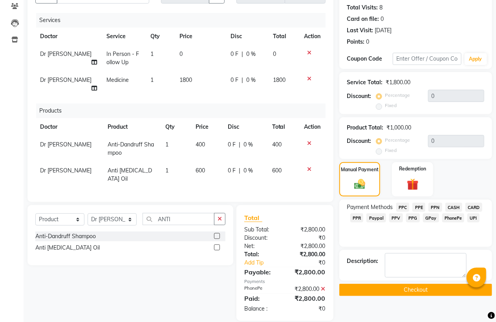
click at [423, 288] on button "Checkout" at bounding box center [416, 289] width 153 height 12
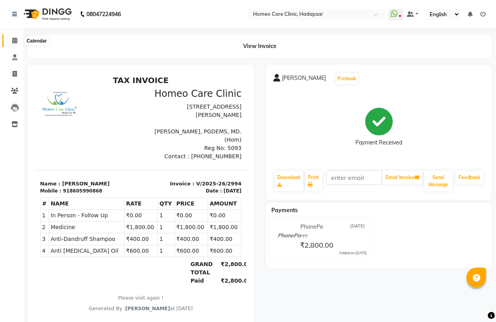
click at [14, 42] on icon at bounding box center [14, 40] width 5 height 6
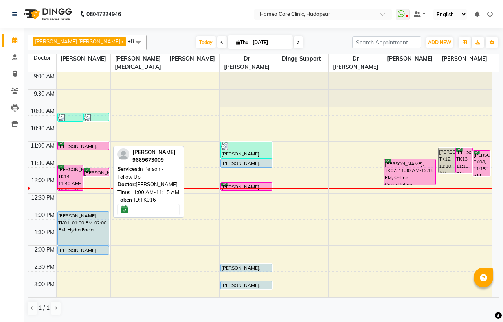
click at [77, 149] on div at bounding box center [83, 149] width 51 height 3
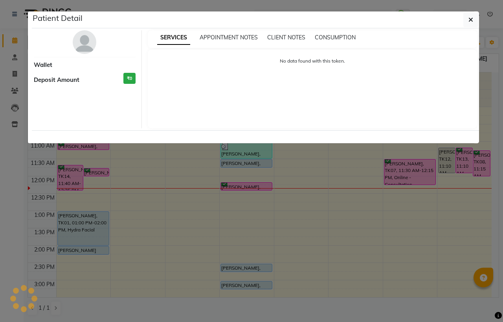
select select "6"
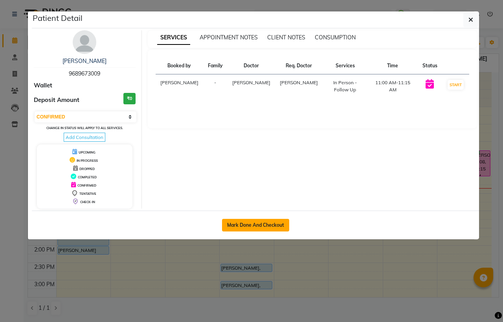
click at [239, 224] on button "Mark Done And Checkout" at bounding box center [255, 225] width 67 height 13
select select "service"
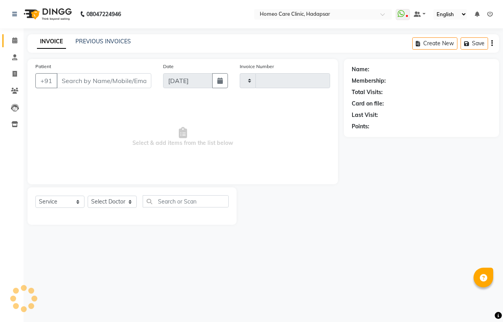
type input "2995"
select select "7485"
type input "9689673009"
select select "65961"
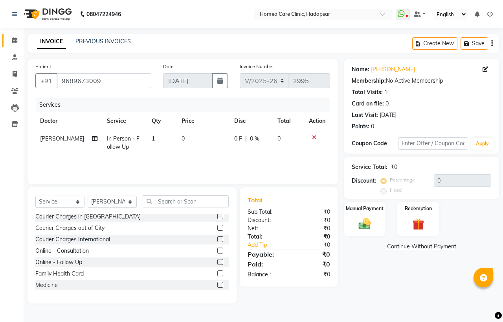
scroll to position [44, 0]
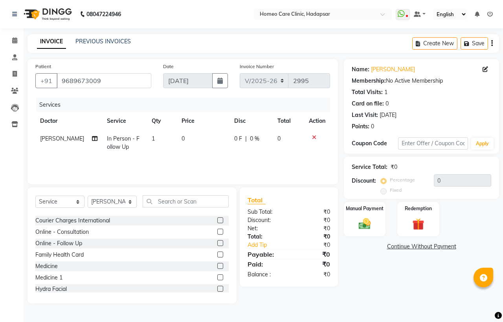
click at [217, 266] on label at bounding box center [220, 266] width 6 height 6
click at [217, 266] on input "checkbox" at bounding box center [219, 265] width 5 height 5
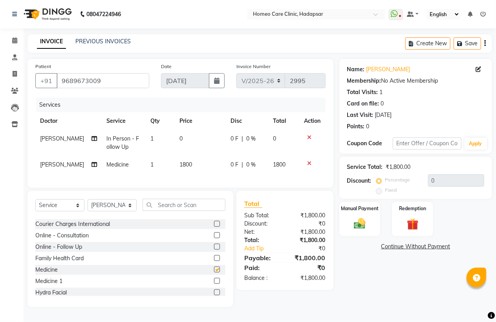
checkbox input "false"
click at [15, 40] on icon at bounding box center [14, 40] width 5 height 6
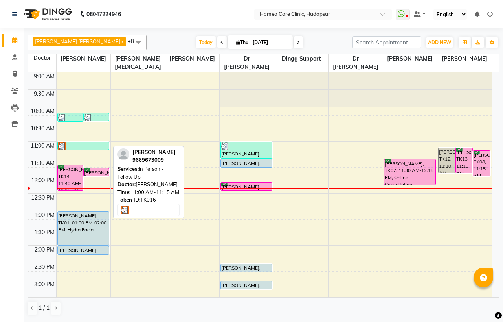
click at [77, 143] on div at bounding box center [83, 146] width 50 height 8
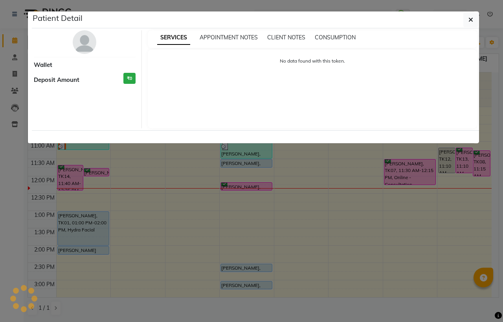
select select "3"
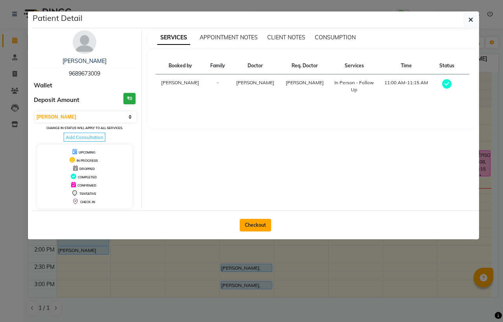
click at [250, 222] on button "Checkout" at bounding box center [255, 225] width 31 height 13
select select "service"
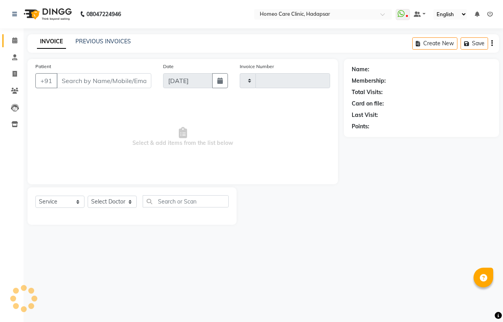
type input "2995"
select select "7485"
type input "9689673009"
select select "65961"
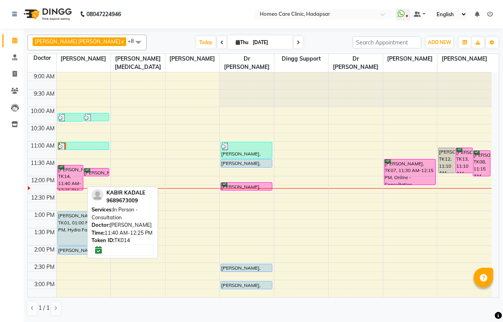
click at [68, 175] on div "[PERSON_NAME], TK14, 11:40 AM-12:25 PM, In Person - Consultation" at bounding box center [70, 177] width 25 height 25
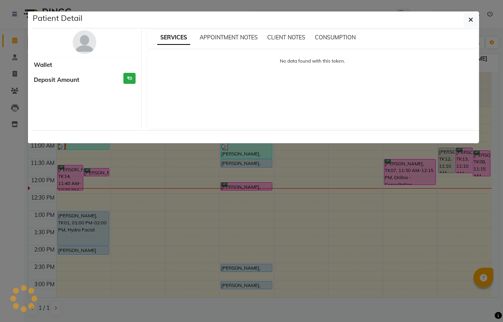
select select "6"
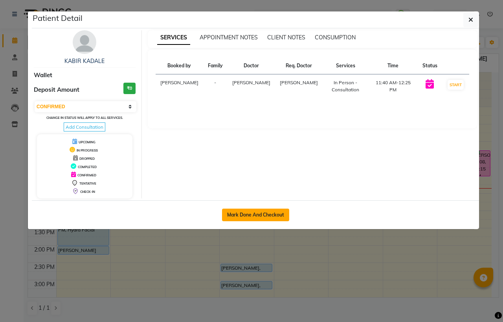
click at [239, 218] on button "Mark Done And Checkout" at bounding box center [255, 214] width 67 height 13
select select "service"
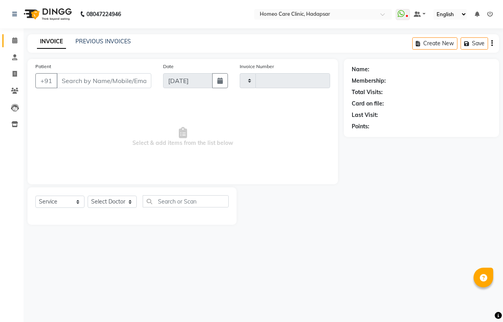
type input "2995"
select select "7485"
type input "9689673009"
select select "65961"
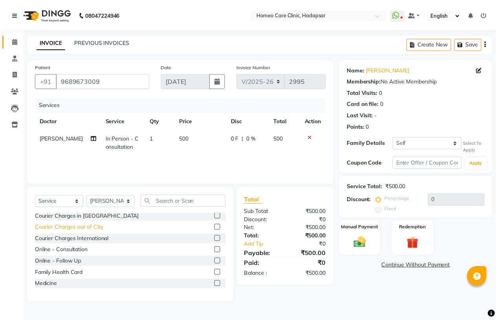
scroll to position [44, 0]
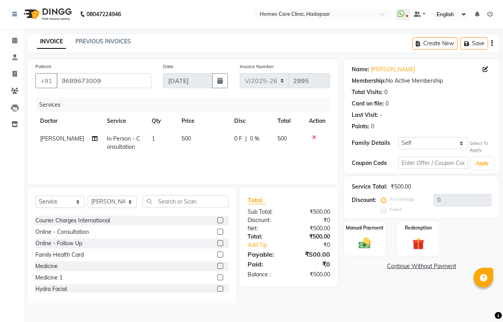
click at [217, 265] on label at bounding box center [220, 266] width 6 height 6
click at [217, 265] on input "checkbox" at bounding box center [219, 265] width 5 height 5
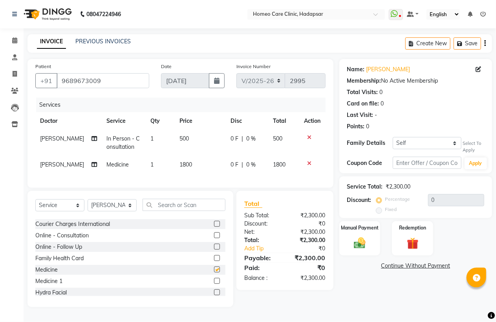
checkbox input "false"
click at [360, 241] on img at bounding box center [360, 243] width 20 height 14
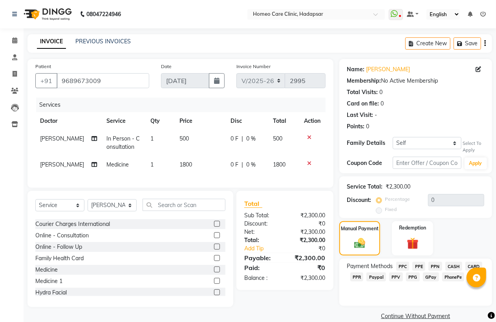
click at [451, 275] on span "PhonePe" at bounding box center [454, 276] width 22 height 9
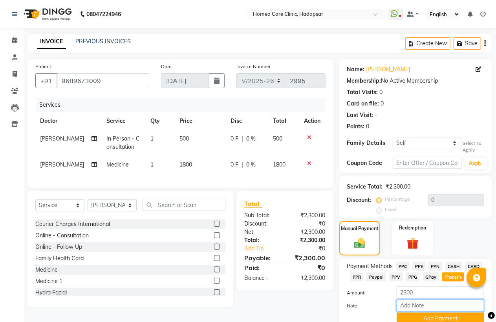
click at [424, 305] on input "Note:" at bounding box center [441, 305] width 88 height 12
type input "PPF"
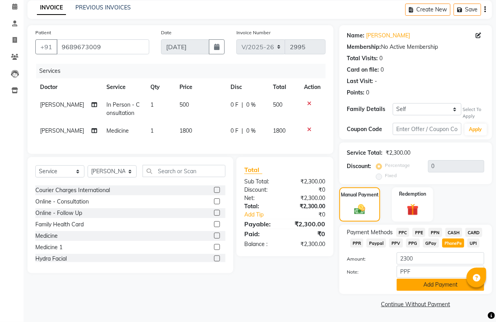
click at [421, 284] on button "Add Payment" at bounding box center [441, 284] width 88 height 12
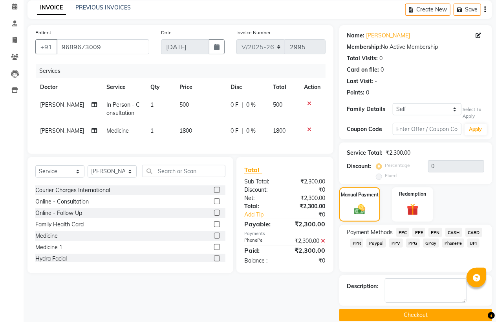
scroll to position [45, 0]
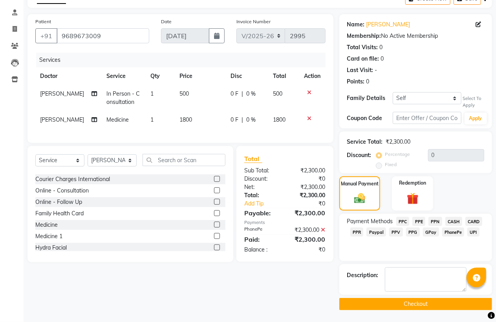
click at [417, 300] on button "Checkout" at bounding box center [416, 304] width 153 height 12
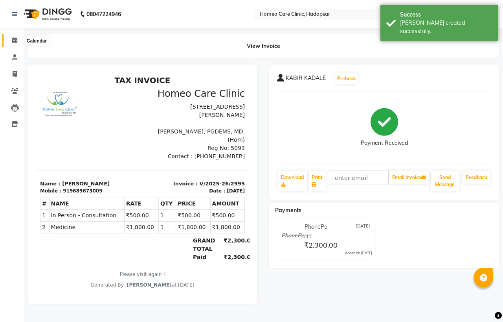
click at [11, 41] on span at bounding box center [15, 40] width 14 height 9
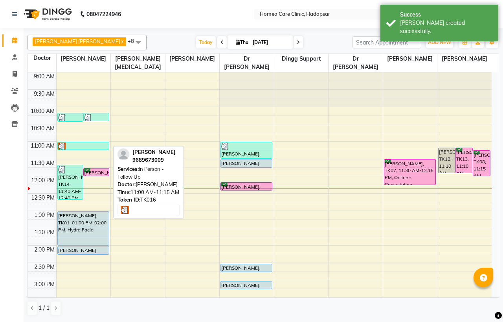
click at [84, 145] on div at bounding box center [83, 146] width 50 height 8
select select "3"
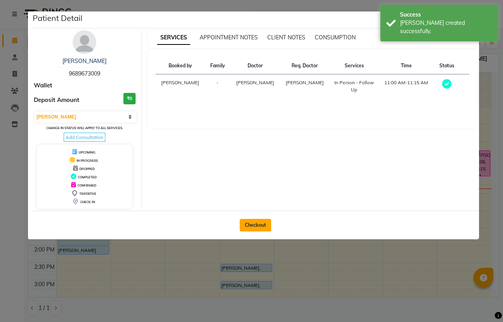
click at [252, 220] on button "Checkout" at bounding box center [255, 225] width 31 height 13
select select "7485"
select select "service"
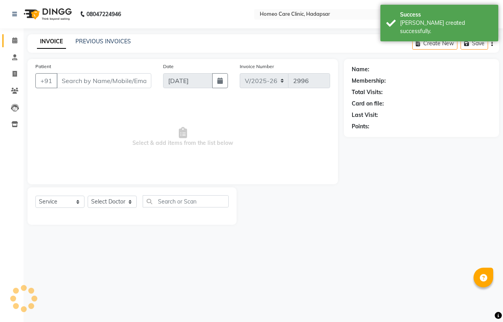
type input "9689673009"
select select "65961"
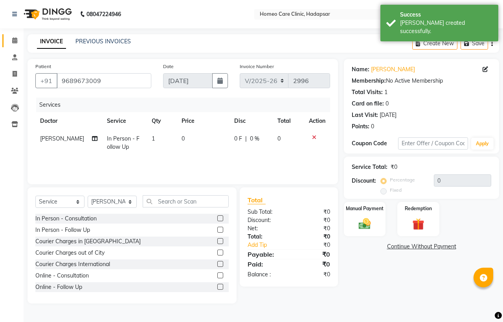
scroll to position [44, 0]
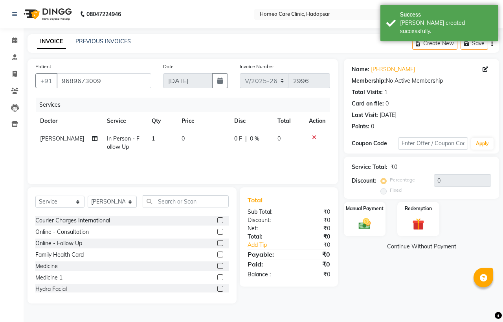
click at [217, 267] on label at bounding box center [220, 266] width 6 height 6
click at [217, 267] on input "checkbox" at bounding box center [219, 265] width 5 height 5
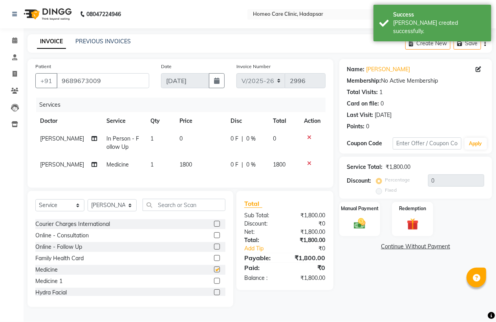
checkbox input "false"
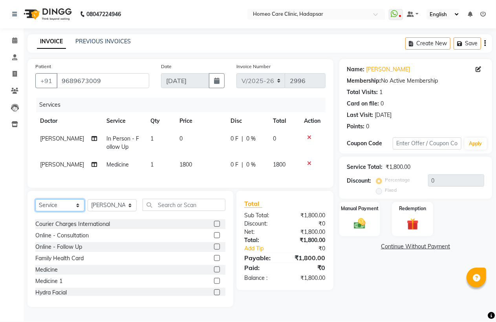
click at [56, 211] on select "Select Service Product Membership Package Voucher Prepaid Gift Card" at bounding box center [59, 205] width 49 height 12
select select "product"
click at [35, 211] on select "Select Service Product Membership Package Voucher Prepaid Gift Card" at bounding box center [59, 205] width 49 height 12
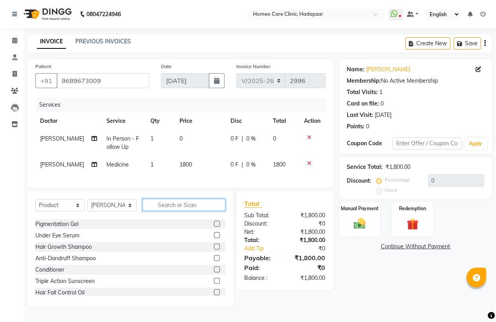
click at [164, 211] on input "text" at bounding box center [184, 204] width 83 height 12
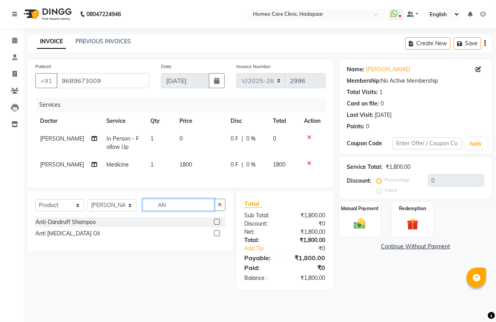
scroll to position [0, 0]
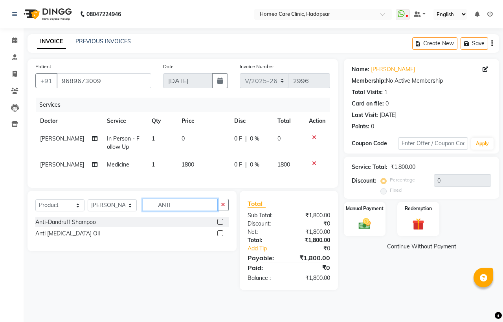
type input "ANTI"
click at [221, 224] on label at bounding box center [220, 222] width 6 height 6
click at [221, 224] on input "checkbox" at bounding box center [219, 221] width 5 height 5
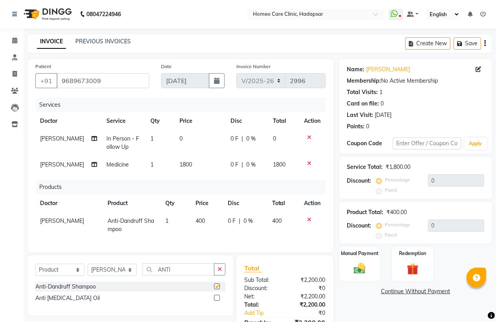
checkbox input "false"
click at [217, 300] on label at bounding box center [217, 297] width 6 height 6
click at [217, 300] on input "checkbox" at bounding box center [216, 297] width 5 height 5
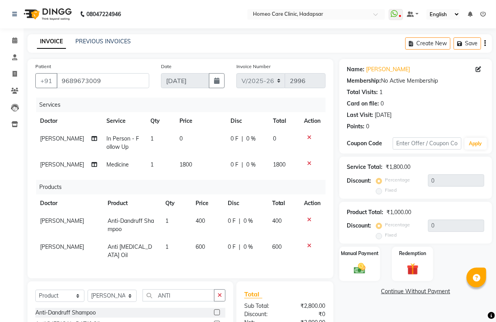
checkbox input "false"
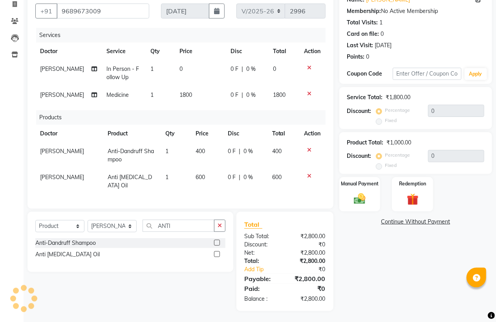
scroll to position [85, 0]
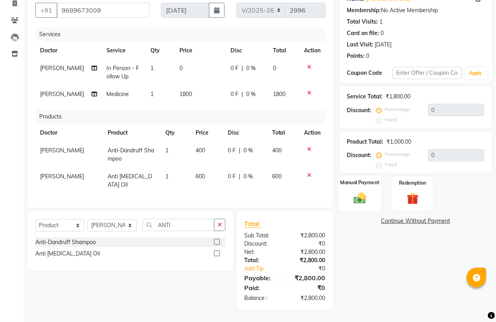
click at [360, 191] on img at bounding box center [360, 198] width 20 height 14
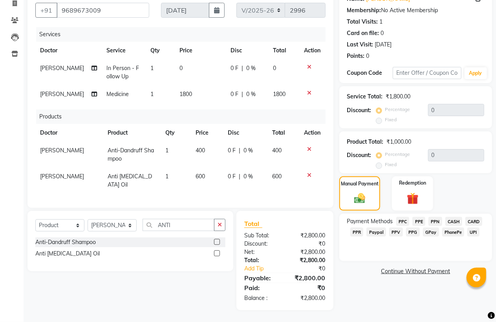
click at [453, 227] on span "PhonePe" at bounding box center [454, 231] width 22 height 9
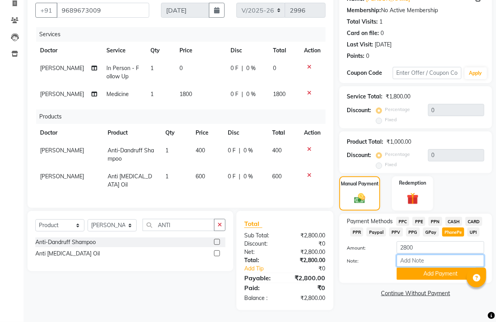
click at [427, 254] on input "Note:" at bounding box center [441, 260] width 88 height 12
type input "PPF"
click at [434, 267] on button "Add Payment" at bounding box center [441, 273] width 88 height 12
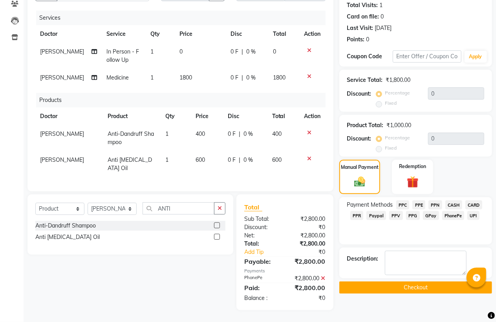
scroll to position [101, 0]
click at [423, 281] on button "Checkout" at bounding box center [416, 287] width 153 height 12
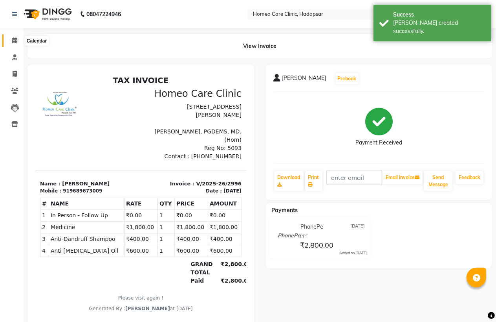
click at [10, 42] on span at bounding box center [15, 40] width 14 height 9
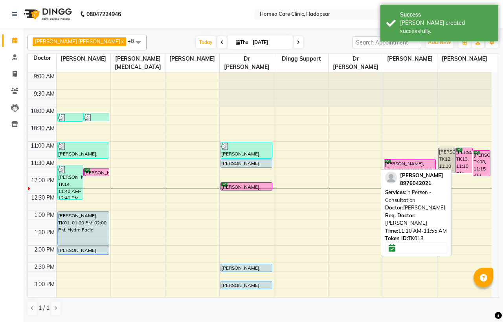
click at [469, 156] on div "[PERSON_NAME], TK13, 11:10 AM-11:55 AM, In Person - Consultation" at bounding box center [464, 160] width 17 height 25
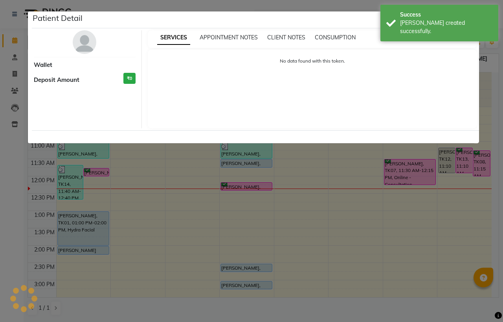
select select "6"
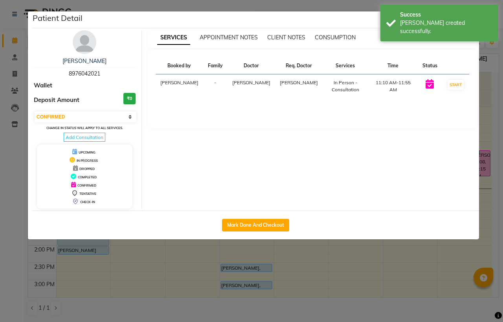
click at [86, 38] on img at bounding box center [85, 42] width 24 height 24
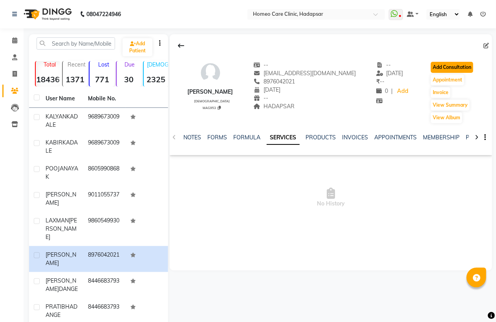
click at [450, 63] on button "Add Consultation" at bounding box center [452, 67] width 42 height 11
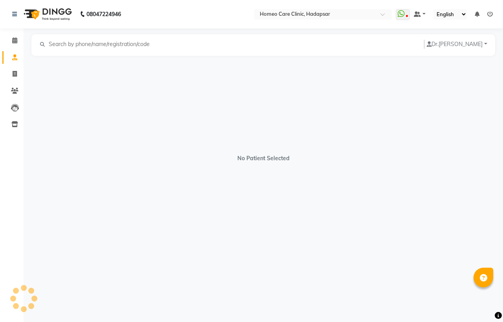
select select "[DEMOGRAPHIC_DATA]"
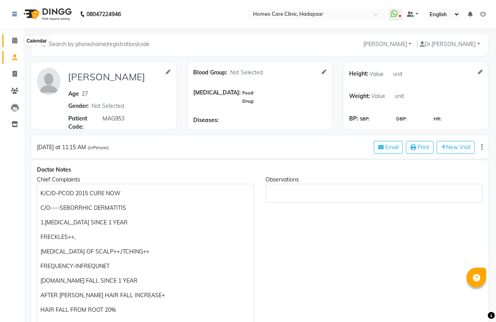
click at [13, 39] on icon at bounding box center [14, 40] width 5 height 6
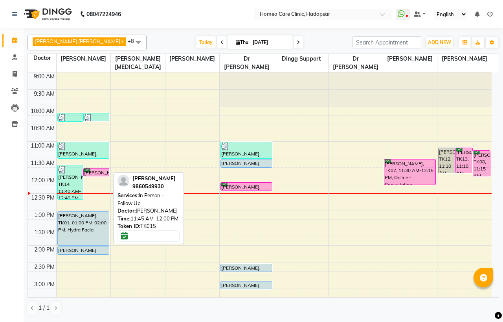
click at [99, 171] on div "[PERSON_NAME], TK15, 11:45 AM-12:00 PM, In Person - Follow Up" at bounding box center [96, 171] width 25 height 7
select select "6"
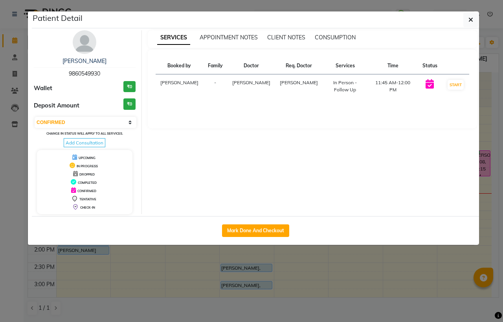
click at [88, 43] on img at bounding box center [85, 42] width 24 height 24
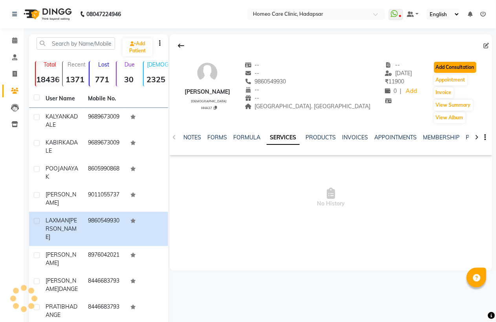
click at [446, 65] on button "Add Consultation" at bounding box center [455, 67] width 42 height 11
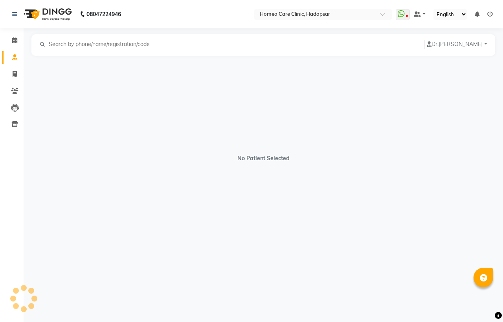
select select "[DEMOGRAPHIC_DATA]"
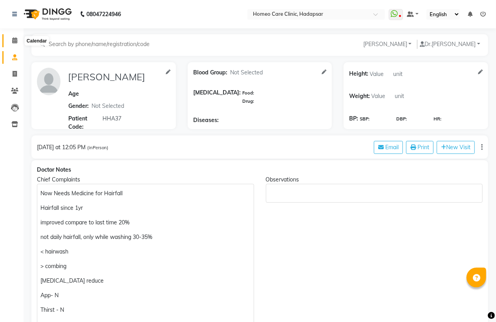
click at [17, 39] on icon at bounding box center [14, 40] width 5 height 6
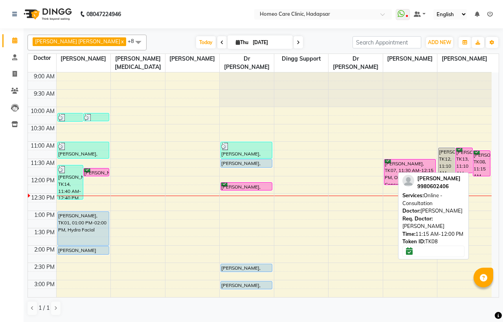
click at [479, 165] on div "[PERSON_NAME], TK08, 11:15 AM-12:00 PM, Online - Consultation" at bounding box center [481, 163] width 17 height 25
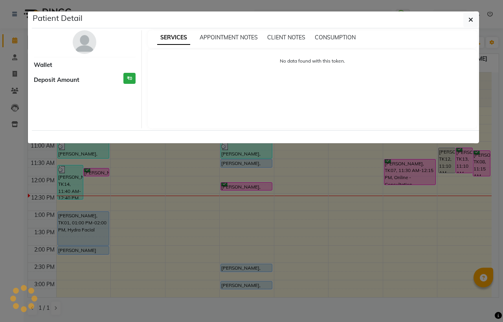
select select "6"
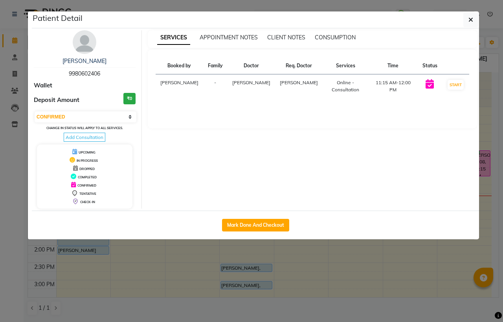
click at [79, 41] on img at bounding box center [85, 42] width 24 height 24
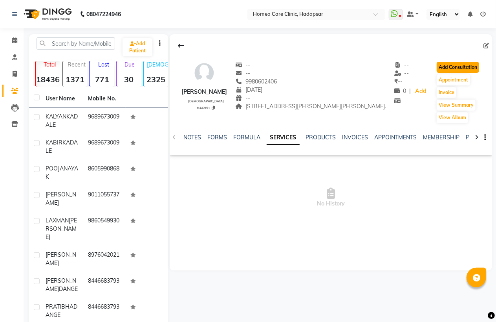
click at [474, 73] on button "Add Consultation" at bounding box center [458, 67] width 42 height 11
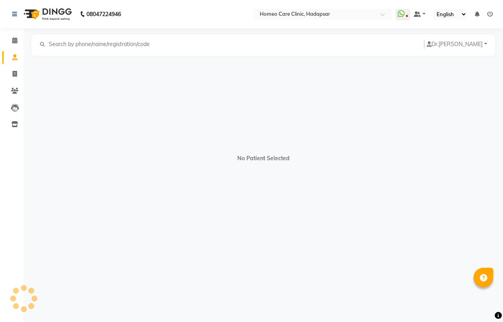
select select "[DEMOGRAPHIC_DATA]"
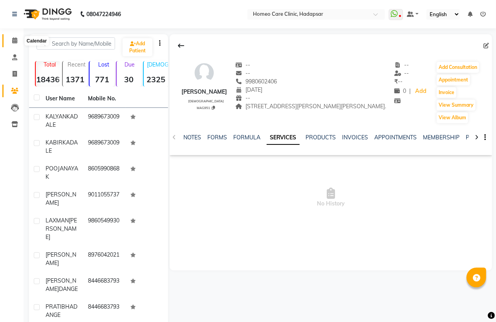
click at [13, 40] on icon at bounding box center [14, 40] width 5 height 6
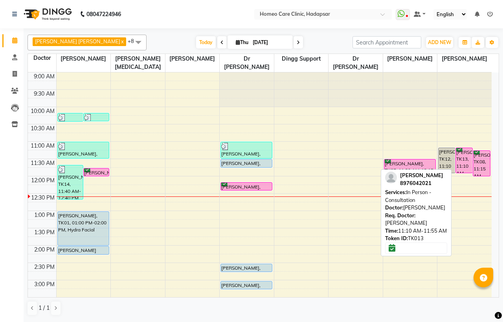
click at [464, 161] on div "[PERSON_NAME], TK13, 11:10 AM-11:55 AM, In Person - Consultation" at bounding box center [464, 160] width 17 height 25
select select "6"
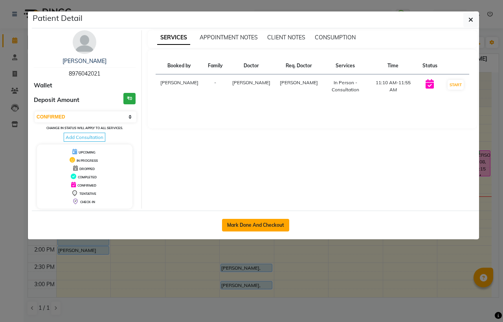
click at [257, 225] on button "Mark Done And Checkout" at bounding box center [255, 225] width 67 height 13
select select "service"
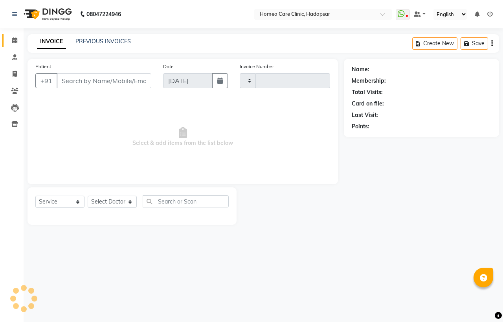
type input "2997"
select select "7485"
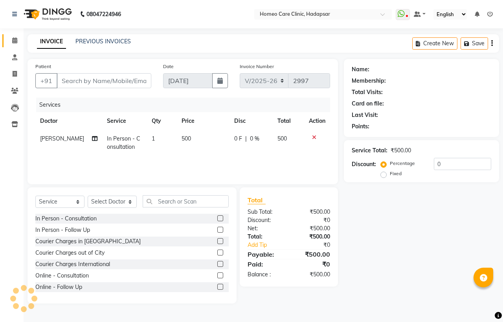
type input "8976042021"
select select "85606"
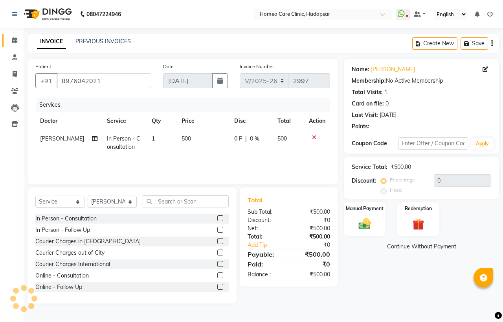
scroll to position [44, 0]
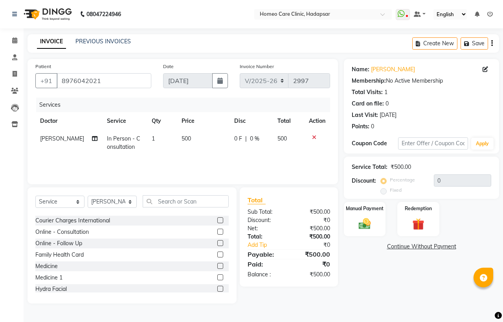
click at [217, 265] on label at bounding box center [220, 266] width 6 height 6
click at [217, 265] on input "checkbox" at bounding box center [219, 265] width 5 height 5
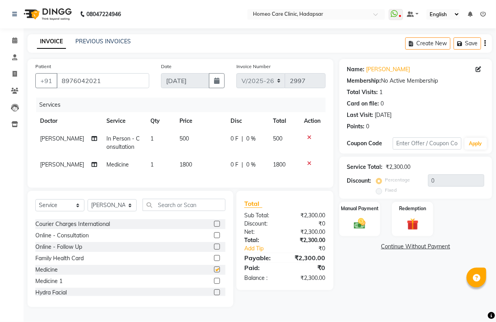
checkbox input "false"
click at [68, 208] on select "Select Service Product Membership Package Voucher Prepaid Gift Card" at bounding box center [59, 205] width 49 height 12
select select "product"
click at [35, 206] on select "Select Service Product Membership Package Voucher Prepaid Gift Card" at bounding box center [59, 205] width 49 height 12
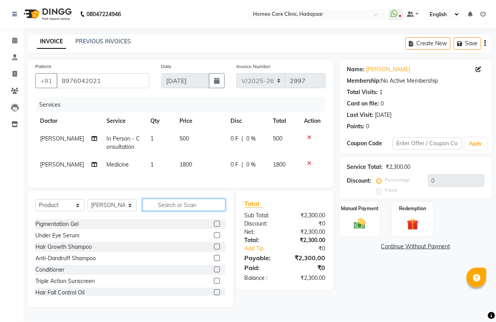
click at [171, 211] on input "text" at bounding box center [184, 204] width 83 height 12
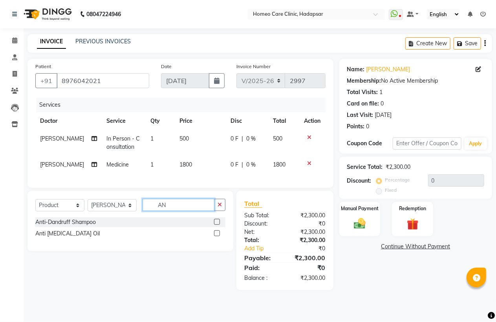
scroll to position [0, 0]
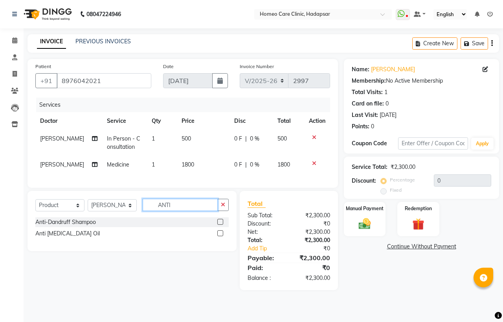
type input "ANTI"
click at [219, 224] on label at bounding box center [220, 222] width 6 height 6
click at [219, 224] on input "checkbox" at bounding box center [219, 221] width 5 height 5
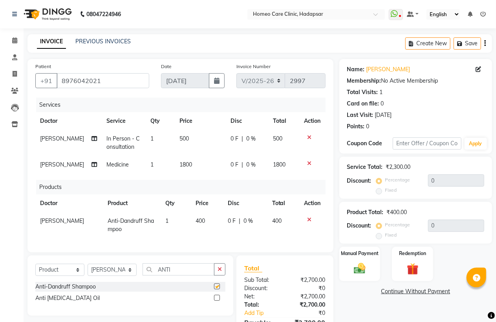
checkbox input "false"
click at [217, 300] on label at bounding box center [217, 297] width 6 height 6
click at [217, 300] on input "checkbox" at bounding box center [216, 297] width 5 height 5
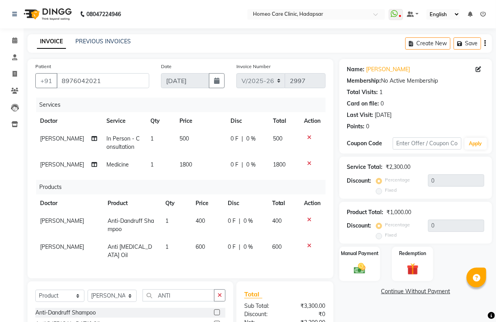
checkbox input "false"
click at [360, 269] on img at bounding box center [360, 268] width 20 height 14
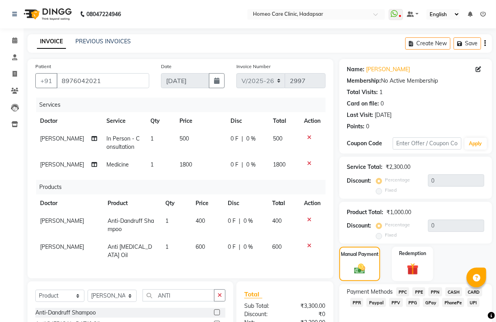
click at [452, 301] on span "PhonePe" at bounding box center [454, 302] width 22 height 9
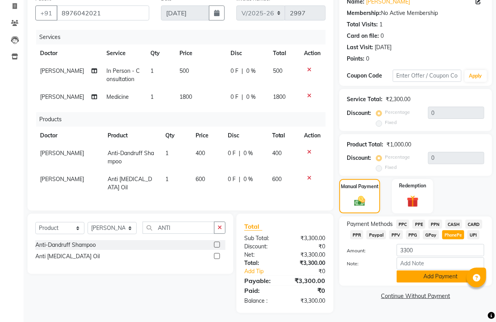
scroll to position [68, 0]
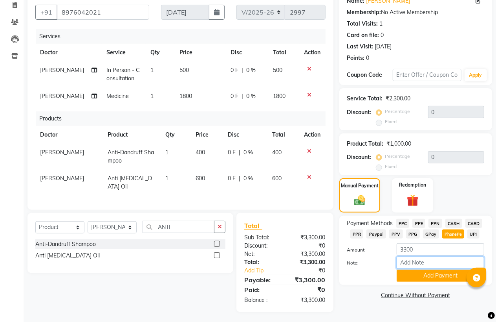
drag, startPoint x: 413, startPoint y: 263, endPoint x: 414, endPoint y: 253, distance: 9.5
click at [413, 263] on input "Note:" at bounding box center [441, 262] width 88 height 12
type input "PPF"
click at [434, 275] on button "Add Payment" at bounding box center [441, 275] width 88 height 12
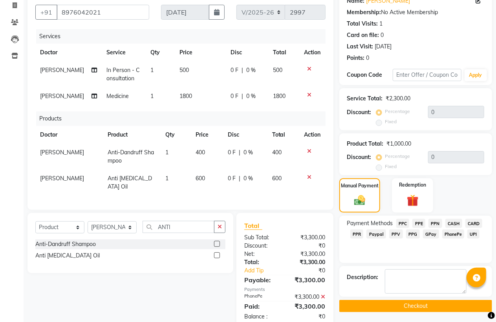
scroll to position [85, 0]
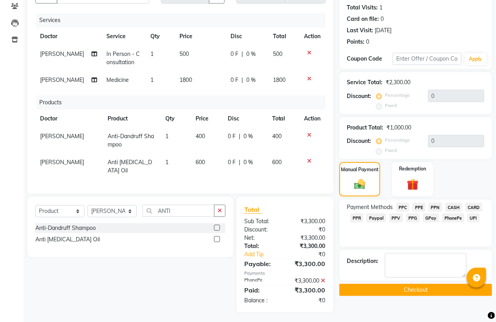
click at [425, 288] on button "Checkout" at bounding box center [416, 289] width 153 height 12
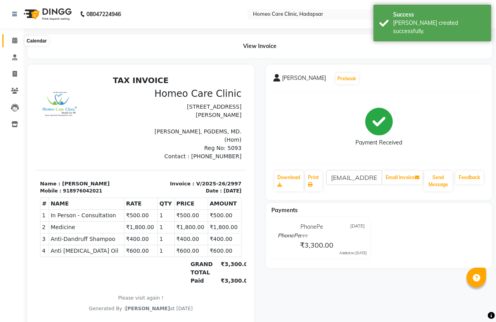
click at [12, 39] on icon at bounding box center [14, 40] width 5 height 6
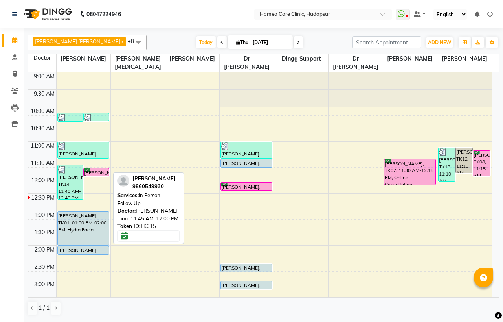
click at [100, 173] on div "[PERSON_NAME], TK15, 11:45 AM-12:00 PM, In Person - Follow Up" at bounding box center [96, 171] width 25 height 7
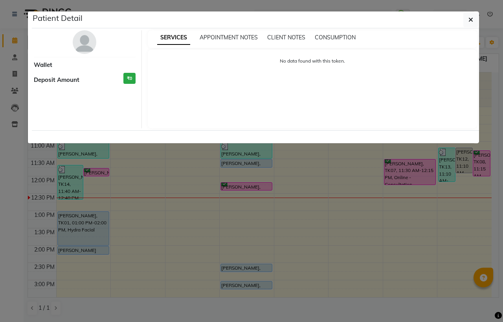
select select "6"
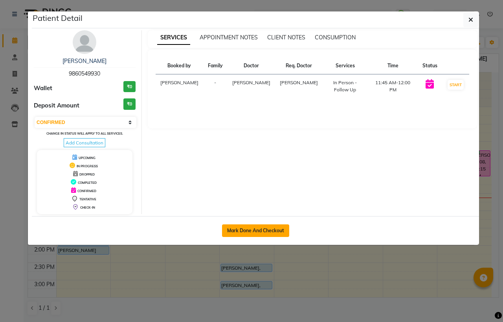
click at [247, 230] on button "Mark Done And Checkout" at bounding box center [255, 230] width 67 height 13
select select "7485"
select select "service"
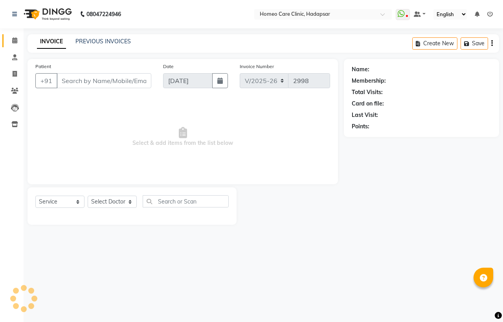
type input "9860549930"
select select "65961"
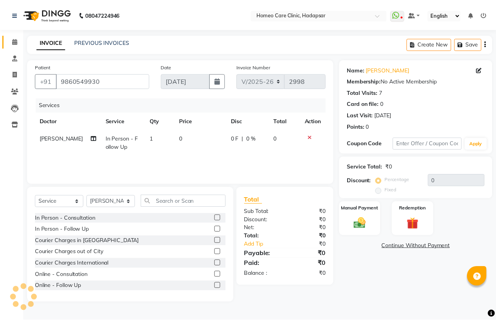
scroll to position [44, 0]
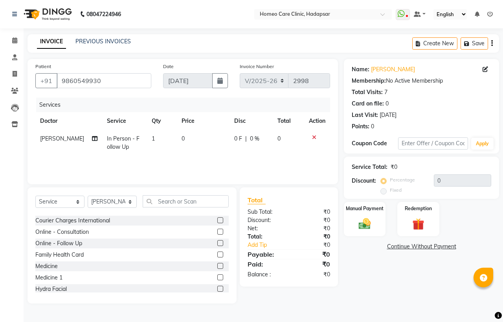
click at [217, 265] on label at bounding box center [220, 266] width 6 height 6
click at [217, 265] on input "checkbox" at bounding box center [219, 265] width 5 height 5
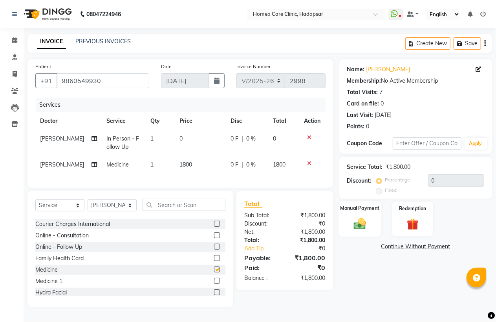
checkbox input "false"
click at [358, 222] on img at bounding box center [360, 223] width 20 height 14
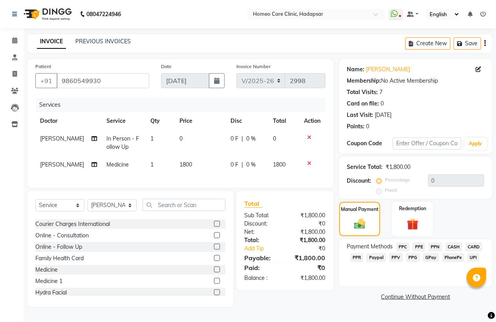
click at [452, 257] on span "PhonePe" at bounding box center [454, 257] width 22 height 9
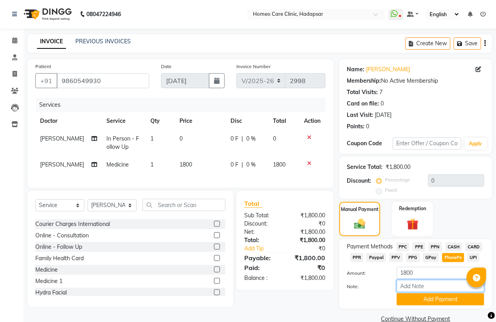
drag, startPoint x: 430, startPoint y: 288, endPoint x: 436, endPoint y: 280, distance: 10.9
click at [430, 288] on input "Note:" at bounding box center [441, 285] width 88 height 12
type input "PPF"
click at [431, 301] on button "Add Payment" at bounding box center [441, 299] width 88 height 12
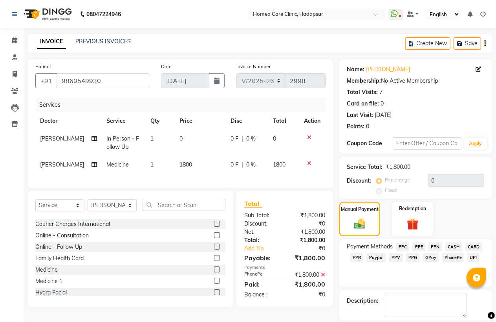
scroll to position [25, 0]
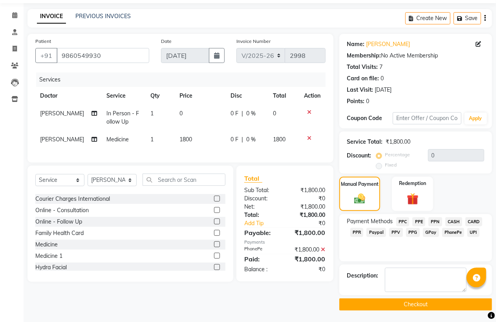
click at [426, 299] on button "Checkout" at bounding box center [416, 304] width 153 height 12
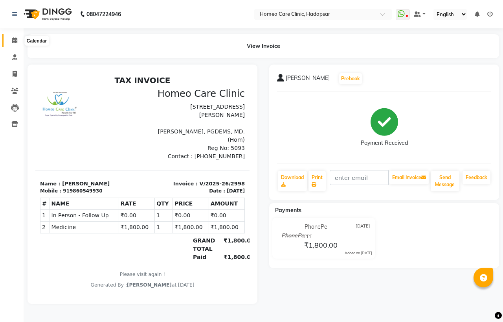
click at [15, 38] on icon at bounding box center [14, 40] width 5 height 6
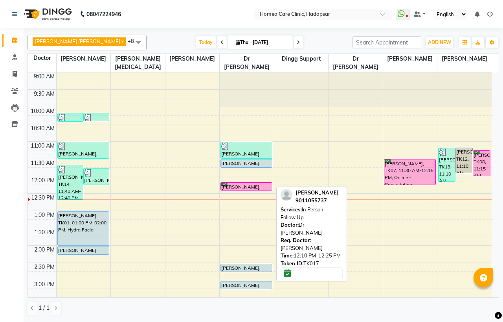
click at [252, 184] on div "KAUSHLENDRA DIXIT, TK17, 12:10 PM-12:25 PM, In Person - Follow Up" at bounding box center [246, 185] width 51 height 7
select select "6"
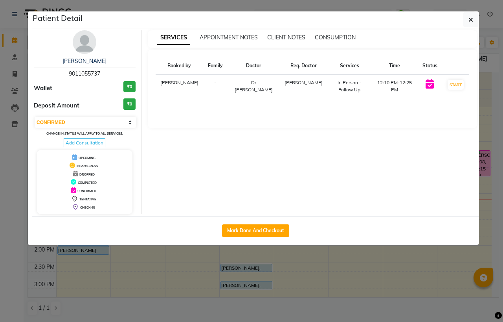
click at [79, 44] on img at bounding box center [85, 42] width 24 height 24
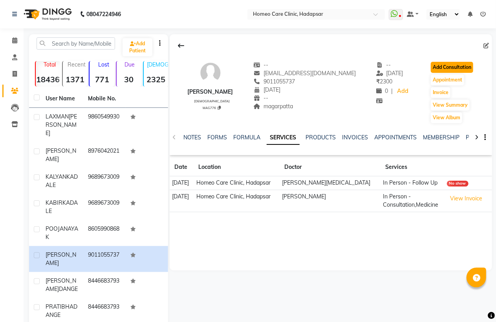
click at [453, 64] on button "Add Consultation" at bounding box center [452, 67] width 42 height 11
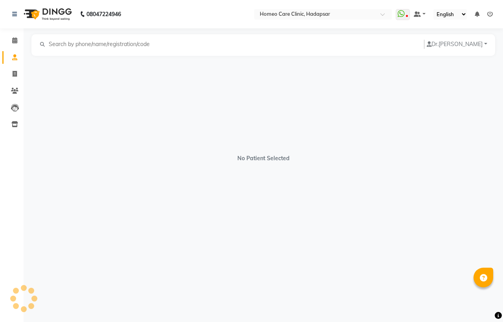
select select "[DEMOGRAPHIC_DATA]"
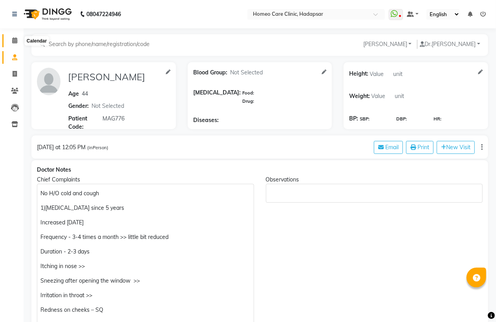
click at [11, 41] on span at bounding box center [15, 40] width 14 height 9
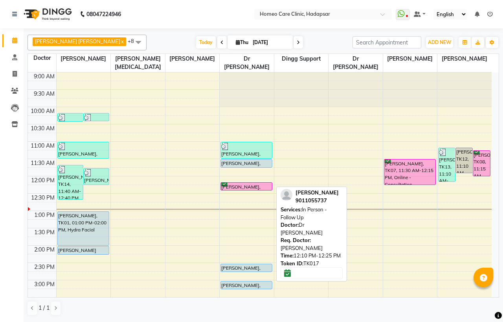
click at [243, 188] on div at bounding box center [246, 189] width 51 height 3
select select "6"
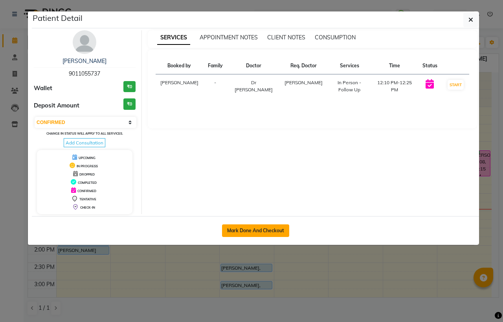
click at [245, 230] on button "Mark Done And Checkout" at bounding box center [255, 230] width 67 height 13
select select "service"
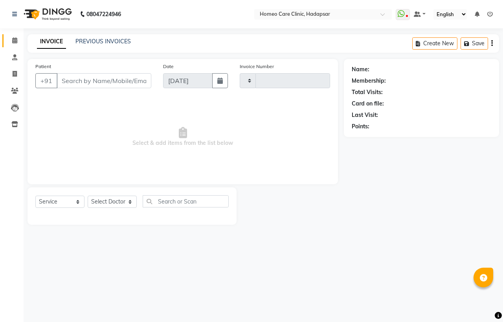
type input "2999"
select select "3"
select select "7485"
type input "9011055737"
select select "66337"
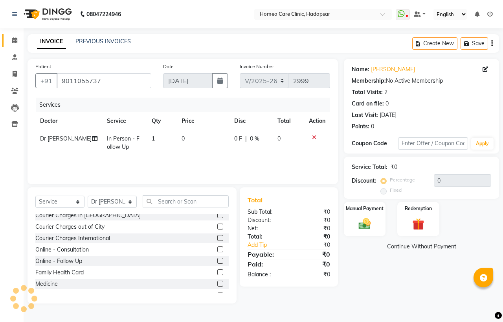
scroll to position [44, 0]
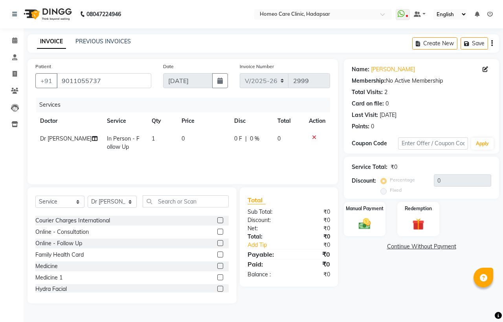
click at [217, 266] on label at bounding box center [220, 266] width 6 height 6
click at [217, 266] on input "checkbox" at bounding box center [219, 265] width 5 height 5
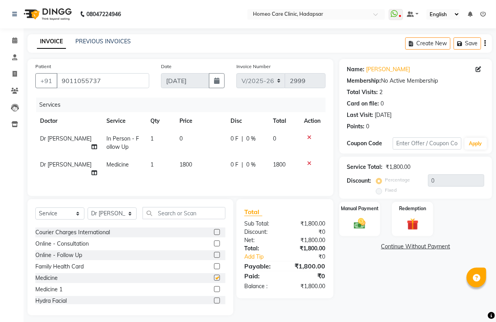
checkbox input "false"
click at [64, 211] on select "Select Service Product Membership Package Voucher Prepaid Gift Card" at bounding box center [59, 213] width 49 height 12
select select "product"
click at [35, 207] on select "Select Service Product Membership Package Voucher Prepaid Gift Card" at bounding box center [59, 213] width 49 height 12
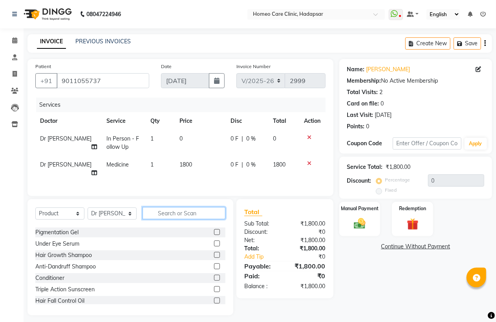
click at [171, 210] on input "text" at bounding box center [184, 213] width 83 height 12
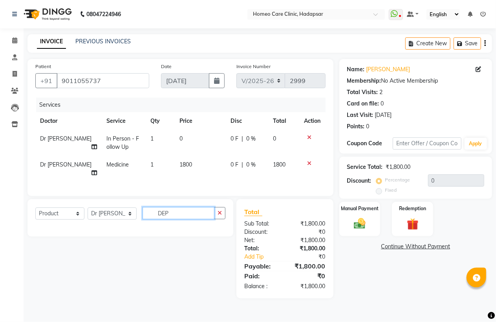
scroll to position [0, 0]
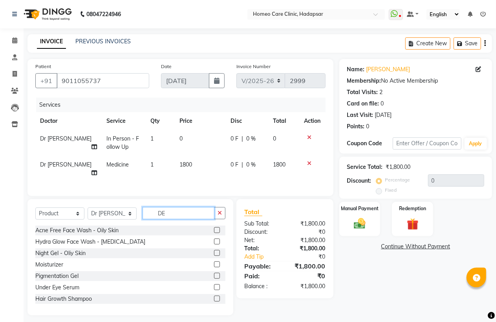
type input "D"
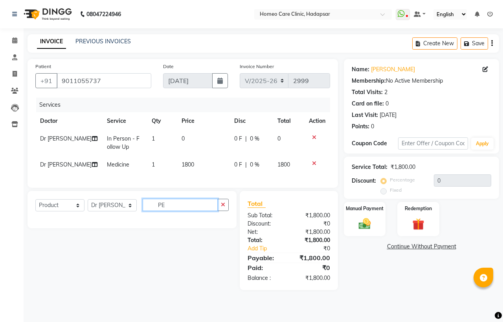
type input "P"
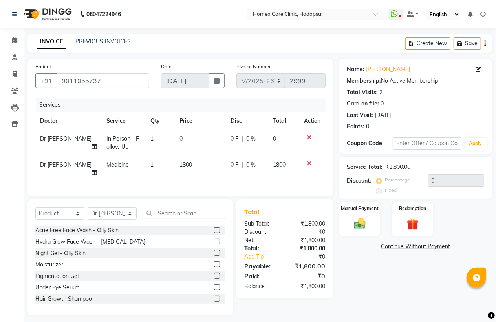
click at [214, 274] on label at bounding box center [217, 275] width 6 height 6
click at [214, 274] on input "checkbox" at bounding box center [216, 275] width 5 height 5
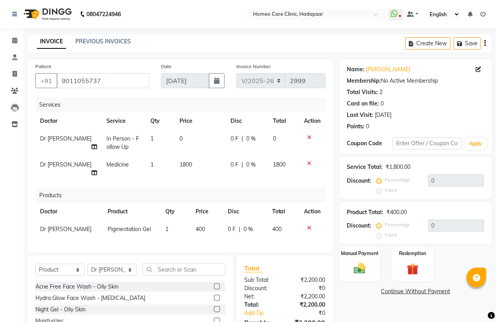
checkbox input "false"
click at [359, 265] on img at bounding box center [360, 268] width 20 height 14
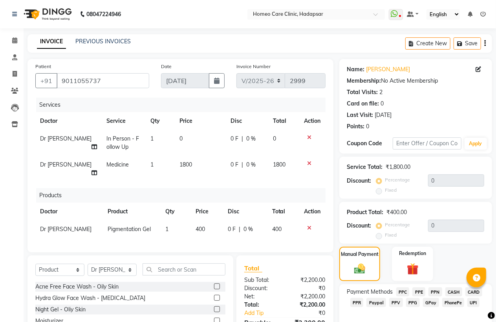
scroll to position [59, 0]
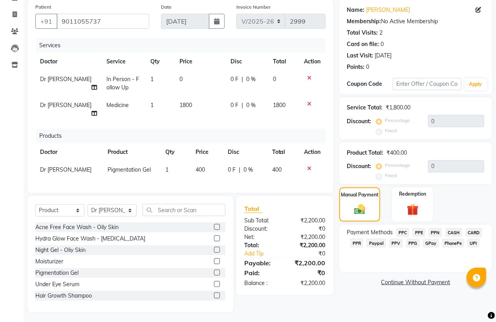
click at [451, 243] on span "PhonePe" at bounding box center [454, 242] width 22 height 9
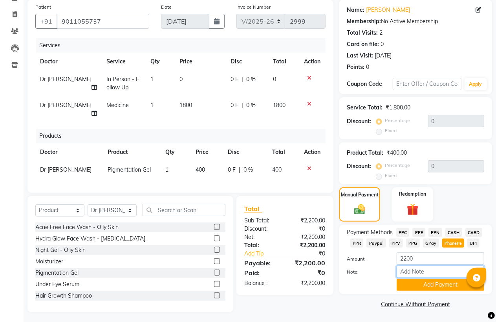
click at [423, 273] on input "Note:" at bounding box center [441, 271] width 88 height 12
type input "PPF"
click at [430, 285] on button "Add Payment" at bounding box center [441, 284] width 88 height 12
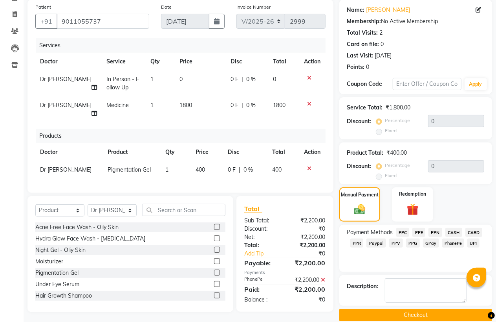
scroll to position [70, 0]
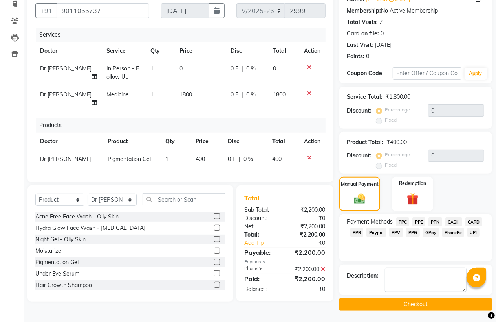
click at [422, 300] on button "Checkout" at bounding box center [416, 304] width 153 height 12
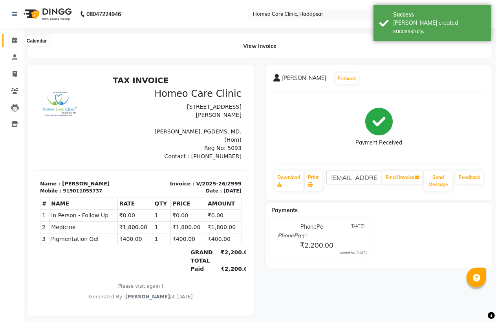
click at [17, 38] on span at bounding box center [15, 40] width 14 height 9
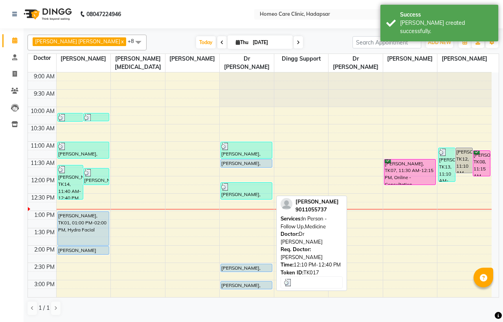
click at [246, 191] on div "KAUSHLENDRA DIXIT, TK17, 12:10 PM-12:40 PM, In Person - Follow Up,Medicine" at bounding box center [246, 190] width 51 height 17
select select "3"
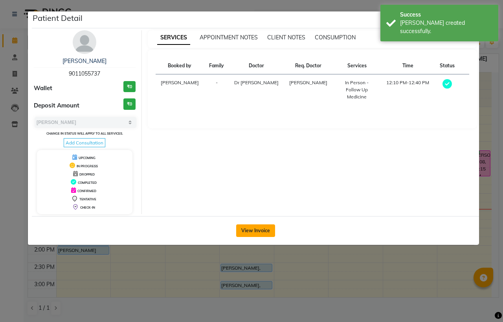
click at [255, 227] on button "View Invoice" at bounding box center [255, 230] width 39 height 13
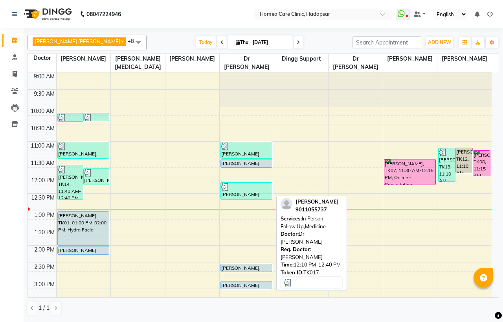
click at [241, 193] on div "KAUSHLENDRA DIXIT, TK17, 12:10 PM-12:40 PM, In Person - Follow Up,Medicine" at bounding box center [246, 190] width 51 height 17
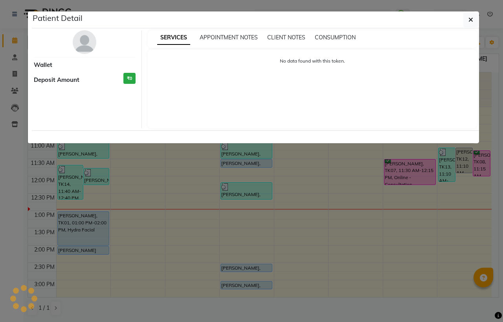
select select "3"
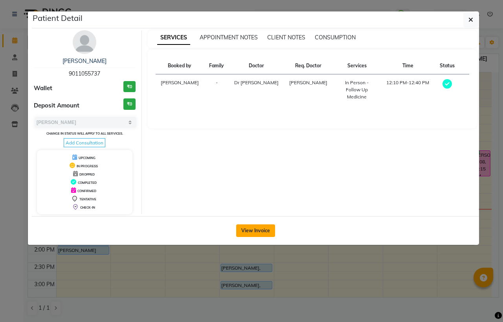
click at [268, 235] on button "View Invoice" at bounding box center [255, 230] width 39 height 13
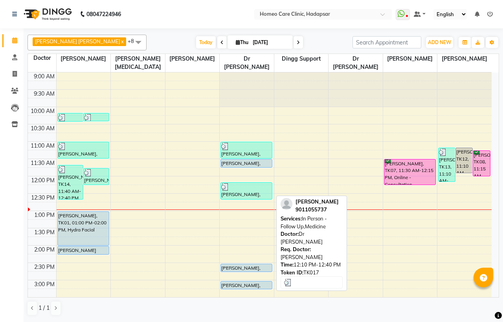
click at [240, 189] on div at bounding box center [246, 187] width 50 height 8
select select "3"
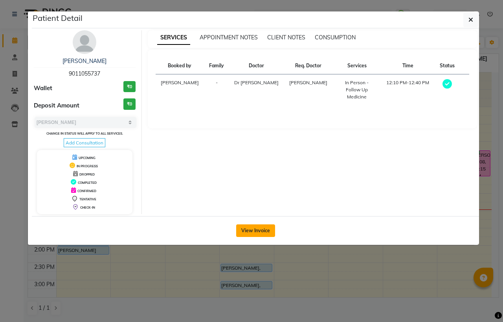
click at [242, 232] on button "View Invoice" at bounding box center [255, 230] width 39 height 13
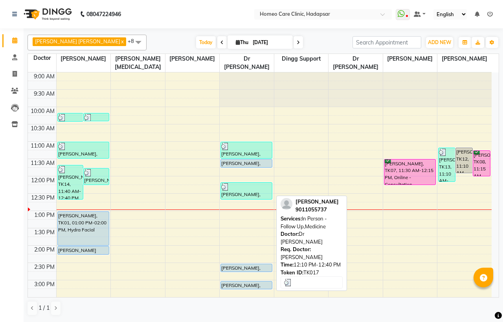
click at [255, 189] on div at bounding box center [246, 187] width 50 height 8
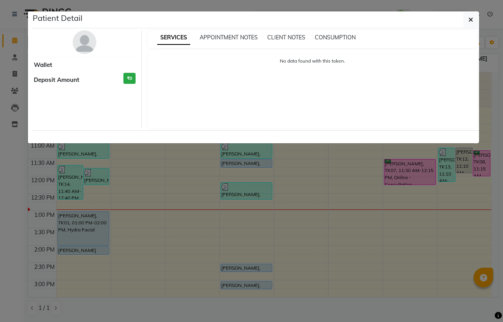
select select "3"
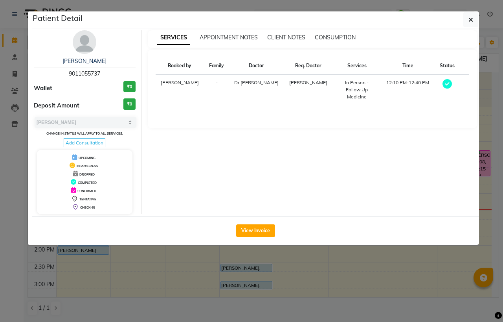
drag, startPoint x: 75, startPoint y: 42, endPoint x: 104, endPoint y: 46, distance: 29.3
click at [75, 42] on img at bounding box center [85, 42] width 24 height 24
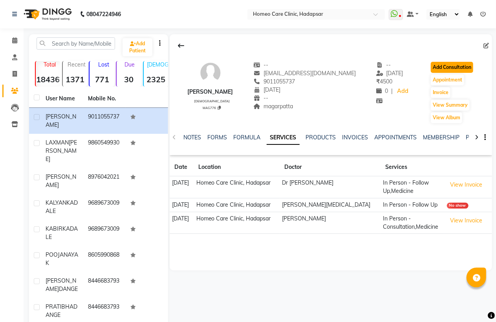
click at [453, 66] on button "Add Consultation" at bounding box center [452, 67] width 42 height 11
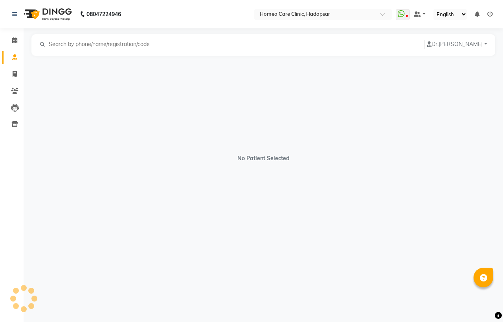
select select "[DEMOGRAPHIC_DATA]"
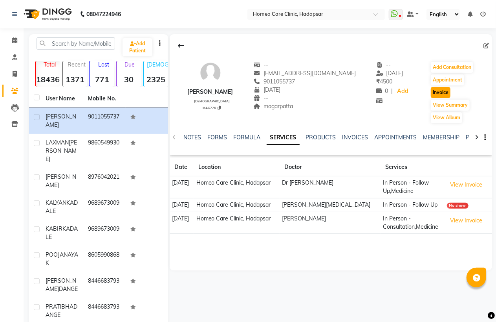
click at [440, 92] on button "Invoice" at bounding box center [441, 92] width 20 height 11
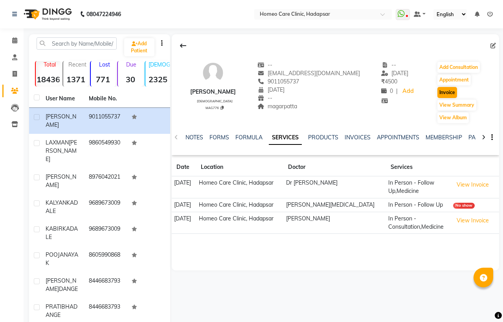
select select "7485"
select select "service"
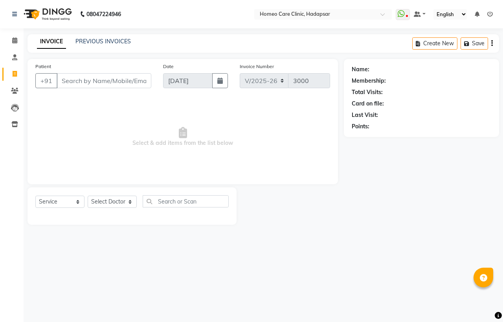
type input "9011055737"
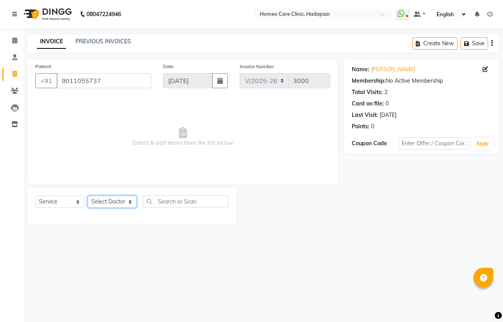
click at [107, 203] on select "Select Doctor Dingg Support [PERSON_NAME] [PERSON_NAME] [PERSON_NAME] [PERSON_N…" at bounding box center [112, 201] width 49 height 12
select select "65961"
click at [88, 196] on select "Select Doctor Dingg Support [PERSON_NAME] [PERSON_NAME] [PERSON_NAME] [PERSON_N…" at bounding box center [112, 201] width 49 height 12
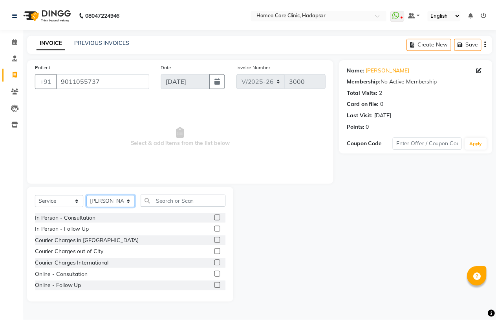
scroll to position [44, 0]
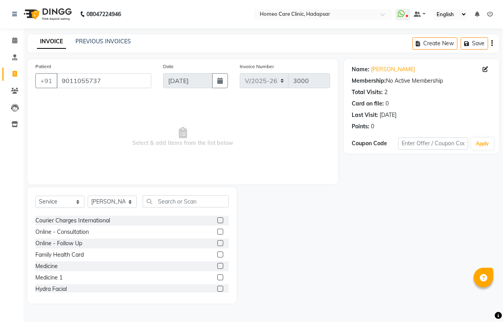
click at [217, 265] on label at bounding box center [220, 266] width 6 height 6
click at [217, 265] on input "checkbox" at bounding box center [219, 265] width 5 height 5
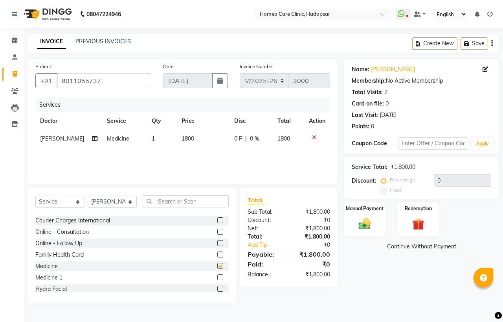
checkbox input "false"
click at [186, 134] on td "1800" at bounding box center [203, 139] width 52 height 18
select select "65961"
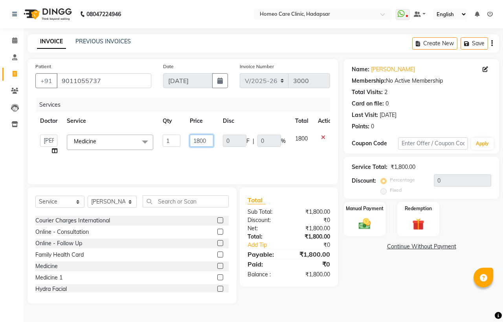
click at [201, 141] on input "1800" at bounding box center [202, 140] width 24 height 12
type input "1200"
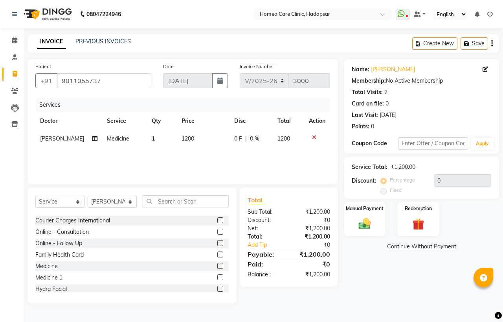
drag, startPoint x: 368, startPoint y: 296, endPoint x: 362, endPoint y: 245, distance: 51.8
click at [368, 293] on div "Name: Kaushlendra Dixit Membership: No Active Membership Total Visits: 2 Card o…" at bounding box center [424, 181] width 161 height 244
click at [358, 228] on img at bounding box center [365, 223] width 20 height 15
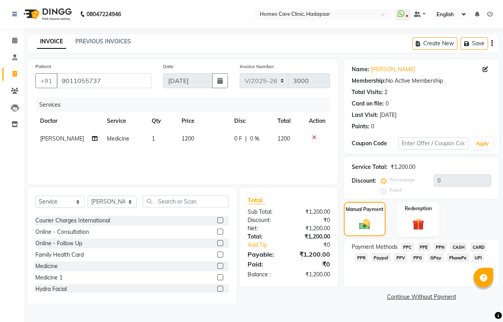
click at [452, 255] on span "PhonePe" at bounding box center [458, 257] width 22 height 9
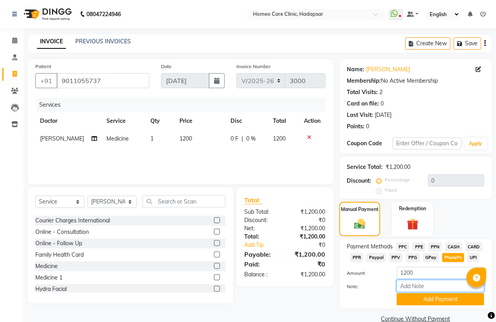
drag, startPoint x: 425, startPoint y: 283, endPoint x: 427, endPoint y: 280, distance: 4.0
click at [425, 283] on input "Note:" at bounding box center [441, 285] width 88 height 12
type input "PPF"
click at [434, 298] on button "Add Payment" at bounding box center [441, 299] width 88 height 12
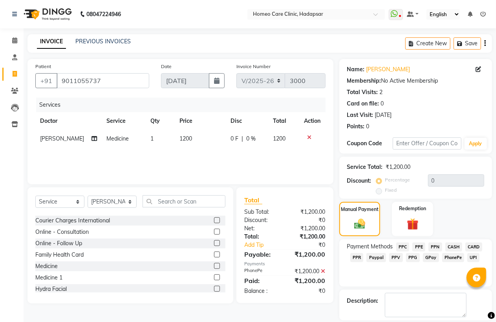
scroll to position [25, 0]
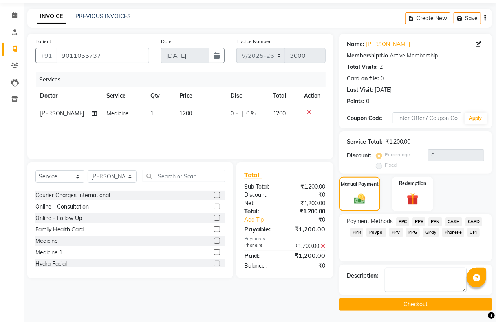
click at [421, 309] on button "Checkout" at bounding box center [416, 304] width 153 height 12
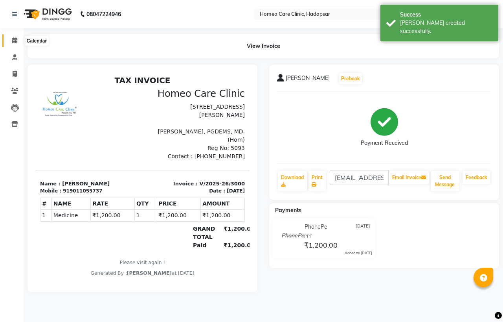
click at [12, 39] on icon at bounding box center [14, 40] width 5 height 6
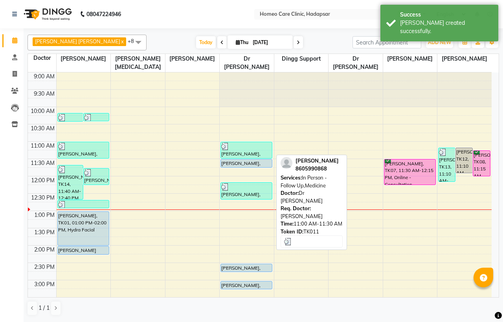
click at [242, 146] on div at bounding box center [246, 146] width 50 height 8
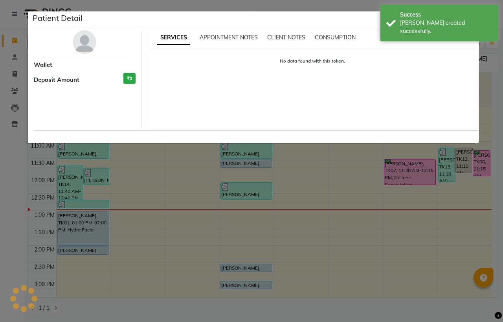
select select "3"
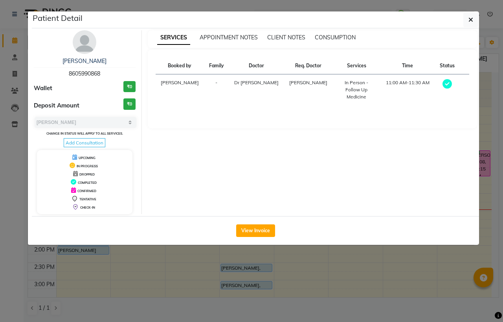
click at [91, 41] on img at bounding box center [85, 42] width 24 height 24
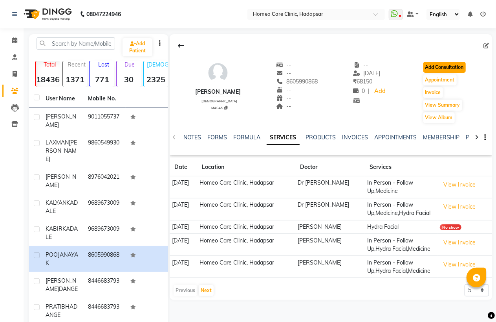
click at [445, 65] on button "Add Consultation" at bounding box center [445, 67] width 42 height 11
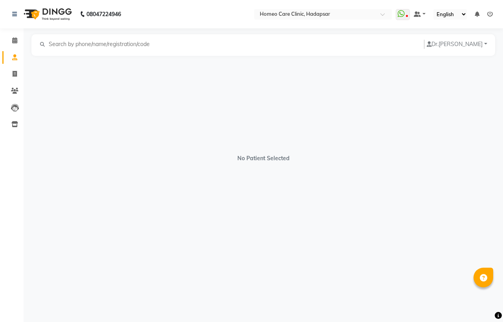
select select "[DEMOGRAPHIC_DATA]"
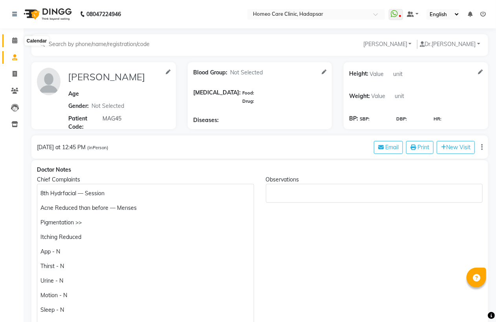
click at [12, 42] on icon at bounding box center [14, 40] width 5 height 6
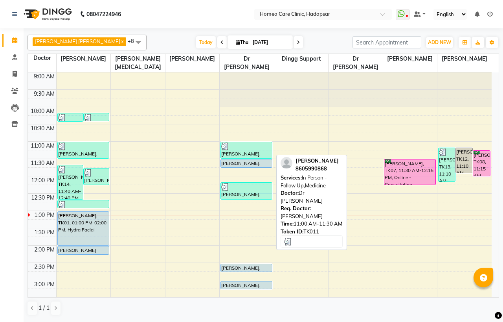
click at [248, 152] on div "POOJA NAYAK, TK11, 11:00 AM-11:30 AM, In Person - Follow Up,Medicine" at bounding box center [246, 150] width 51 height 16
select select "3"
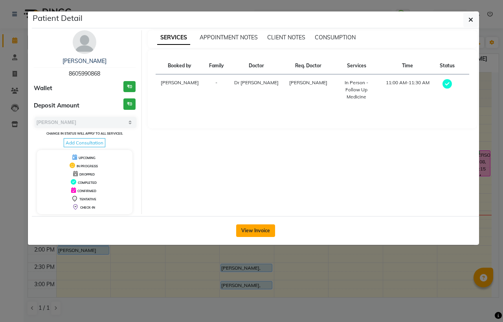
click at [255, 230] on button "View Invoice" at bounding box center [255, 230] width 39 height 13
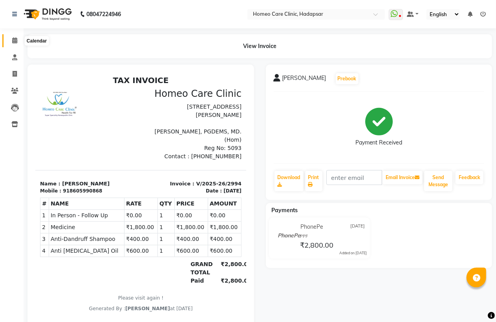
click at [12, 42] on icon at bounding box center [14, 40] width 5 height 6
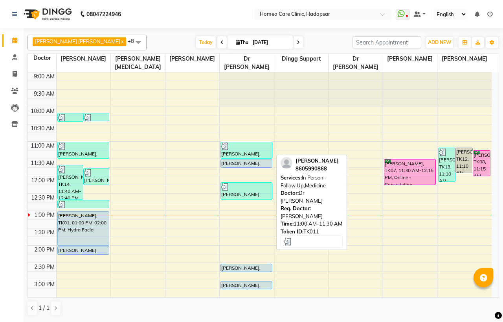
click at [244, 150] on div "POOJA NAYAK, TK11, 11:00 AM-11:30 AM, In Person - Follow Up,Medicine" at bounding box center [246, 150] width 51 height 16
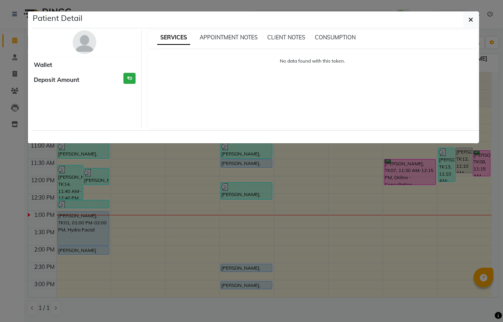
select select "3"
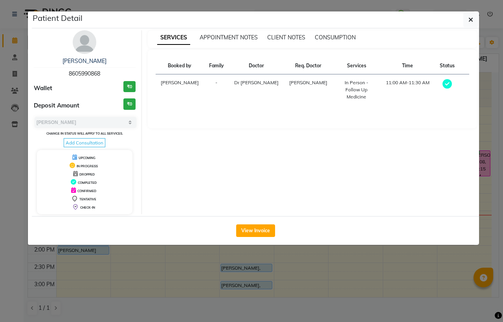
click at [88, 43] on img at bounding box center [85, 42] width 24 height 24
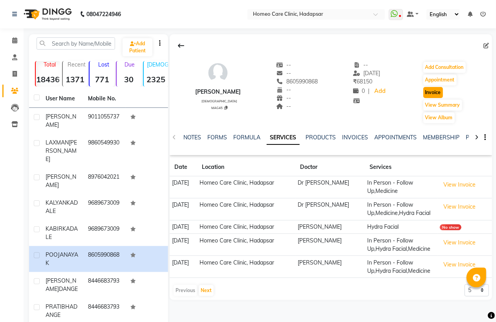
click at [437, 89] on button "Invoice" at bounding box center [434, 92] width 20 height 11
select select "service"
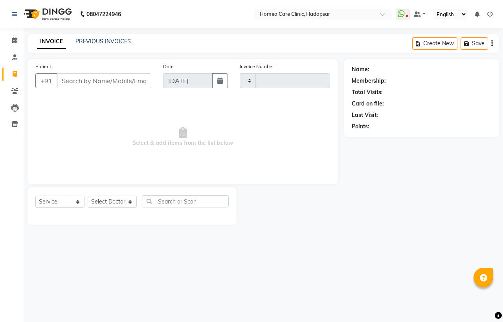
type input "3001"
select select "7485"
type input "8605990868"
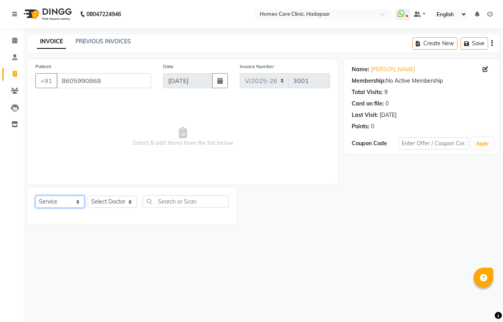
click at [55, 203] on select "Select Service Product Membership Package Voucher Prepaid Gift Card" at bounding box center [59, 201] width 49 height 12
click at [171, 204] on input "text" at bounding box center [186, 201] width 86 height 12
type input "HYDRA"
drag, startPoint x: 182, startPoint y: 200, endPoint x: 142, endPoint y: 197, distance: 39.8
click at [142, 197] on div "Select Service Product Membership Package Voucher Prepaid Gift Card Select Doct…" at bounding box center [131, 204] width 193 height 18
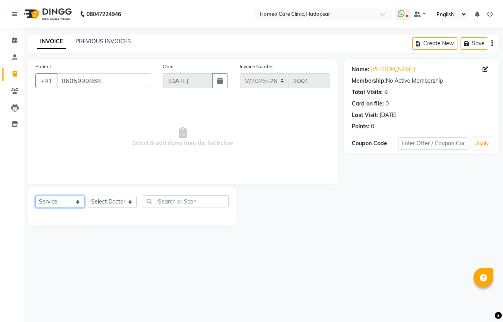
click at [56, 198] on select "Select Service Product Membership Package Voucher Prepaid Gift Card" at bounding box center [59, 201] width 49 height 12
select select "product"
click at [35, 196] on select "Select Service Product Membership Package Voucher Prepaid Gift Card" at bounding box center [59, 201] width 49 height 12
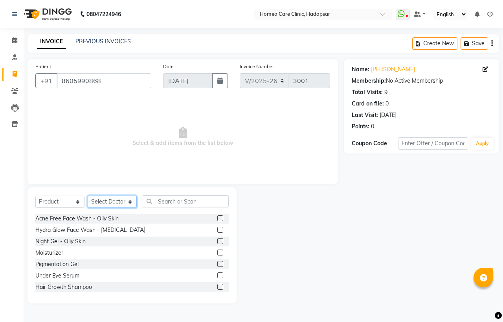
click at [104, 203] on select "Select Doctor Dingg Support [PERSON_NAME] [PERSON_NAME] [PERSON_NAME] [PERSON_N…" at bounding box center [112, 201] width 49 height 12
select select "65961"
click at [88, 196] on select "Select Doctor Dingg Support [PERSON_NAME] [PERSON_NAME] [PERSON_NAME] [PERSON_N…" at bounding box center [112, 201] width 49 height 12
click at [59, 199] on select "Select Service Product Membership Package Voucher Prepaid Gift Card" at bounding box center [59, 201] width 49 height 12
select select "service"
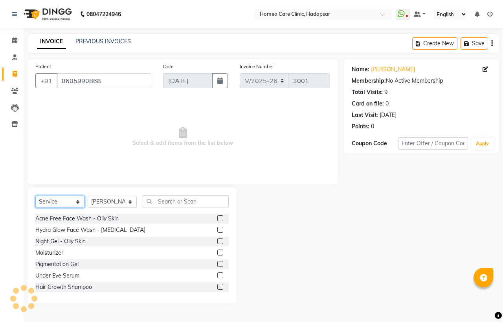
click at [35, 196] on select "Select Service Product Membership Package Voucher Prepaid Gift Card" at bounding box center [59, 201] width 49 height 12
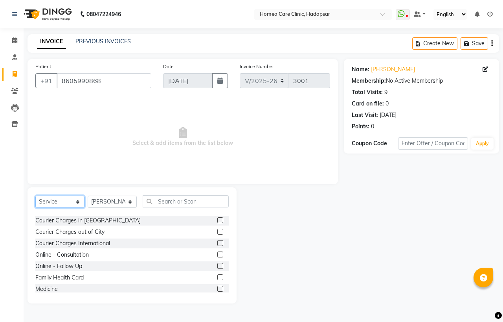
scroll to position [44, 0]
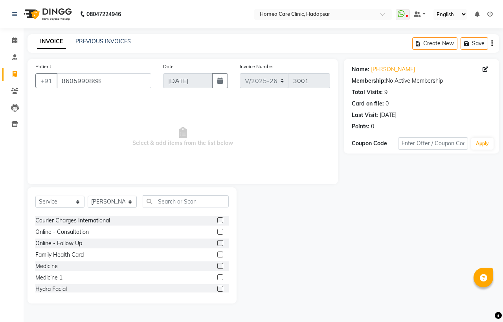
click at [217, 263] on label at bounding box center [220, 266] width 6 height 6
click at [217, 263] on input "checkbox" at bounding box center [219, 265] width 5 height 5
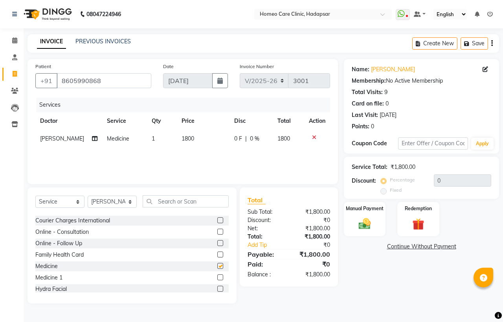
checkbox input "false"
click at [186, 138] on span "1800" at bounding box center [188, 138] width 13 height 7
select select "65961"
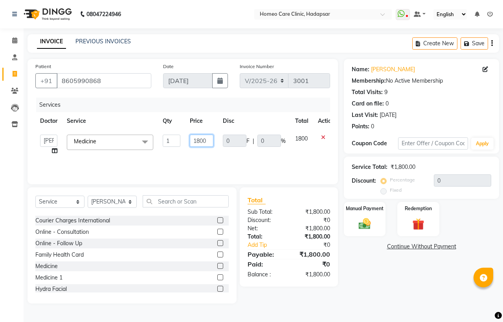
click at [200, 140] on input "1800" at bounding box center [202, 140] width 24 height 12
type input "1200"
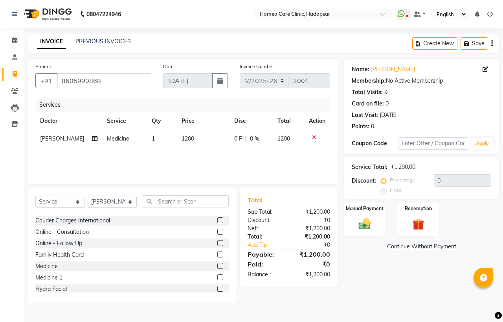
click at [377, 299] on div "Name: Pooja Nayak Membership: No Active Membership Total Visits: 9 Card on file…" at bounding box center [424, 181] width 161 height 244
click at [164, 199] on input "text" at bounding box center [186, 201] width 86 height 12
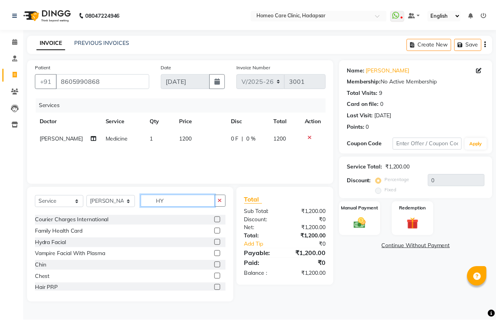
scroll to position [0, 0]
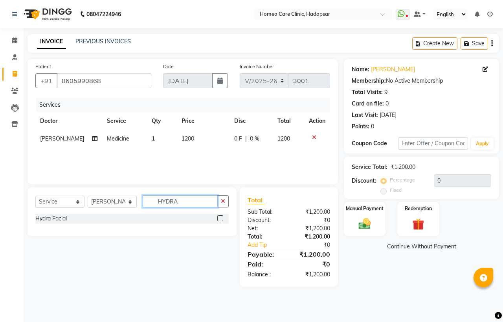
type input "HYDRA"
click at [217, 219] on label at bounding box center [220, 218] width 6 height 6
click at [217, 219] on input "checkbox" at bounding box center [219, 218] width 5 height 5
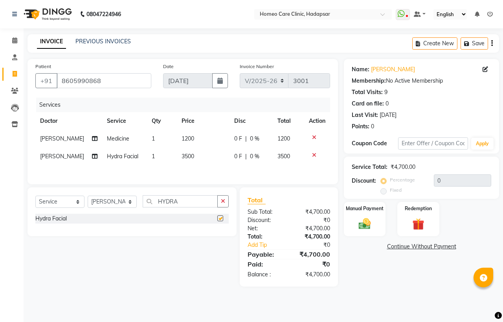
checkbox input "false"
click at [197, 165] on td "3500" at bounding box center [203, 156] width 52 height 18
select select "65961"
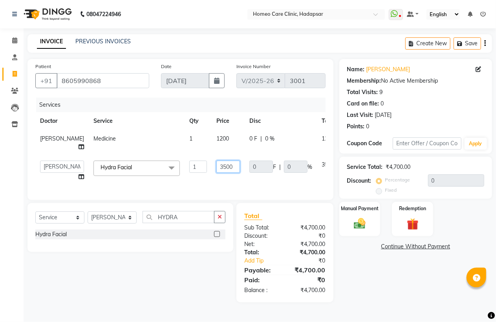
click at [217, 173] on input "3500" at bounding box center [229, 166] width 24 height 12
type input "3"
type input "5000"
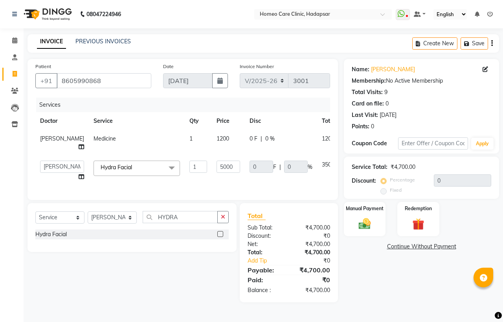
click at [366, 290] on div "Name: Pooja Nayak Membership: No Active Membership Total Visits: 9 Card on file…" at bounding box center [424, 180] width 161 height 243
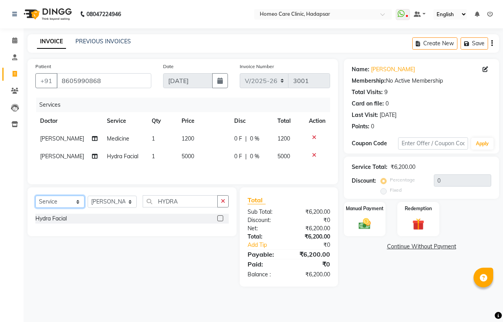
click at [55, 208] on select "Select Service Product Membership Package Voucher Prepaid Gift Card" at bounding box center [59, 201] width 49 height 12
select select "product"
click at [35, 208] on select "Select Service Product Membership Package Voucher Prepaid Gift Card" at bounding box center [59, 201] width 49 height 12
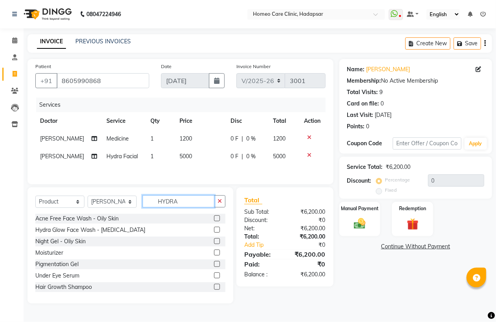
drag, startPoint x: 170, startPoint y: 217, endPoint x: 143, endPoint y: 217, distance: 26.7
click at [143, 207] on input "HYDRA" at bounding box center [179, 201] width 72 height 12
type input "D"
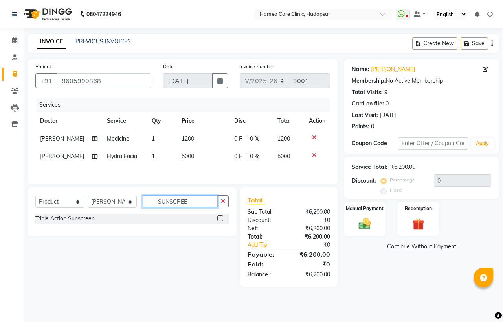
type input "SUNSCREE"
click at [219, 221] on label at bounding box center [220, 218] width 6 height 6
click at [219, 221] on input "checkbox" at bounding box center [219, 218] width 5 height 5
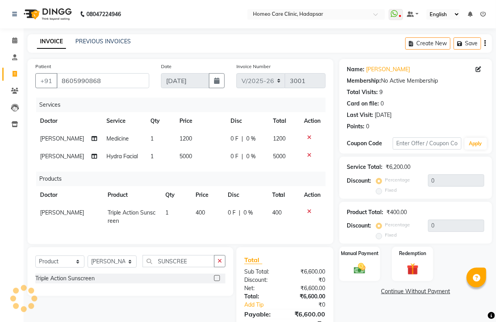
click at [217, 281] on label at bounding box center [217, 278] width 6 height 6
click at [217, 281] on input "checkbox" at bounding box center [216, 278] width 5 height 5
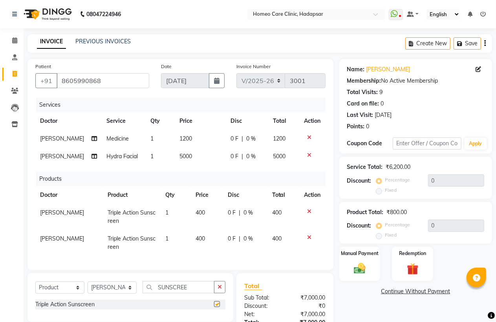
checkbox input "false"
click at [208, 228] on td "400" at bounding box center [207, 217] width 32 height 26
select select "65961"
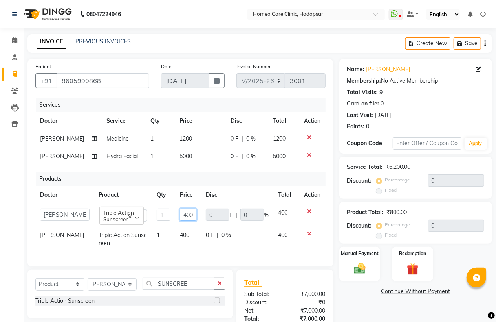
click at [189, 220] on input "400" at bounding box center [188, 214] width 17 height 12
type input "450"
click at [192, 250] on td "400" at bounding box center [188, 239] width 26 height 26
select select "65961"
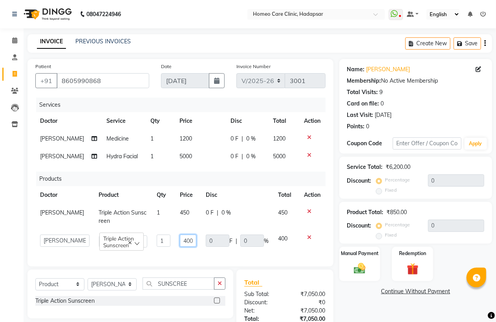
click at [193, 246] on input "400" at bounding box center [188, 240] width 17 height 12
type input "450"
click at [358, 298] on div "Name: Pooja Nayak Membership: No Active Membership Total Visits: 9 Card on file…" at bounding box center [419, 213] width 159 height 309
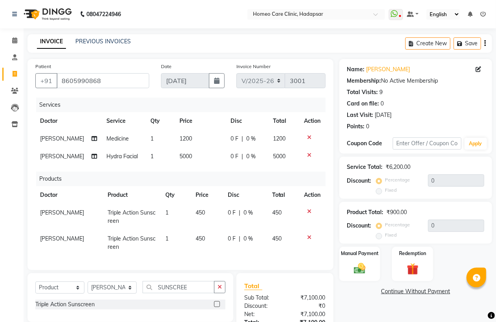
scroll to position [85, 0]
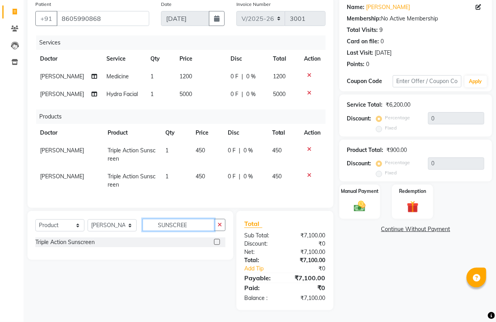
drag, startPoint x: 186, startPoint y: 224, endPoint x: 151, endPoint y: 222, distance: 34.7
click at [151, 222] on input "SUNSCREE" at bounding box center [179, 225] width 72 height 12
type input "FACE"
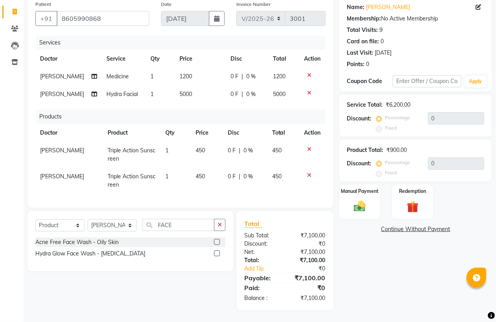
click at [218, 241] on label at bounding box center [217, 242] width 6 height 6
click at [218, 241] on input "checkbox" at bounding box center [216, 241] width 5 height 5
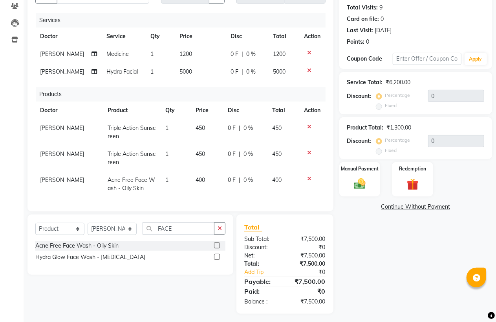
click at [216, 248] on label at bounding box center [217, 245] width 6 height 6
click at [216, 248] on input "checkbox" at bounding box center [216, 245] width 5 height 5
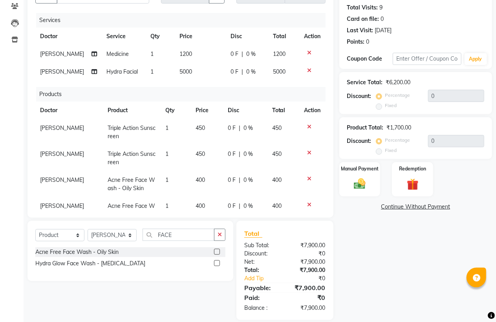
click at [216, 250] on label at bounding box center [217, 251] width 6 height 6
click at [216, 250] on input "checkbox" at bounding box center [216, 251] width 5 height 5
checkbox input "false"
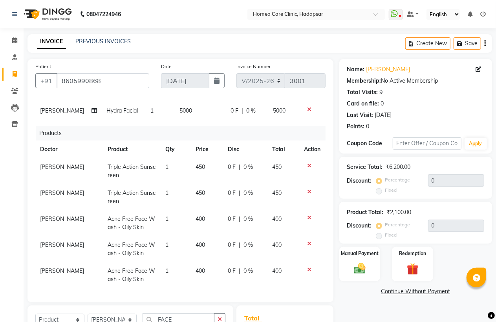
scroll to position [68, 0]
click at [308, 266] on icon at bounding box center [310, 269] width 4 height 6
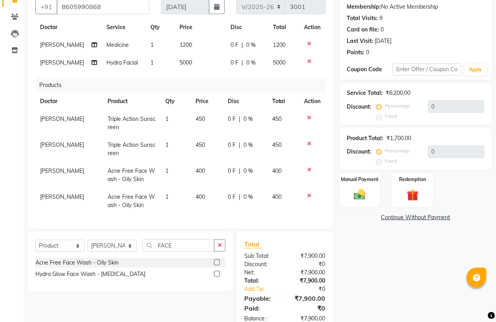
scroll to position [94, 0]
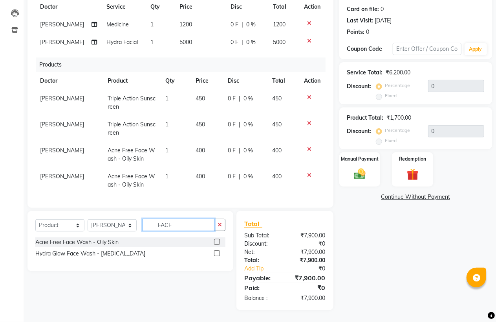
drag, startPoint x: 175, startPoint y: 225, endPoint x: 148, endPoint y: 213, distance: 29.2
click at [150, 220] on input "FACE" at bounding box center [179, 225] width 72 height 12
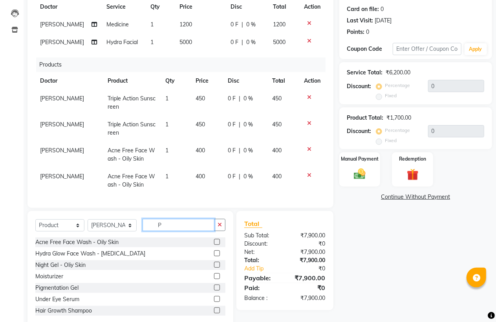
type input "P"
click at [214, 286] on label at bounding box center [217, 287] width 6 height 6
click at [214, 286] on input "checkbox" at bounding box center [216, 287] width 5 height 5
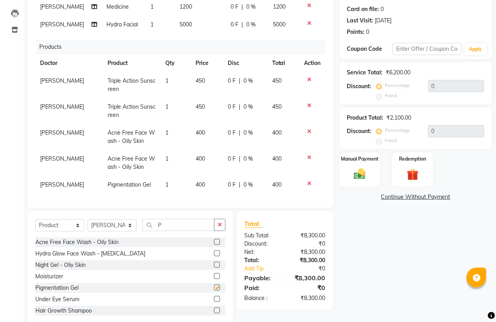
scroll to position [68, 0]
checkbox input "false"
click at [358, 174] on img at bounding box center [360, 174] width 20 height 14
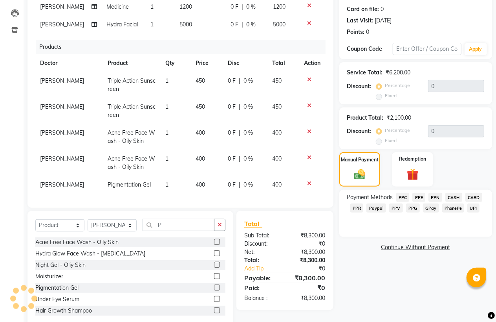
click at [450, 207] on span "PhonePe" at bounding box center [454, 207] width 22 height 9
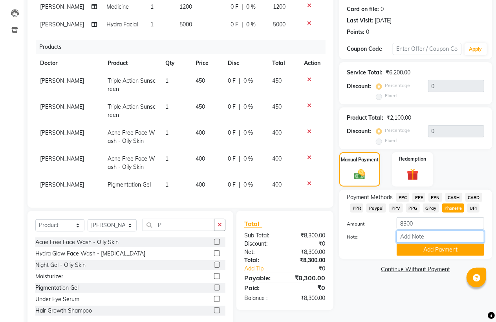
click at [434, 239] on input "Note:" at bounding box center [441, 236] width 88 height 12
type input "PPF"
click at [430, 248] on button "Add Payment" at bounding box center [441, 249] width 88 height 12
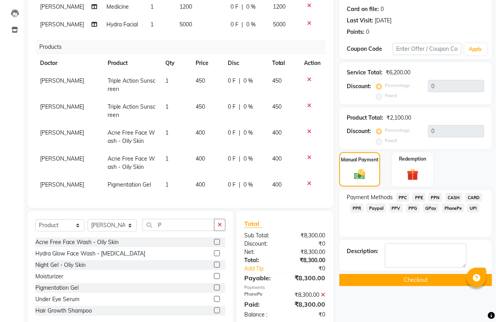
scroll to position [111, 0]
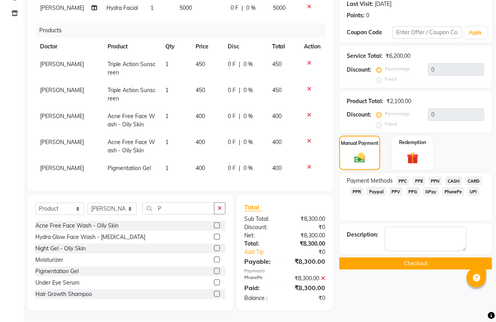
click at [415, 261] on button "Checkout" at bounding box center [416, 263] width 153 height 12
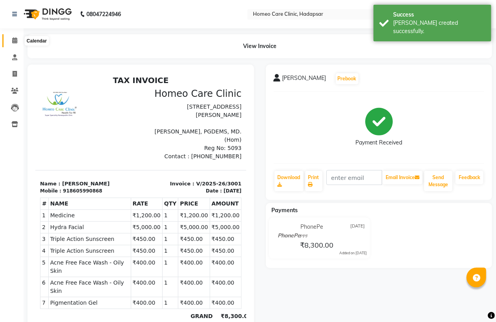
click at [12, 40] on icon at bounding box center [14, 40] width 5 height 6
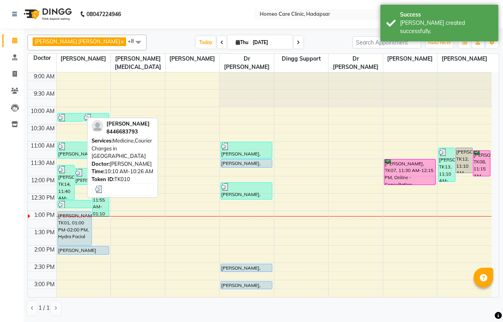
click at [64, 116] on img at bounding box center [62, 118] width 8 height 8
select select "3"
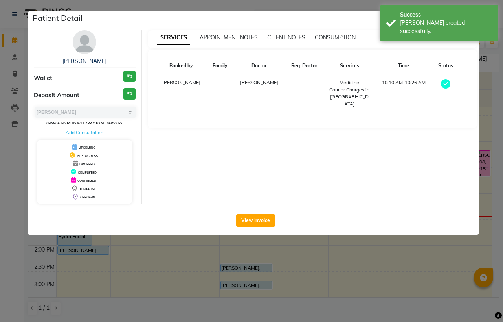
click at [81, 39] on img at bounding box center [85, 42] width 24 height 24
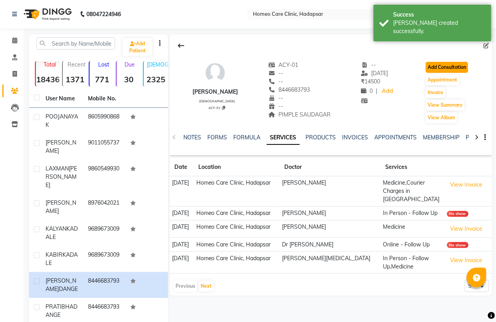
click at [448, 68] on button "Add Consultation" at bounding box center [447, 67] width 42 height 11
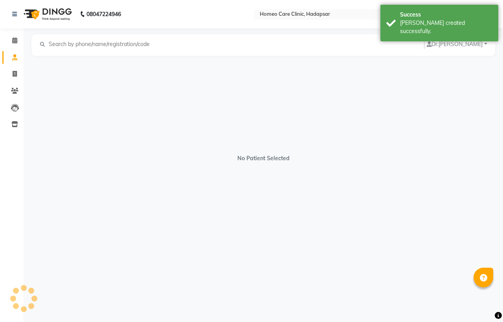
select select "[DEMOGRAPHIC_DATA]"
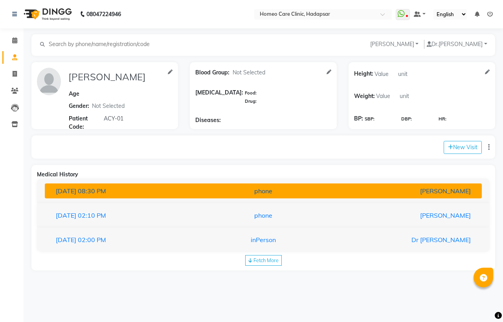
click at [214, 189] on div "phone" at bounding box center [263, 190] width 142 height 9
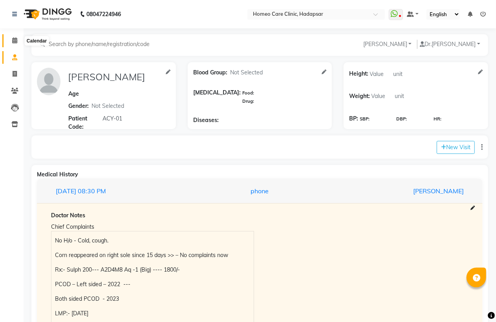
click at [14, 41] on icon at bounding box center [14, 40] width 5 height 6
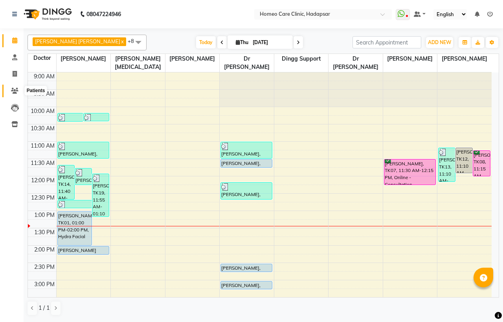
click at [17, 91] on icon at bounding box center [14, 91] width 7 height 6
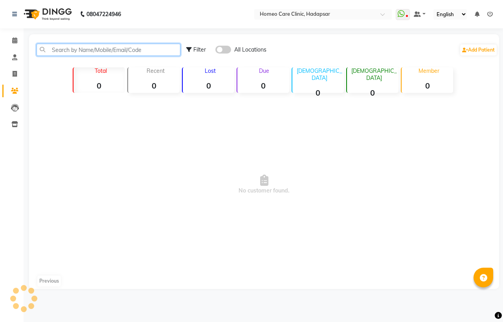
click at [59, 50] on input "text" at bounding box center [109, 50] width 144 height 12
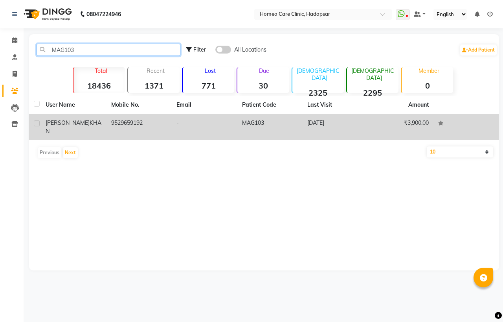
type input "MAG103"
click at [85, 119] on span "KHAN" at bounding box center [74, 126] width 56 height 15
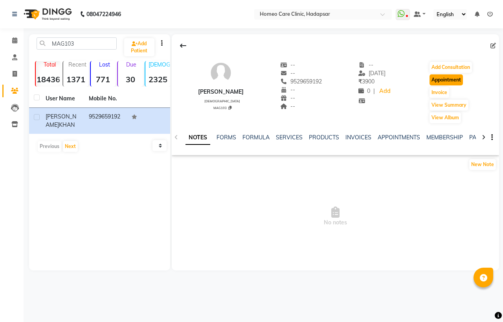
click at [447, 78] on button "Appointment" at bounding box center [446, 79] width 33 height 11
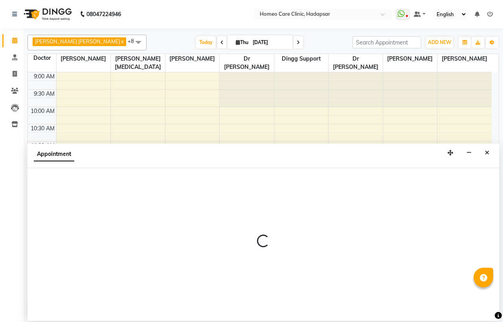
select select "600"
select select "tentative"
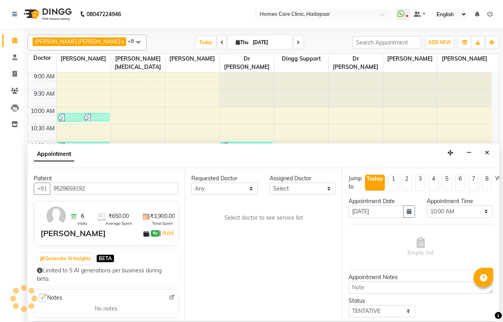
scroll to position [140, 0]
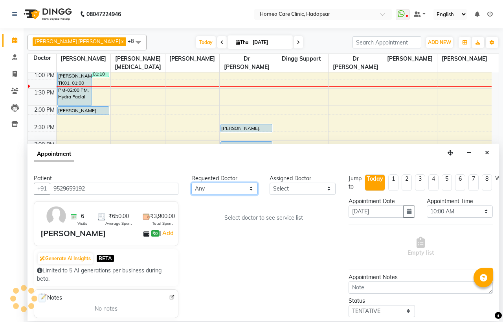
click at [221, 190] on select "Any Dingg Support [PERSON_NAME] [PERSON_NAME] [PERSON_NAME] [PERSON_NAME] [PERS…" at bounding box center [224, 188] width 66 height 12
select select "65961"
click at [191, 182] on select "Any Dingg Support [PERSON_NAME] [PERSON_NAME] [PERSON_NAME] [PERSON_NAME] [PERS…" at bounding box center [224, 188] width 66 height 12
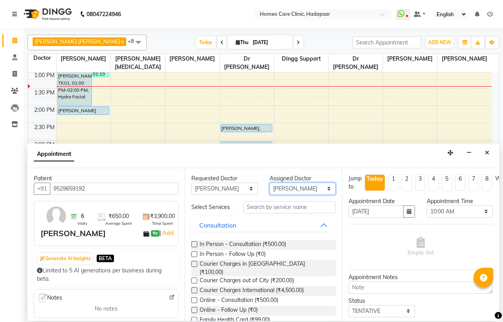
click at [288, 186] on select "Select Dingg Support [PERSON_NAME] [PERSON_NAME] [PERSON_NAME] [PERSON_NAME] [P…" at bounding box center [303, 188] width 66 height 12
click at [270, 182] on select "Select Dingg Support [PERSON_NAME] [PERSON_NAME] [PERSON_NAME] [PERSON_NAME] [P…" at bounding box center [303, 188] width 66 height 12
click at [292, 186] on select "Select Dingg Support [PERSON_NAME] [PERSON_NAME] [PERSON_NAME] [PERSON_NAME] [P…" at bounding box center [303, 188] width 66 height 12
select select "66337"
click at [270, 182] on select "Select Dingg Support [PERSON_NAME] [PERSON_NAME] [PERSON_NAME] [PERSON_NAME] [P…" at bounding box center [303, 188] width 66 height 12
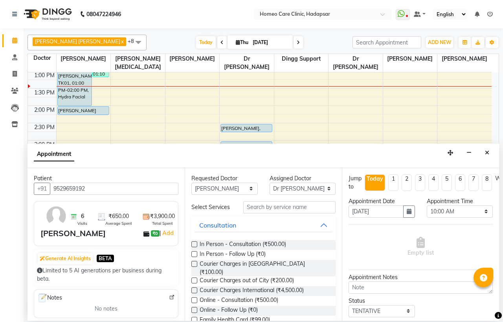
drag, startPoint x: 194, startPoint y: 257, endPoint x: 231, endPoint y: 257, distance: 36.9
click at [195, 257] on label at bounding box center [194, 254] width 6 height 6
click at [195, 257] on input "checkbox" at bounding box center [193, 254] width 5 height 5
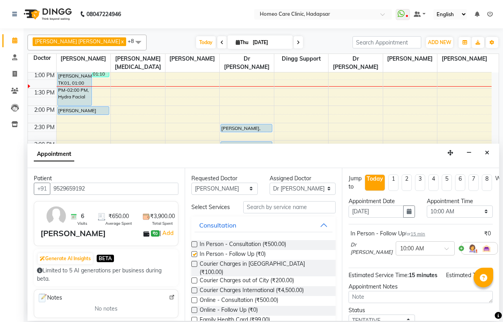
checkbox input "false"
click at [437, 210] on select "Select 10:00 AM 10:05 AM 10:10 AM 10:15 AM 10:20 AM 10:25 AM 10:30 AM 10:35 AM …" at bounding box center [460, 211] width 66 height 12
select select "805"
click at [427, 205] on select "Select 10:00 AM 10:05 AM 10:10 AM 10:15 AM 10:20 AM 10:25 AM 10:30 AM 10:35 AM …" at bounding box center [460, 211] width 66 height 12
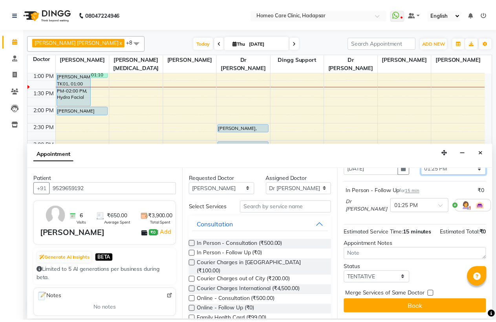
scroll to position [57, 0]
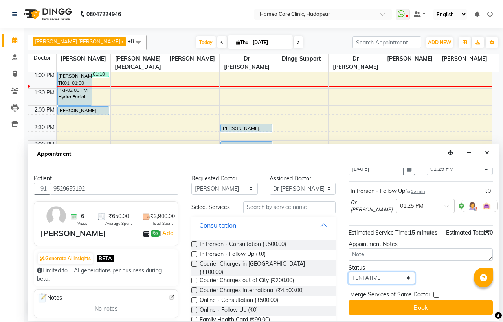
click at [362, 272] on select "Select TENTATIVE CONFIRM CHECK-IN UPCOMING" at bounding box center [382, 278] width 66 height 12
select select "confirm booking"
click at [349, 272] on select "Select TENTATIVE CONFIRM CHECK-IN UPCOMING" at bounding box center [382, 278] width 66 height 12
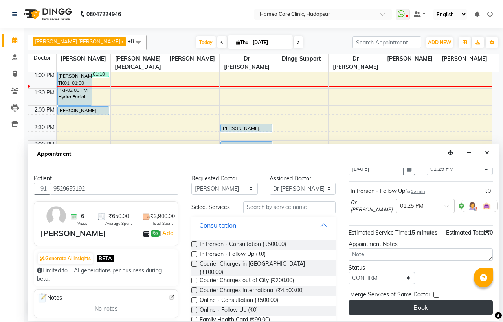
click at [371, 300] on button "Book" at bounding box center [421, 307] width 144 height 14
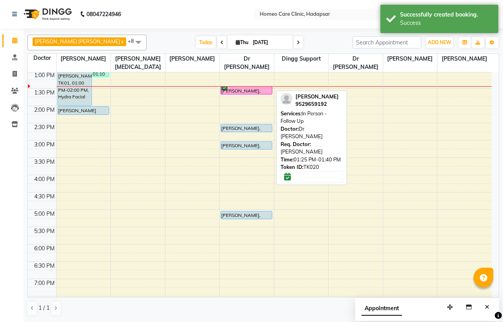
click at [245, 92] on div at bounding box center [246, 93] width 51 height 3
select select "6"
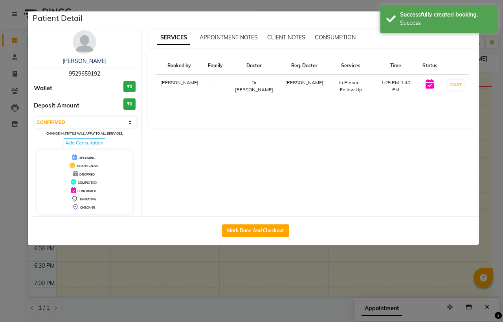
click at [89, 42] on img at bounding box center [85, 42] width 24 height 24
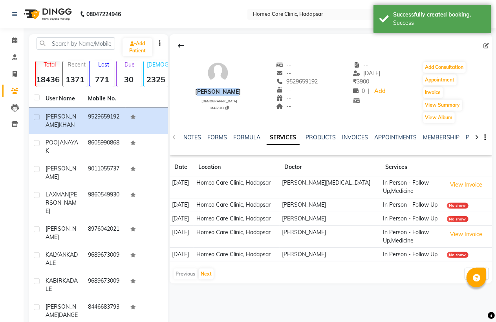
drag, startPoint x: 191, startPoint y: 88, endPoint x: 245, endPoint y: 95, distance: 54.7
click at [245, 95] on div "JAWWAD KHAN male MAG103 -- -- 9529659192 -- -- -- -- 10-07-2025 ₹ 3900 0 | Add …" at bounding box center [331, 88] width 323 height 71
copy div "JAWWAD KHAN"
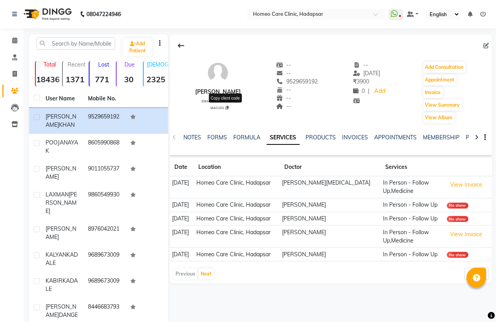
click at [226, 107] on icon at bounding box center [227, 108] width 3 height 4
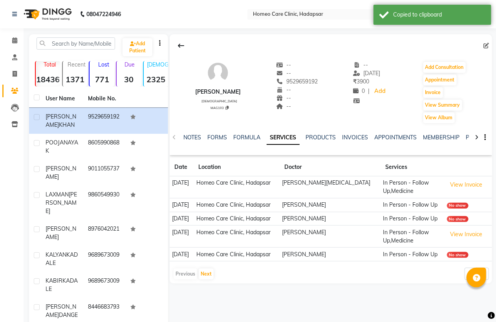
drag, startPoint x: 281, startPoint y: 80, endPoint x: 326, endPoint y: 80, distance: 45.2
click at [326, 80] on div "JAWWAD KHAN male MAG103 -- -- 9529659192 -- -- -- -- 10-07-2025 ₹ 3900 0 | Add …" at bounding box center [331, 88] width 323 height 71
